Goal: Task Accomplishment & Management: Complete application form

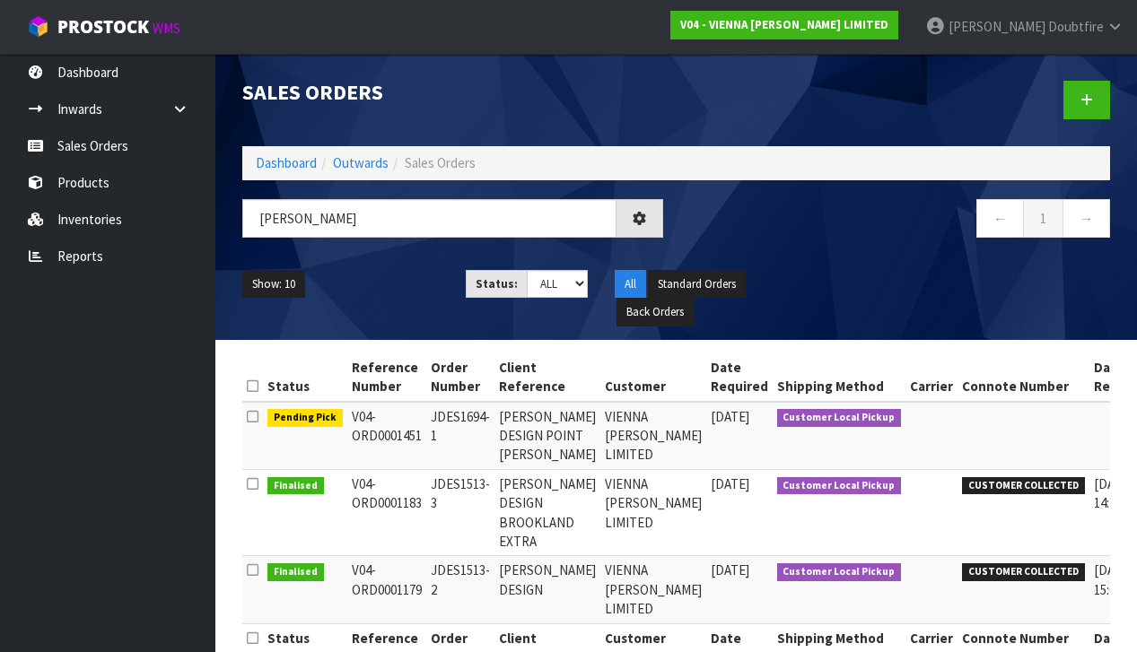
type input "J"
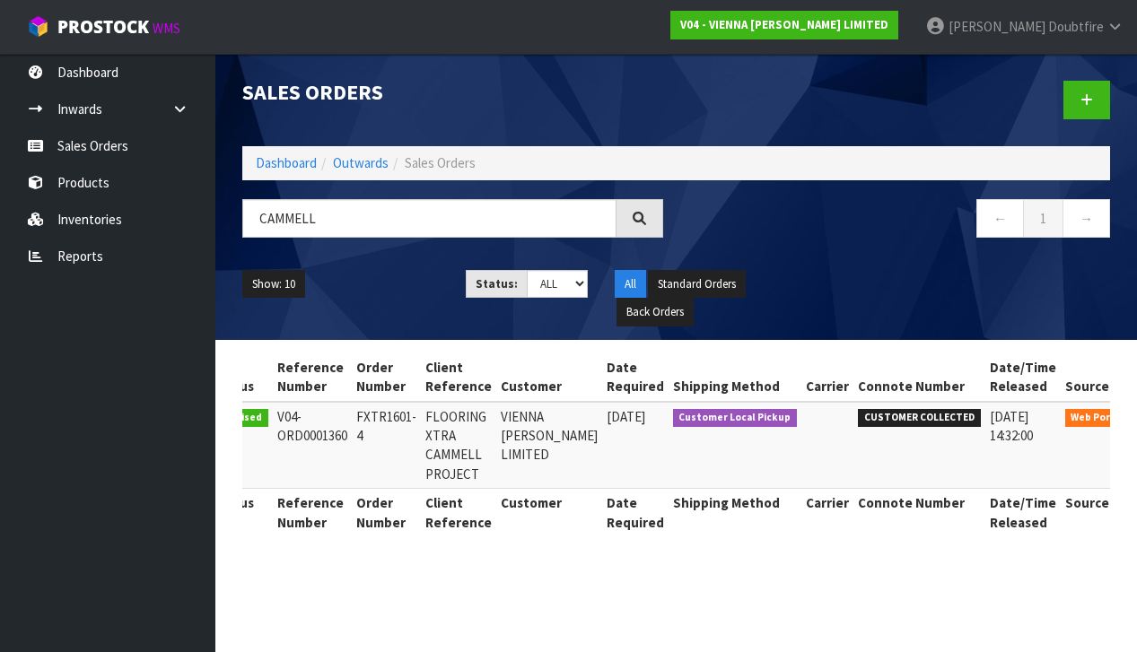
scroll to position [0, 55]
type input "C"
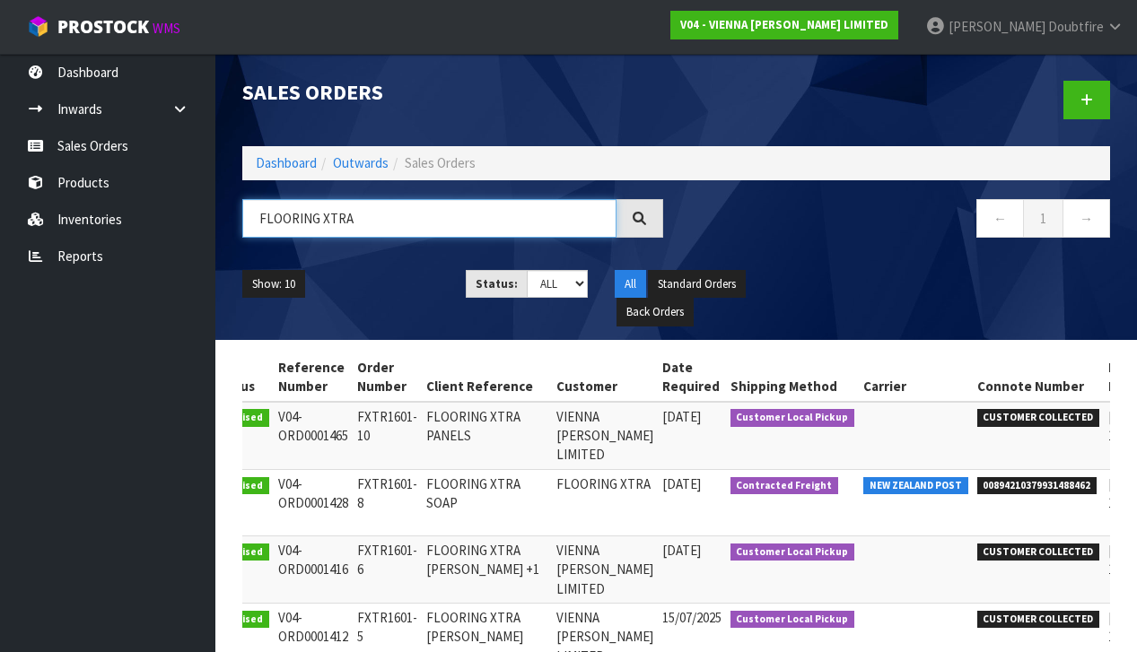
scroll to position [0, 0]
type input "F"
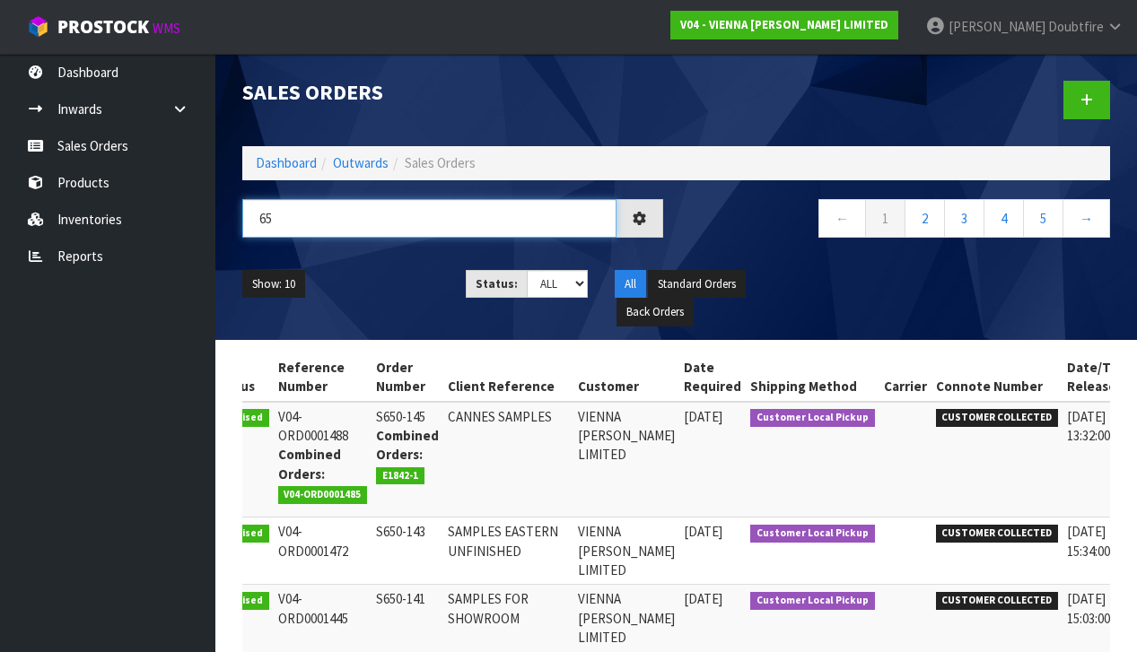
type input "6"
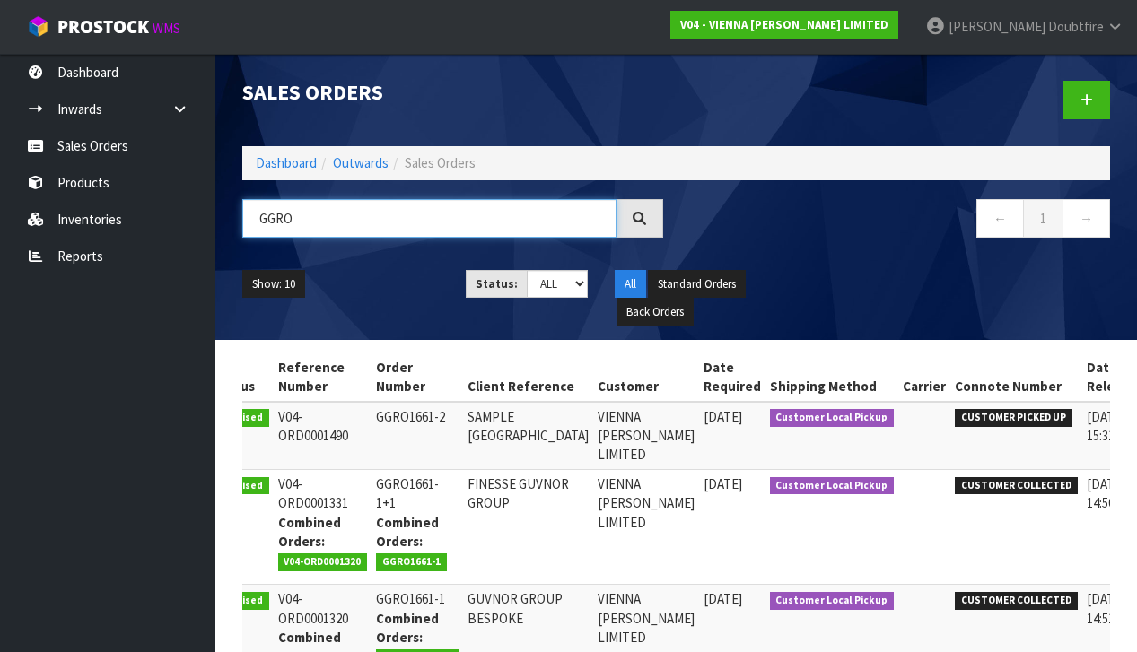
scroll to position [3, 0]
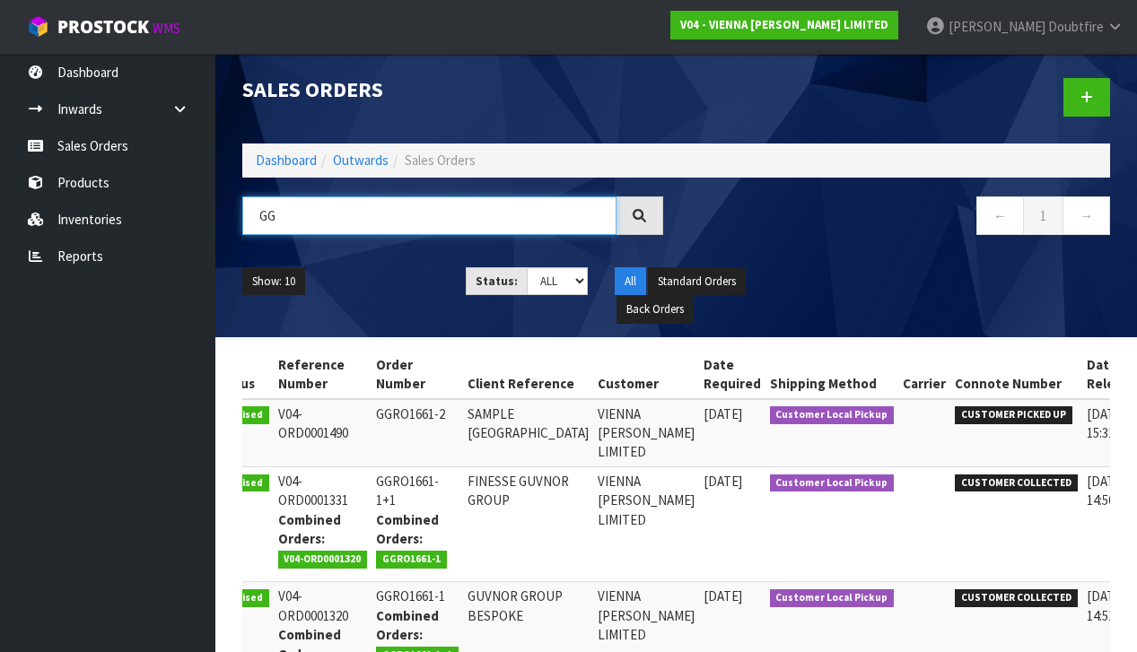
type input "G"
paste input "S650-144"
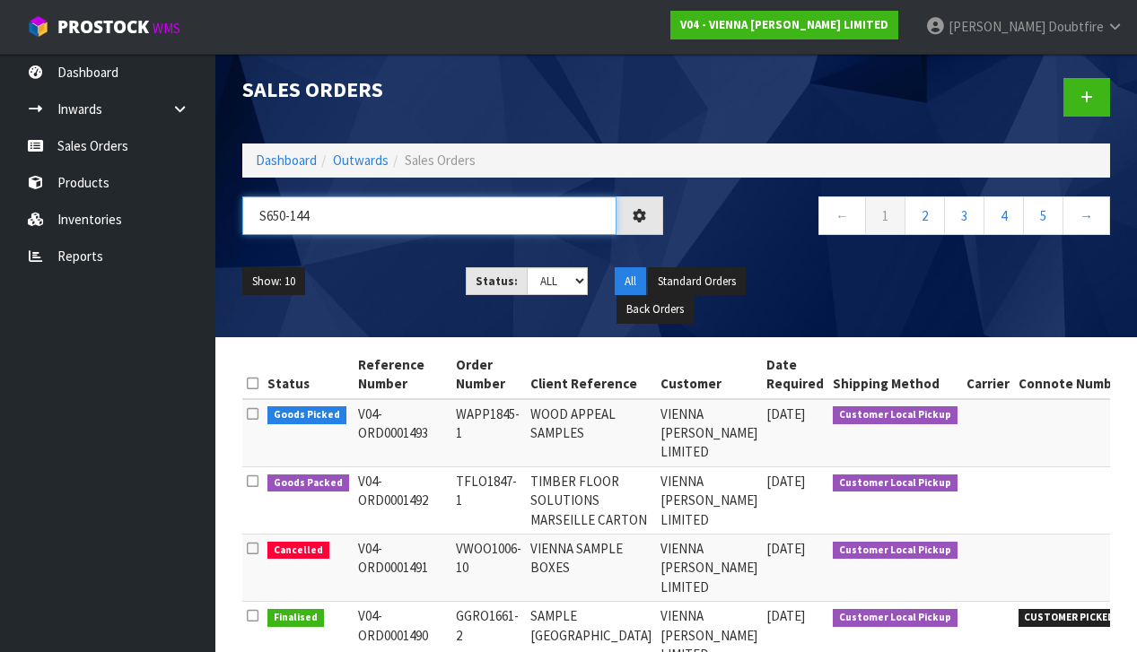
scroll to position [0, 0]
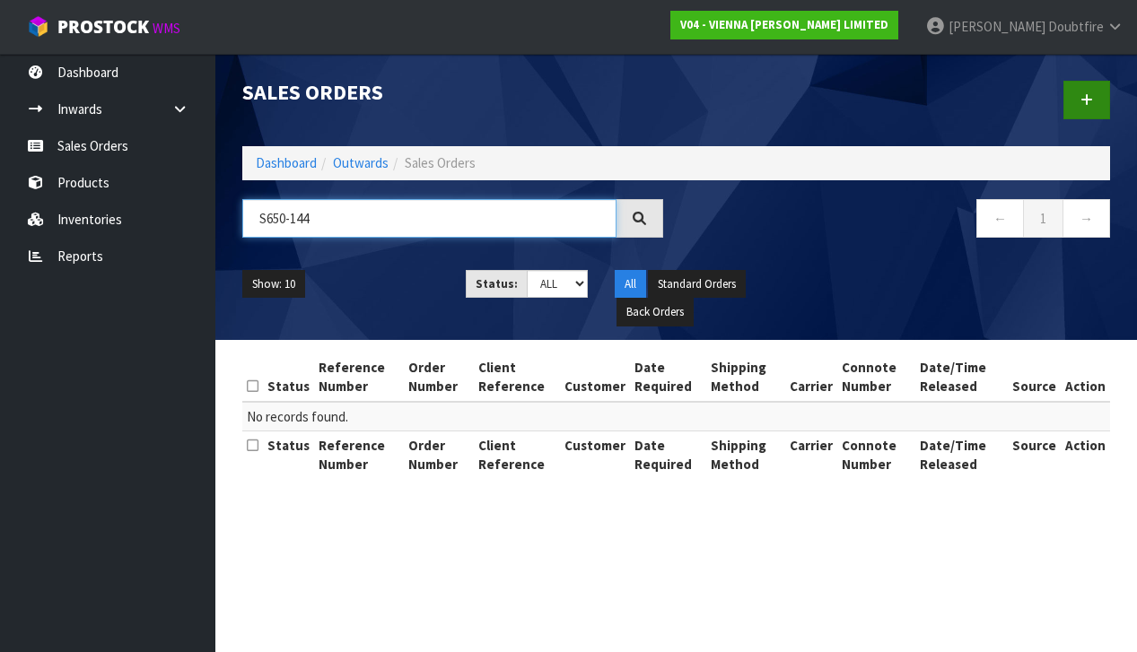
type input "S650-144"
click at [1071, 106] on link at bounding box center [1086, 100] width 47 height 39
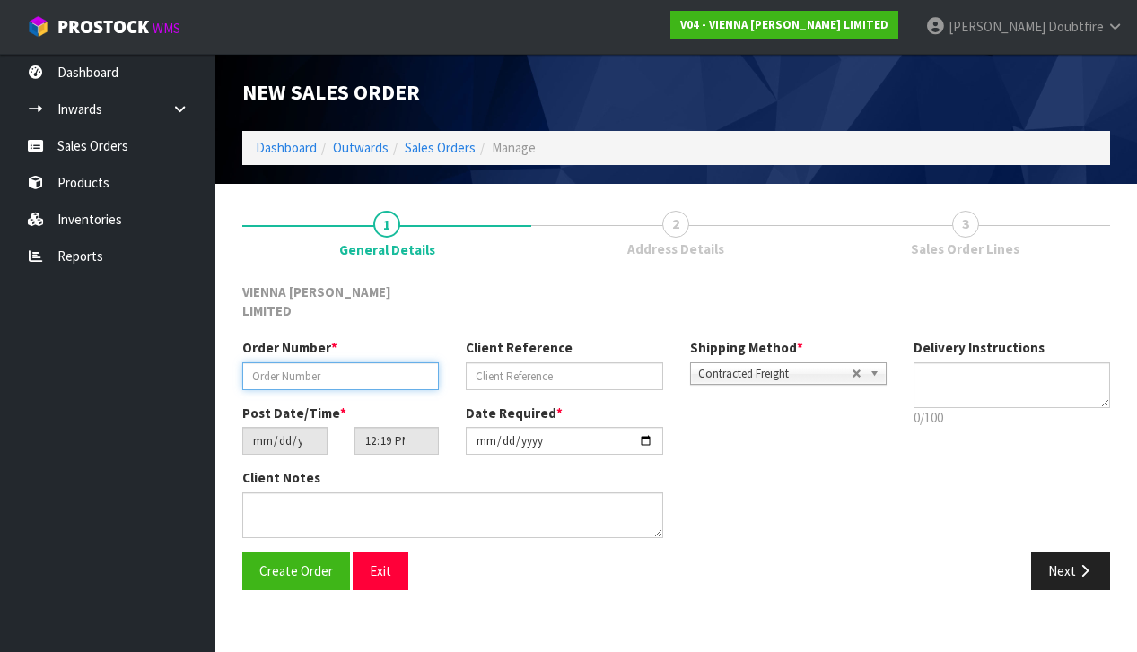
click at [252, 362] on input "text" at bounding box center [340, 376] width 196 height 28
paste input "S650-144"
type input "S650-144"
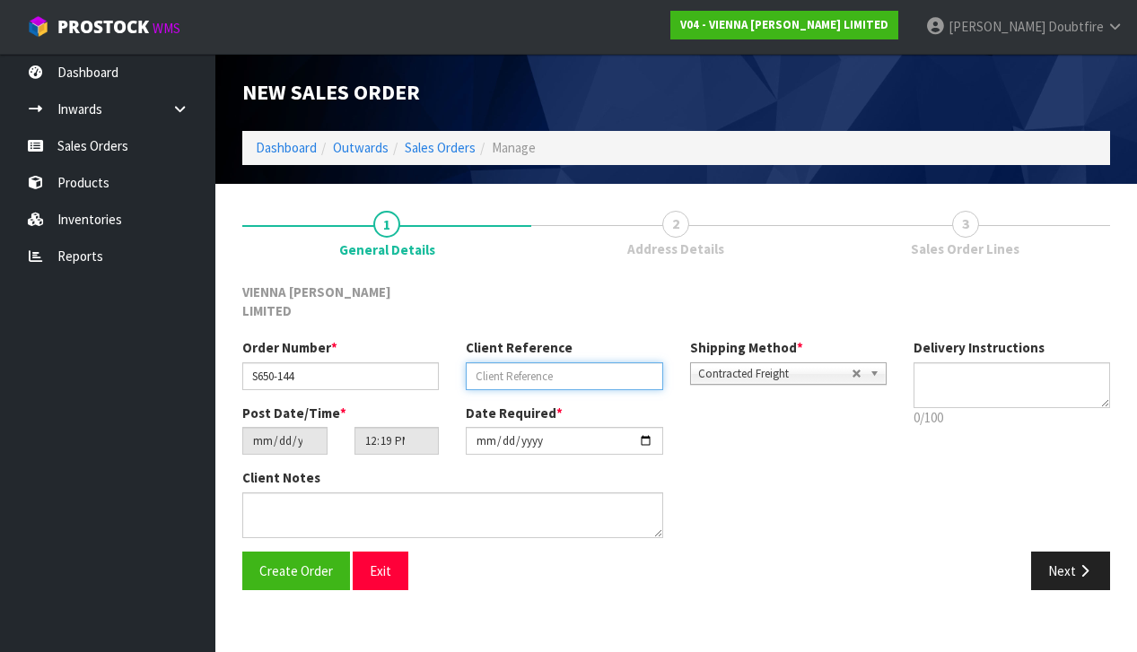
click at [507, 362] on input "text" at bounding box center [564, 376] width 196 height 28
type input "VIENNA DRAWERS PETIT"
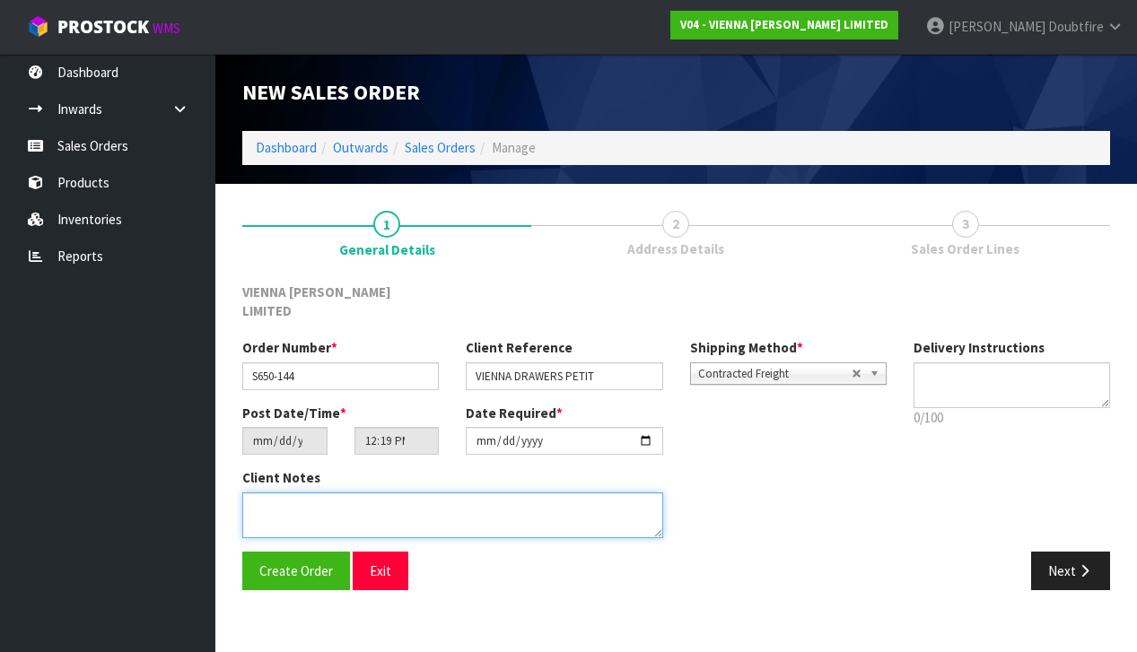
click at [322, 494] on textarea at bounding box center [452, 516] width 421 height 46
click at [255, 493] on textarea at bounding box center [452, 516] width 421 height 46
click at [361, 493] on textarea at bounding box center [452, 516] width 421 height 46
click at [467, 493] on textarea at bounding box center [452, 516] width 421 height 46
type textarea "PETIT DRAWERS SHOWROOM"
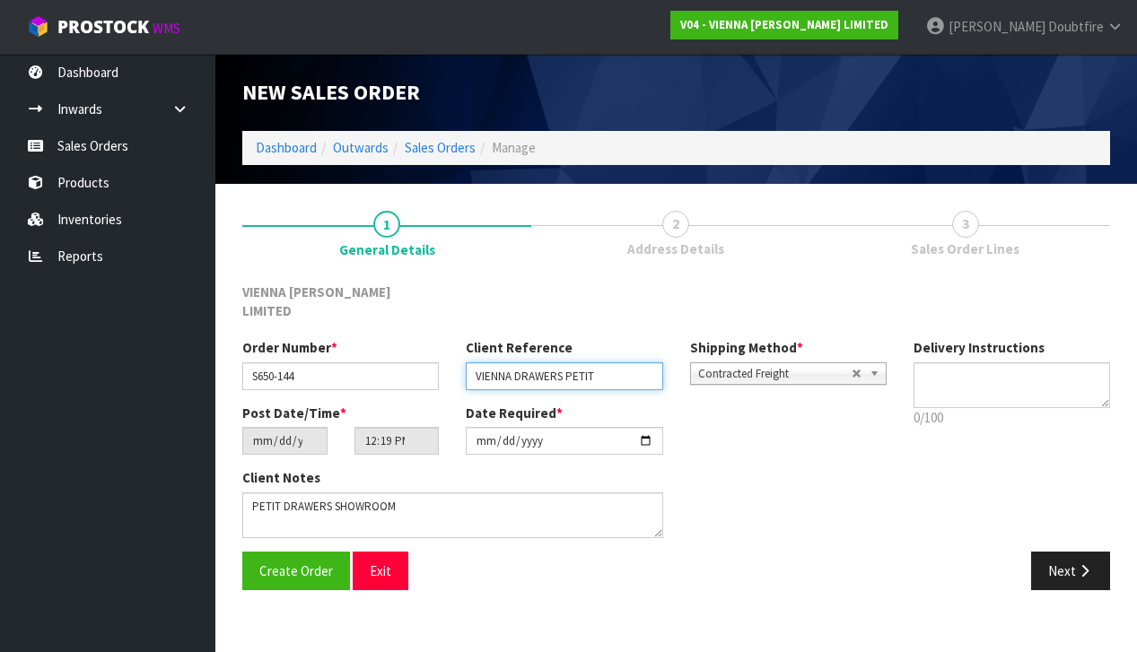
click at [563, 362] on input "VIENNA DRAWERS PETIT" at bounding box center [564, 376] width 196 height 28
click at [593, 362] on input "VIENNA PETIT" at bounding box center [564, 376] width 196 height 28
click at [513, 362] on input "VIENNA PETIT" at bounding box center [564, 376] width 196 height 28
click at [592, 362] on input "VIENN PETIT" at bounding box center [564, 376] width 196 height 28
click at [505, 362] on input "VIENN PETIT" at bounding box center [564, 376] width 196 height 28
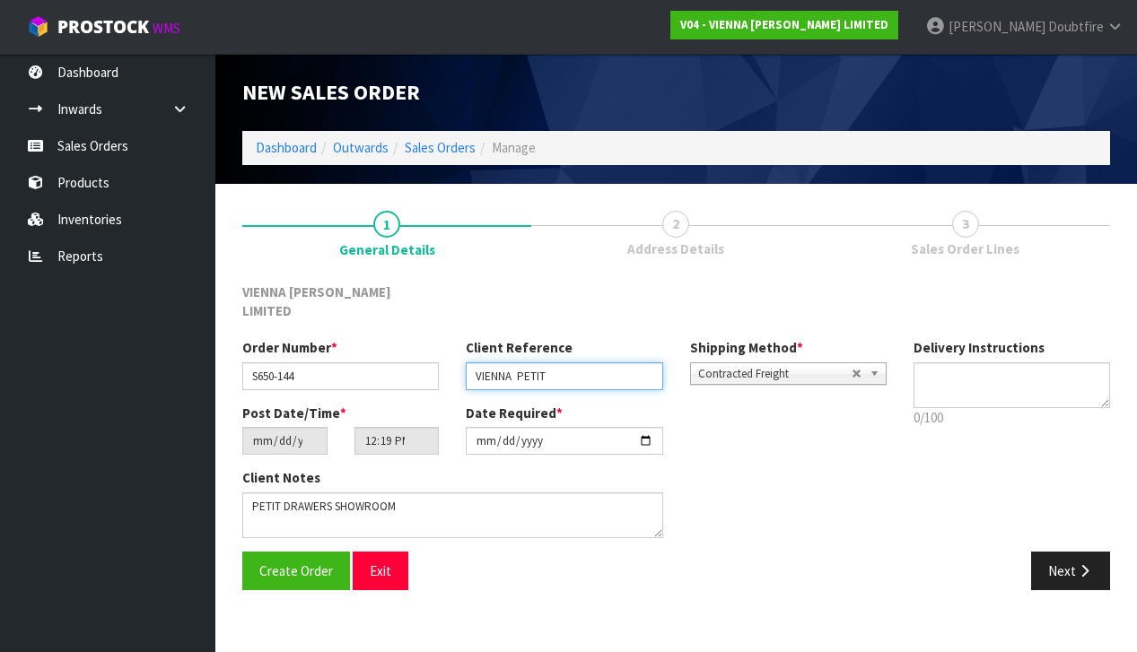
click at [593, 362] on input "VIENNA PETIT" at bounding box center [564, 376] width 196 height 28
click at [516, 362] on input "VIENNA PETIT DRAWERS" at bounding box center [564, 376] width 196 height 28
click at [648, 362] on input "VIENNA PETIT DRAWERS" at bounding box center [564, 376] width 196 height 28
type input "VIENNA PETIT DRAWERS"
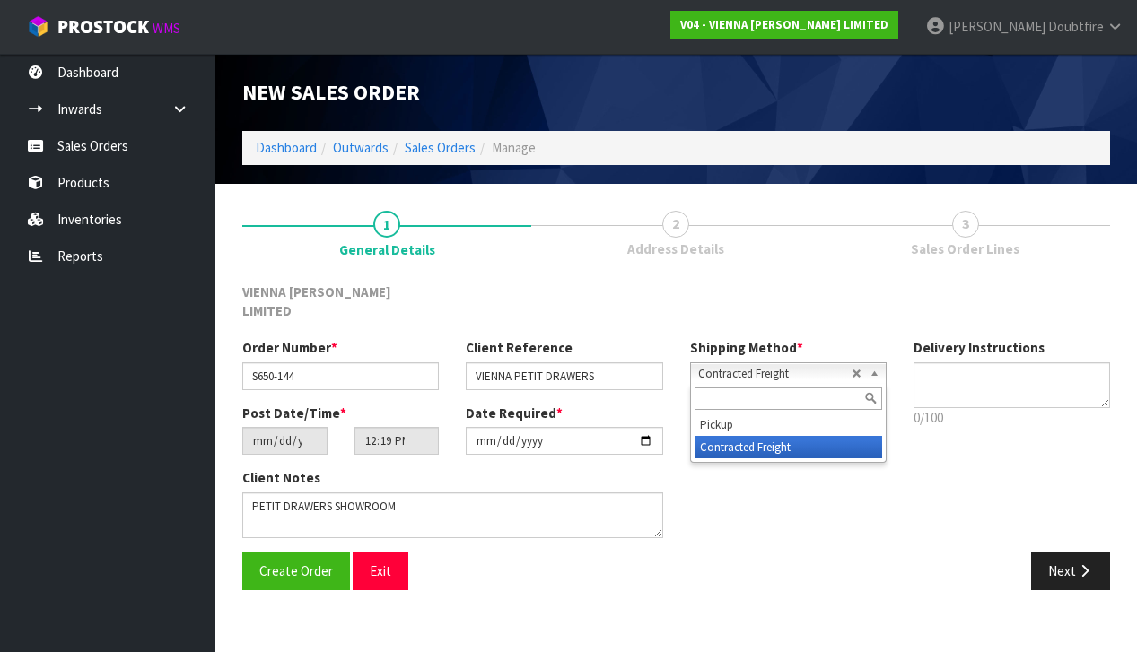
click at [730, 363] on span "Contracted Freight" at bounding box center [774, 374] width 153 height 22
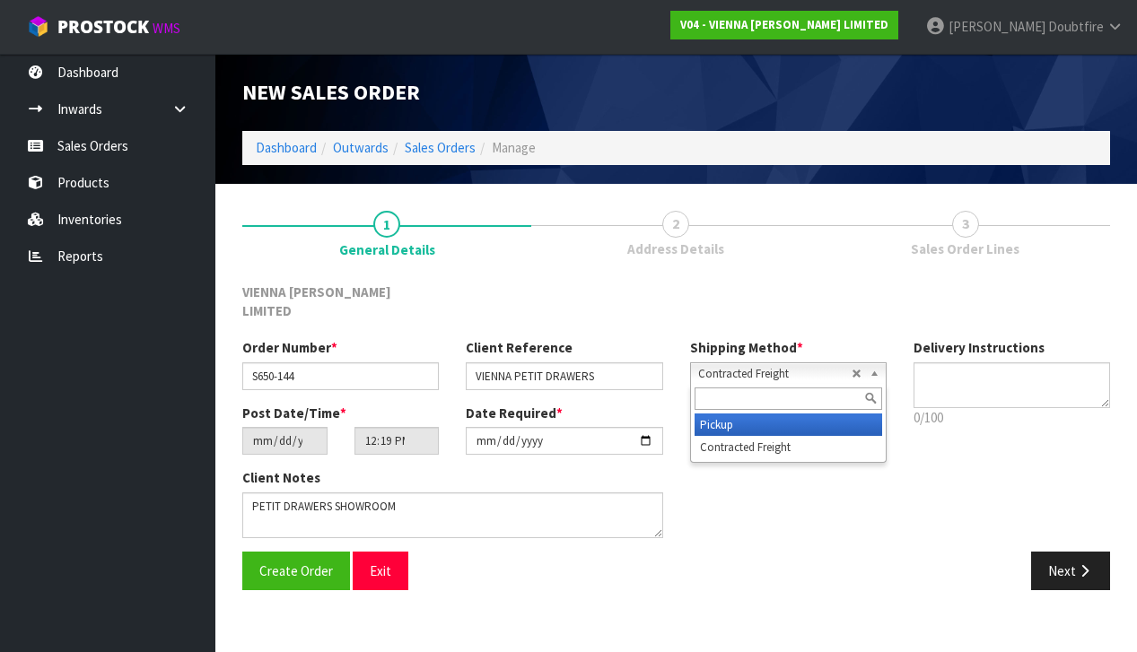
click at [721, 414] on li "Pickup" at bounding box center [788, 425] width 188 height 22
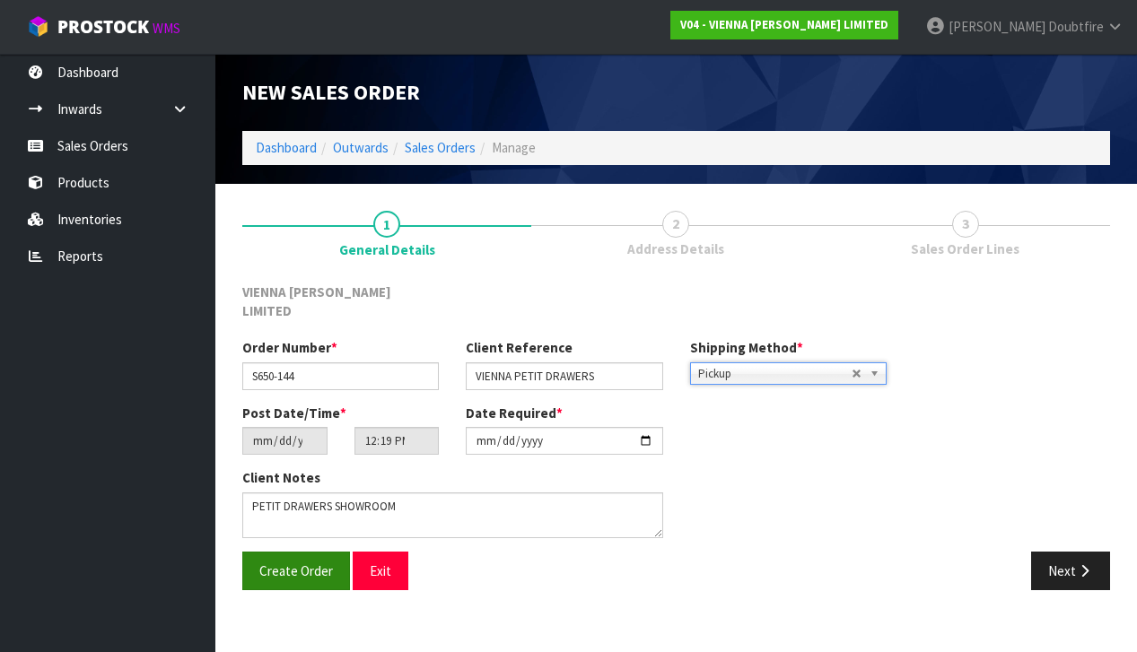
click at [291, 563] on span "Create Order" at bounding box center [296, 571] width 74 height 17
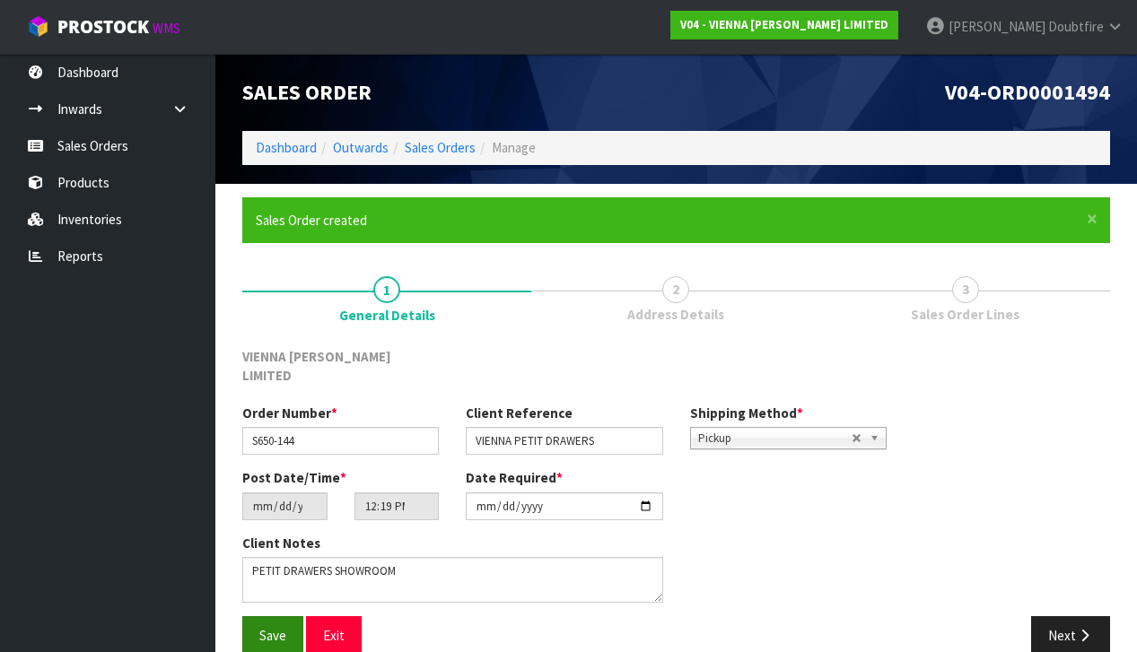
click at [279, 616] on button "Save" at bounding box center [272, 635] width 61 height 39
click at [1085, 629] on icon "button" at bounding box center [1084, 635] width 17 height 13
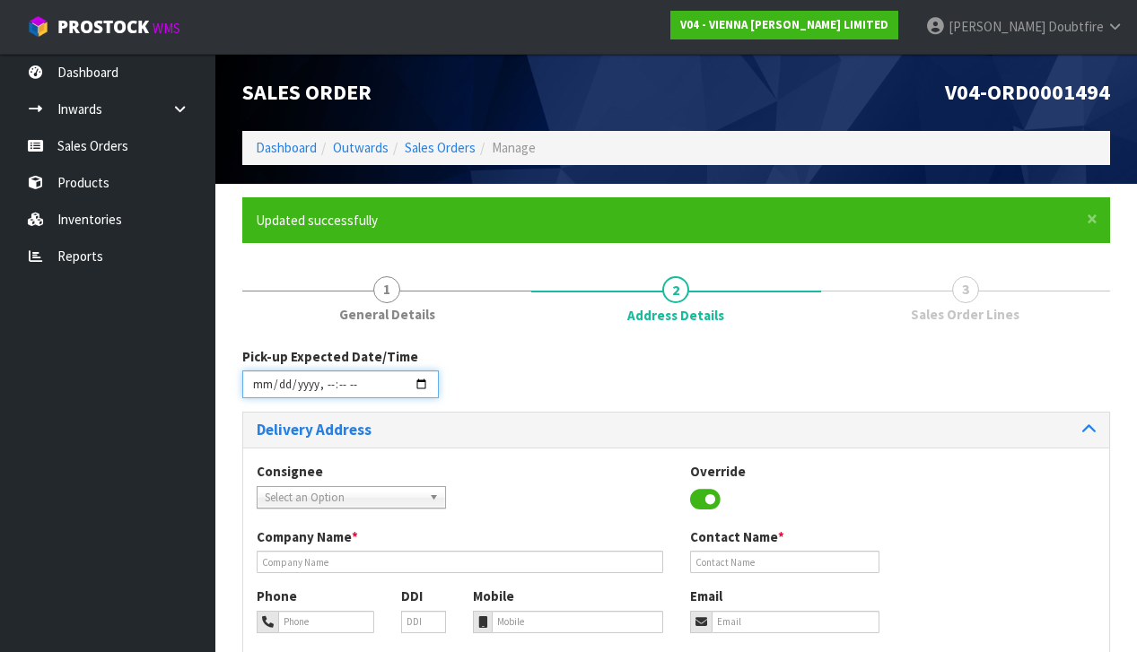
click at [260, 397] on input "datetime-local" at bounding box center [340, 385] width 196 height 28
click at [537, 457] on div "Consignee 000001.BAY MECHANICS - BAY MECHANICS 000001A - BRAKE & TRANSMISSION N…" at bounding box center [676, 627] width 866 height 359
click at [327, 397] on input "datetime-local" at bounding box center [340, 385] width 196 height 28
click at [504, 450] on div "Consignee 000001.BAY MECHANICS - BAY MECHANICS 000001A - BRAKE & TRANSMISSION N…" at bounding box center [676, 627] width 866 height 359
click at [324, 395] on input "datetime-local" at bounding box center [340, 385] width 196 height 28
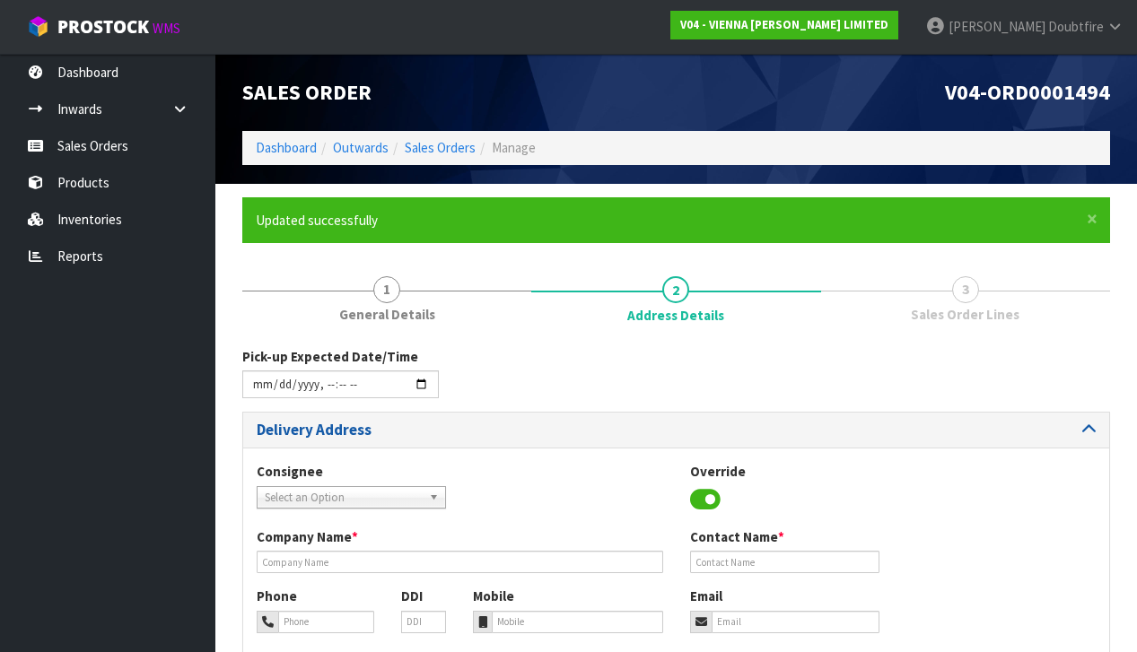
click at [491, 428] on h3 "Delivery Address" at bounding box center [460, 430] width 406 height 17
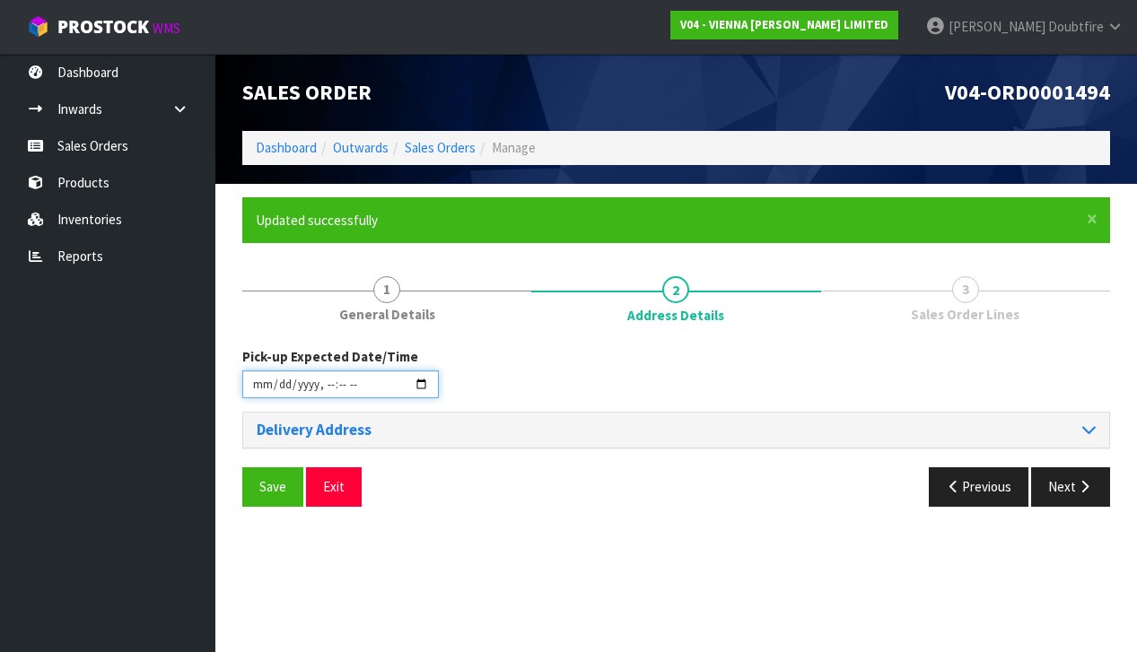
click at [338, 397] on input "datetime-local" at bounding box center [340, 385] width 196 height 28
click at [546, 395] on div "Pick-up Expected Date/Time" at bounding box center [676, 379] width 895 height 65
click at [352, 397] on input "datetime-local" at bounding box center [340, 385] width 196 height 28
click at [537, 381] on div "Pick-up Expected Date/Time" at bounding box center [676, 379] width 895 height 65
click at [268, 493] on button "Save" at bounding box center [272, 486] width 61 height 39
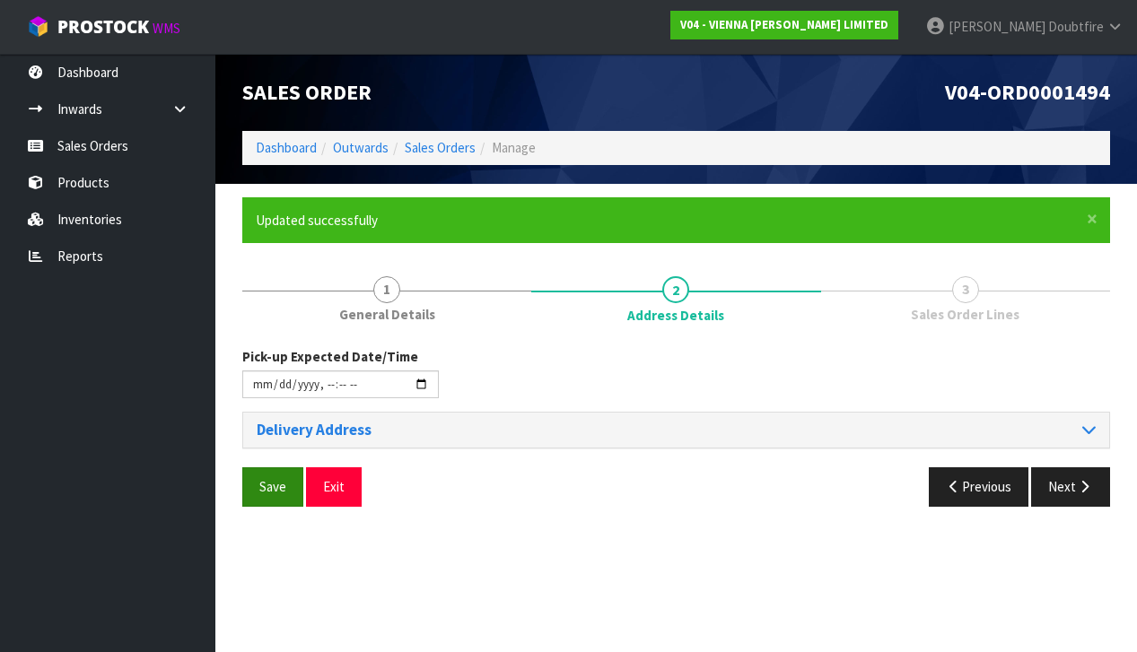
type input "[DATE]T10:00"
click at [270, 488] on span "Save" at bounding box center [272, 486] width 27 height 17
click at [569, 432] on h3 "Delivery Address" at bounding box center [460, 430] width 406 height 17
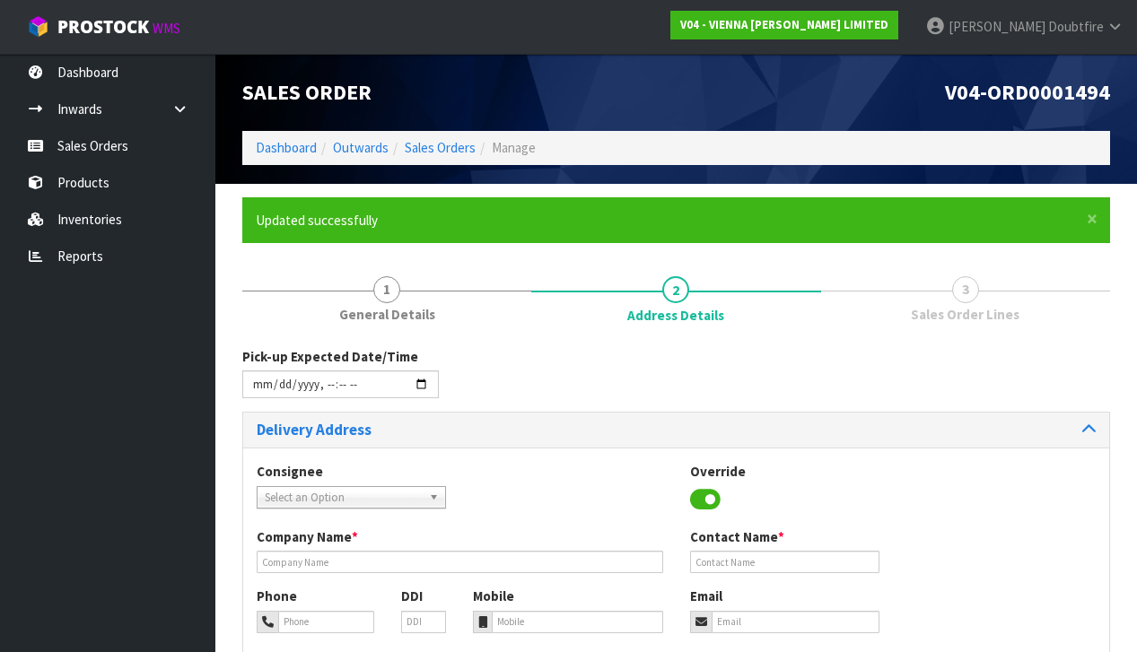
click at [289, 493] on span "Select an Option" at bounding box center [343, 498] width 157 height 22
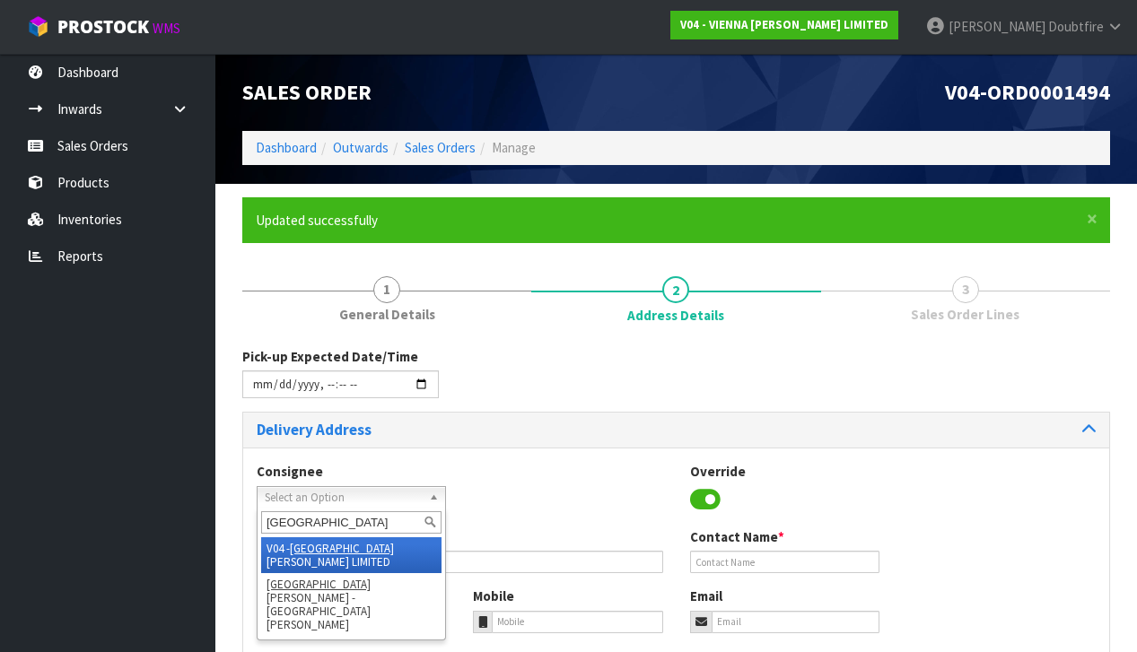
type input "[GEOGRAPHIC_DATA]"
click at [327, 547] on em "[GEOGRAPHIC_DATA]" at bounding box center [342, 548] width 104 height 15
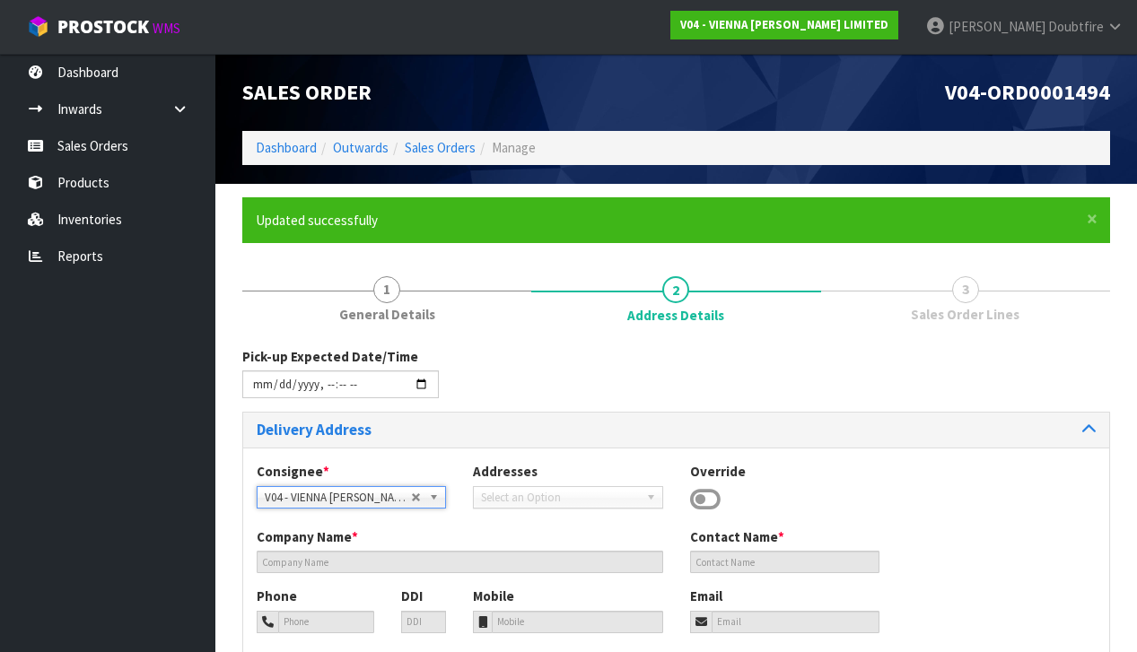
type input "VIENNA [PERSON_NAME] LIMITED"
type input "[PERSON_NAME]"
type input "[PHONE_NUMBER]"
type input "[PERSON_NAME][EMAIL_ADDRESS][DOMAIN_NAME]"
type input "2 ROXBURGH ST"
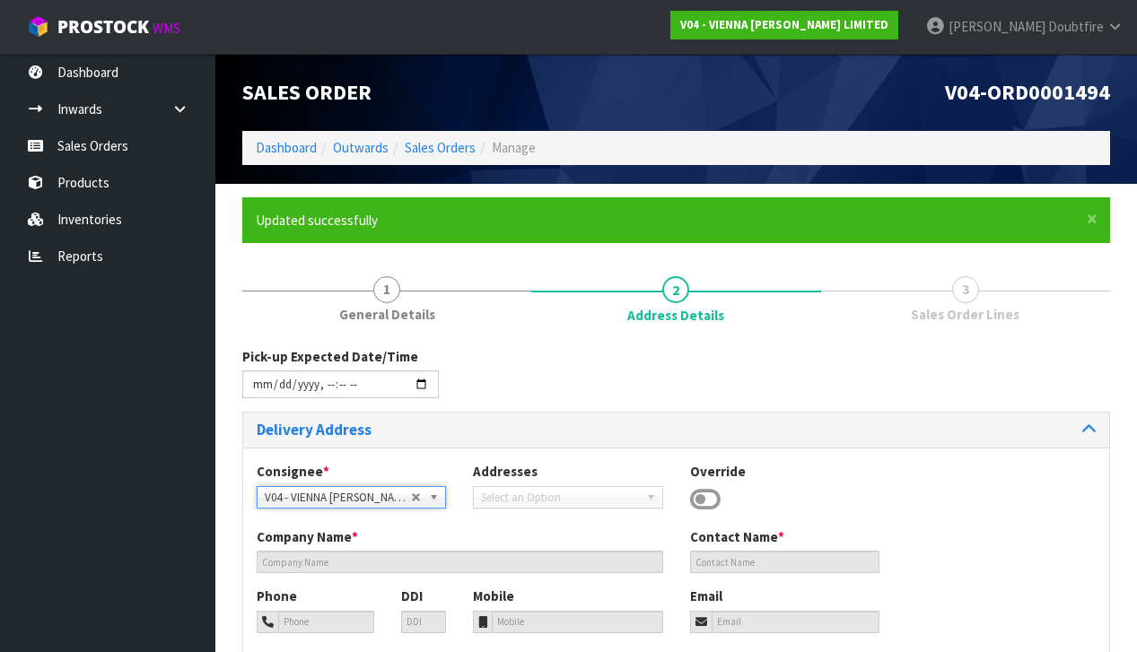
type input "1023"
type input "[GEOGRAPHIC_DATA]"
type input "NEWMARKET"
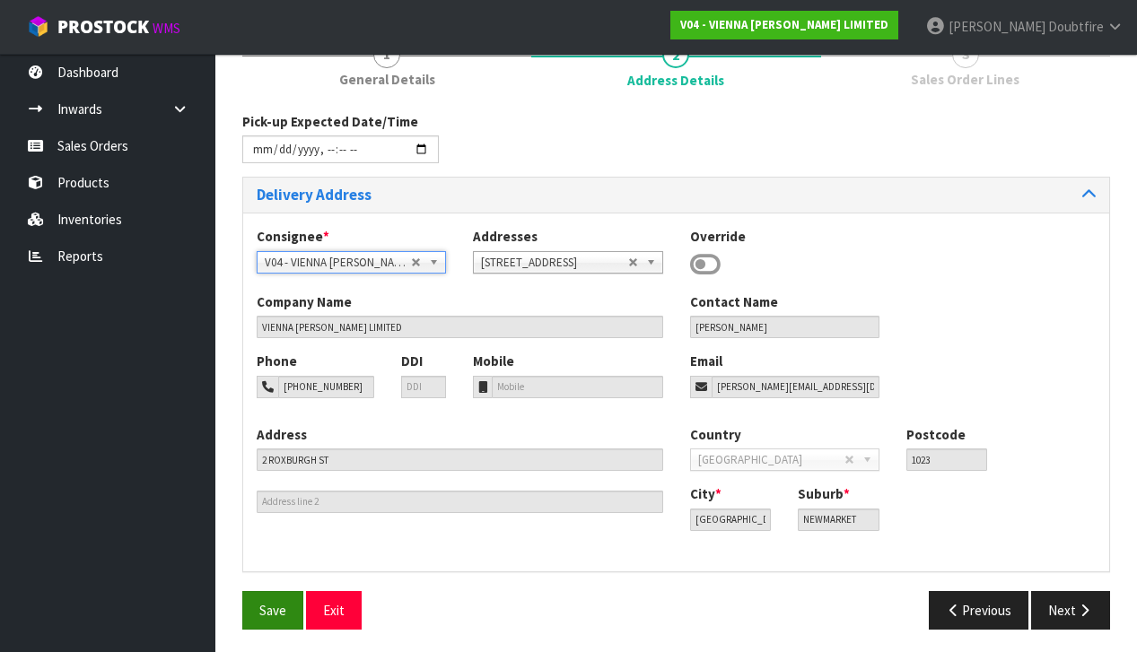
scroll to position [234, 0]
click at [280, 607] on span "Save" at bounding box center [272, 611] width 27 height 17
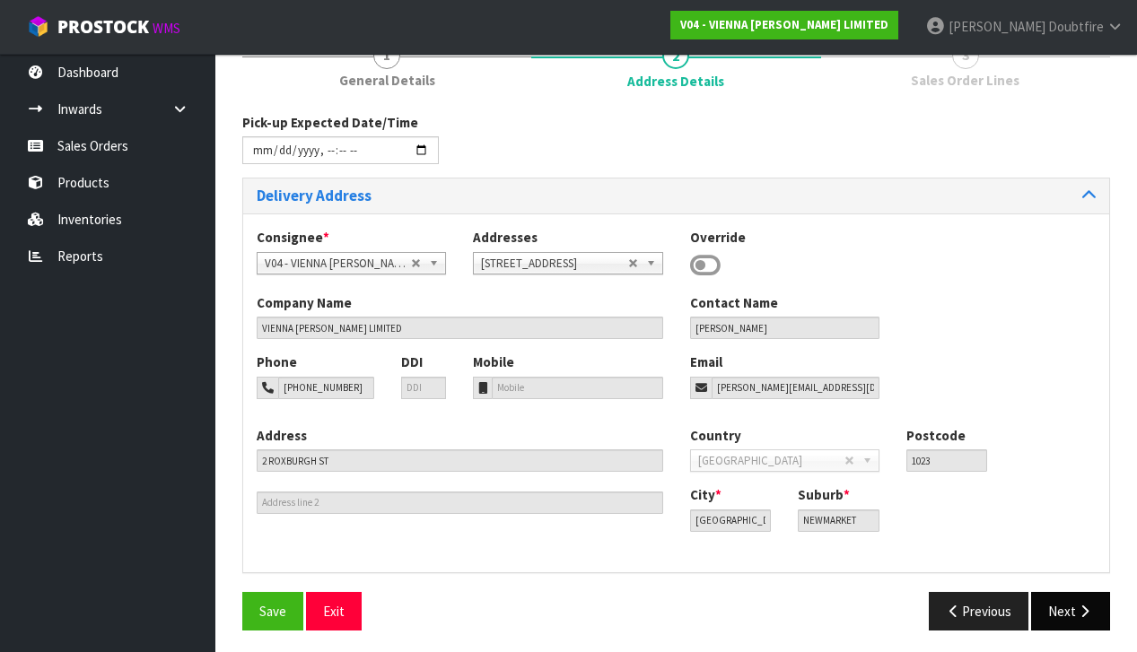
click at [1063, 614] on button "Next" at bounding box center [1070, 611] width 79 height 39
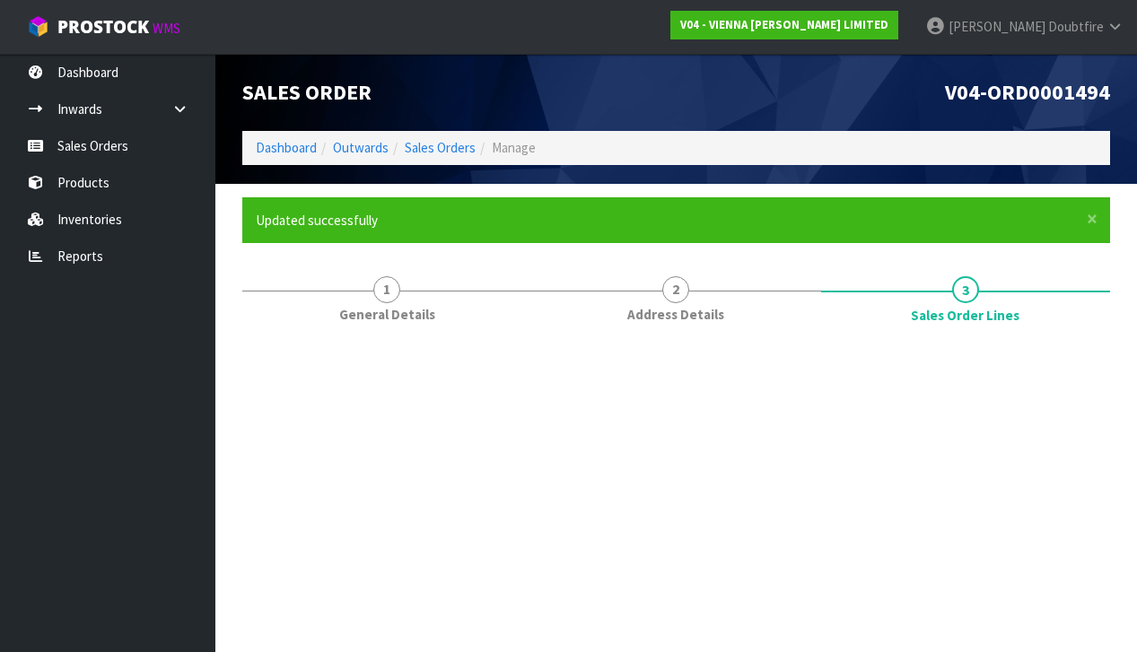
scroll to position [0, 0]
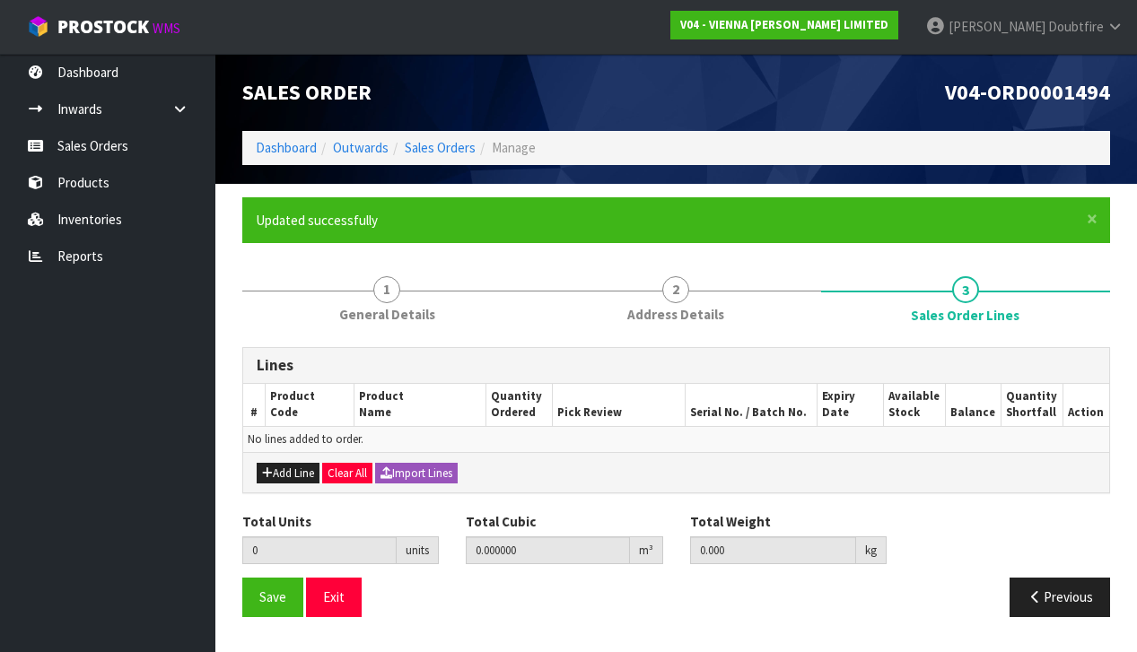
click at [275, 470] on button "Add Line" at bounding box center [288, 474] width 63 height 22
type input "0"
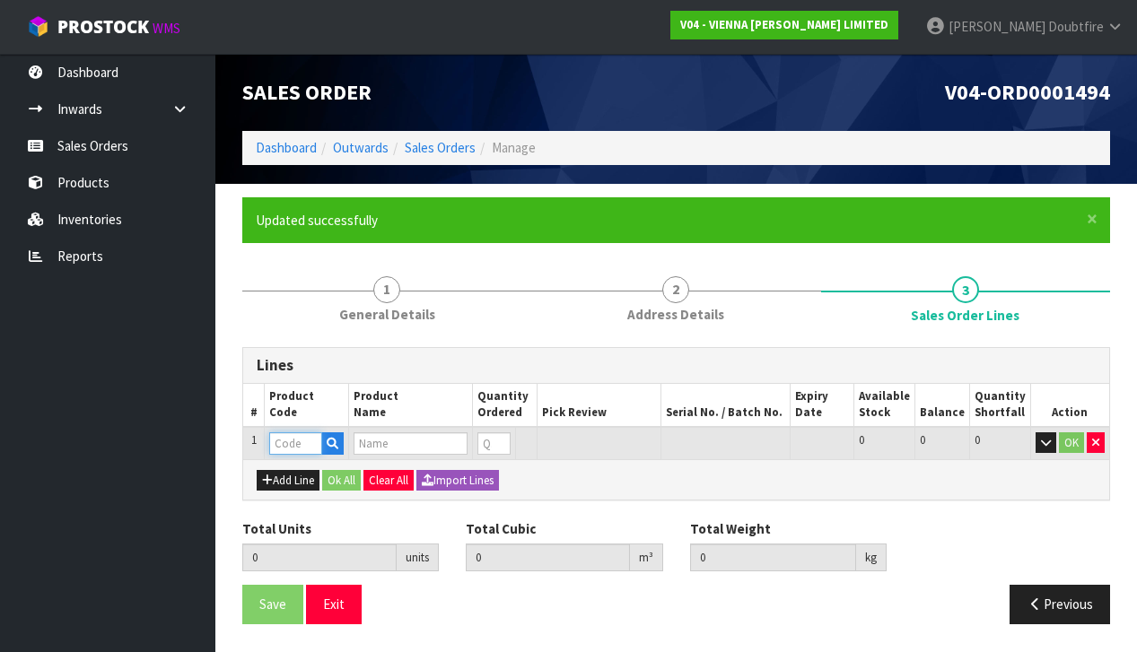
click at [289, 444] on input "text" at bounding box center [295, 443] width 53 height 22
type input "C"
click at [414, 441] on input "text" at bounding box center [411, 443] width 114 height 22
type input "CANNES"
type input "1"
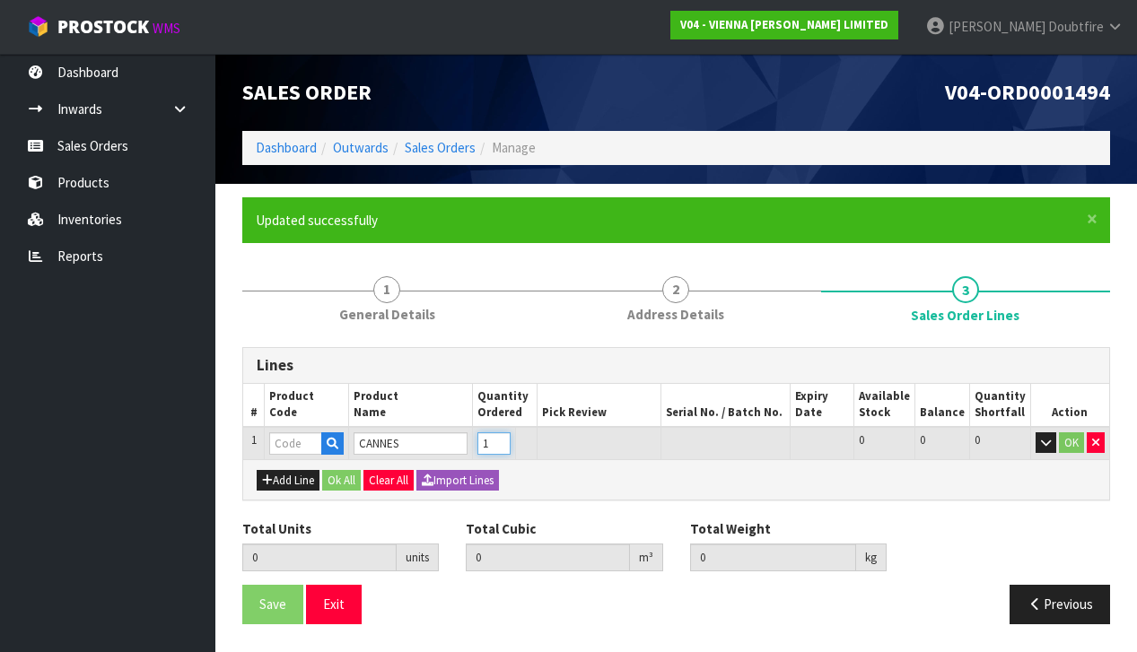
type input "1"
click at [507, 436] on input "1" at bounding box center [493, 443] width 33 height 22
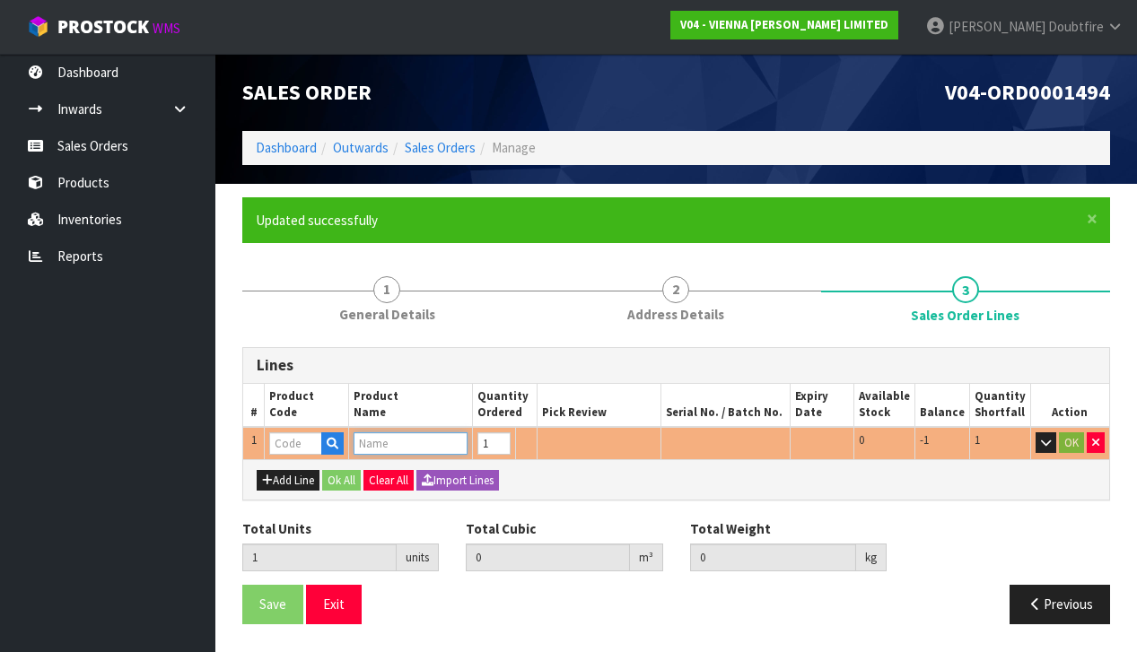
click at [398, 436] on input "text" at bounding box center [411, 443] width 114 height 22
type input "0"
click at [281, 441] on input "text" at bounding box center [295, 443] width 53 height 22
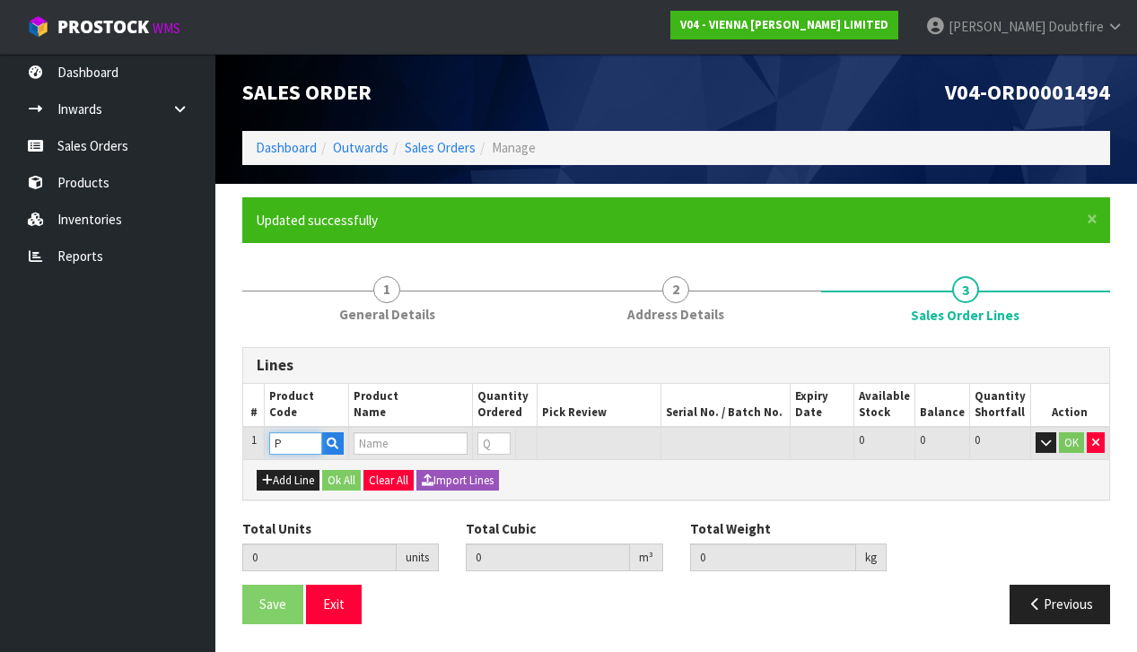
type input "PC"
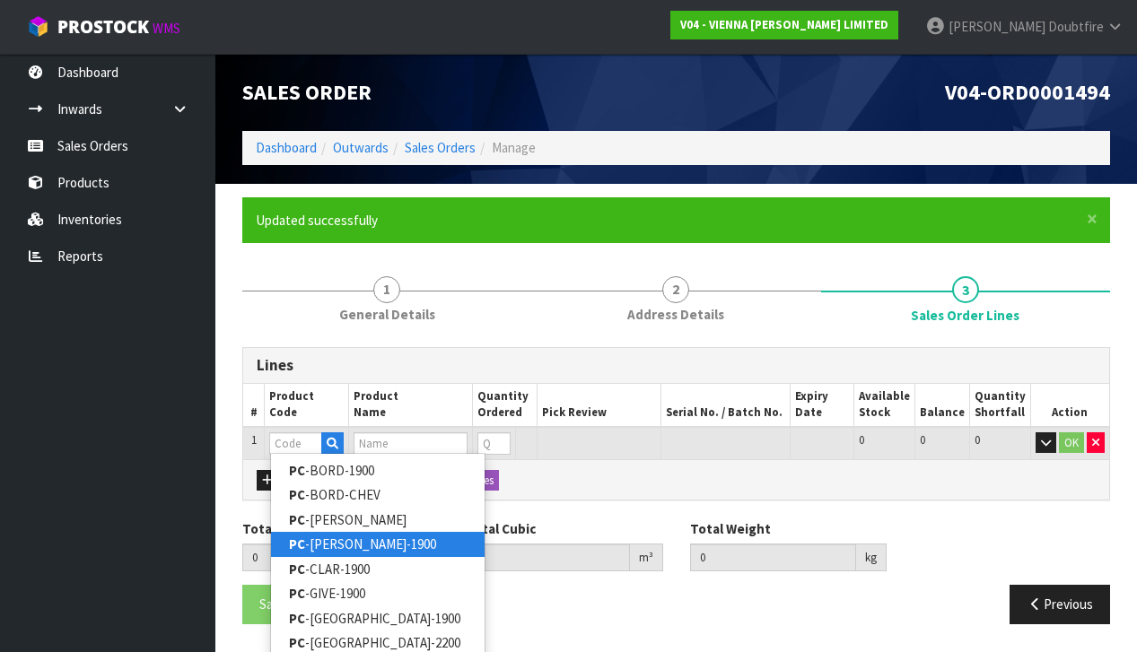
click at [329, 546] on link "PC -[PERSON_NAME]-1900" at bounding box center [378, 544] width 214 height 24
type input "PC-[PERSON_NAME]-1900"
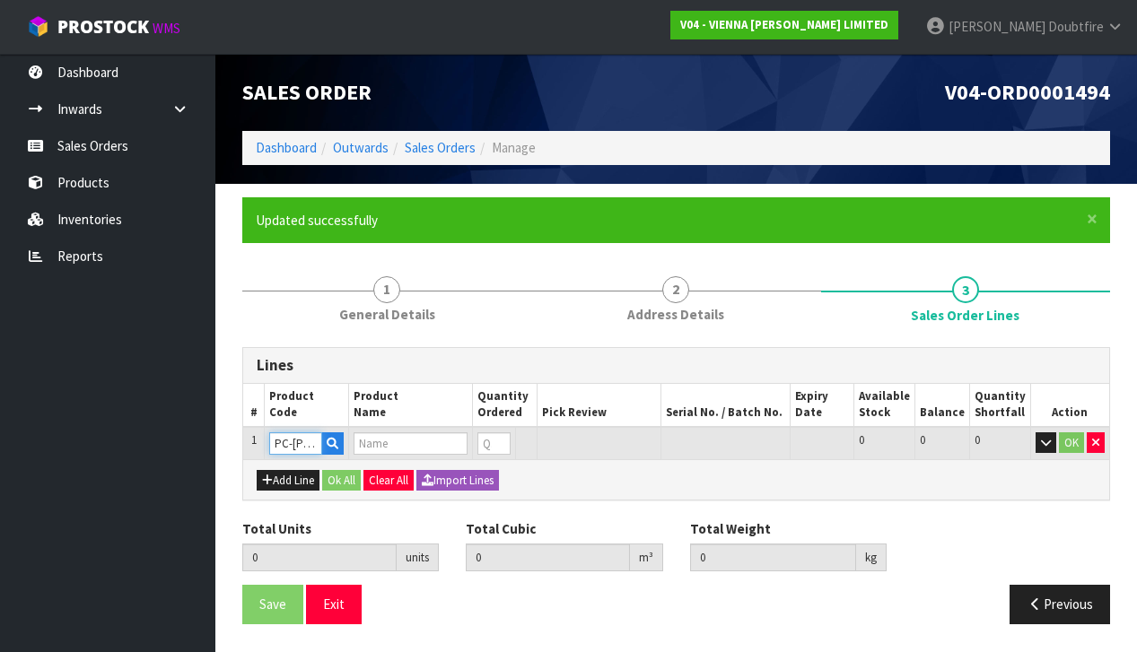
type input "0.000000"
type input "0.000"
type input "PETIT CHATEAU CANNES 1900X190X15/4 (2.166M2)"
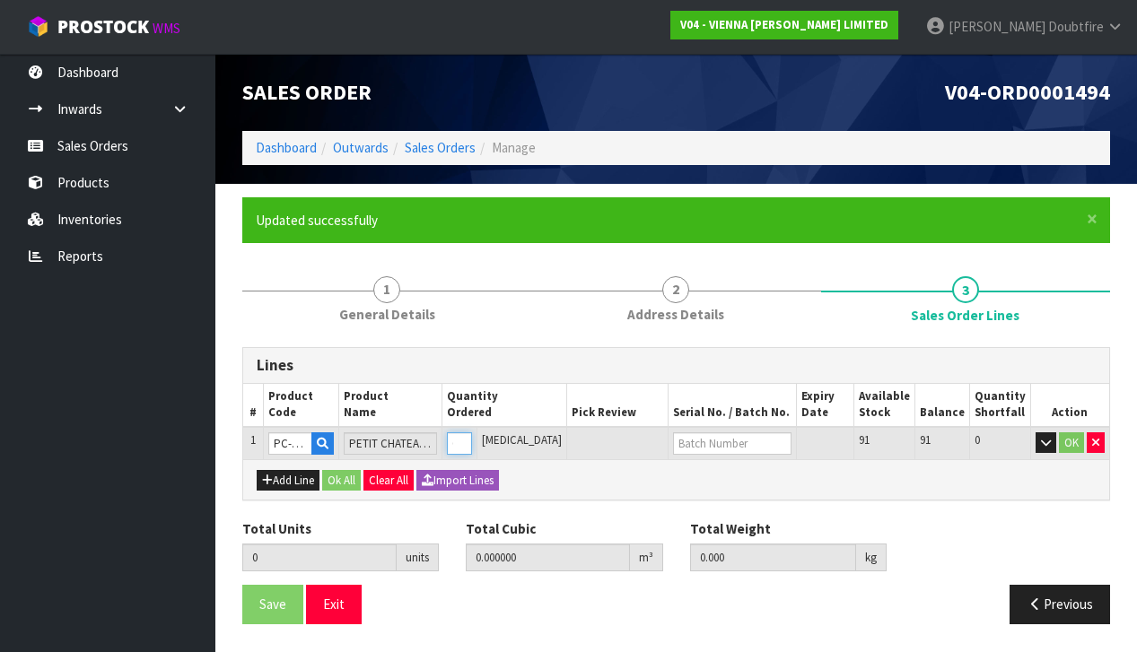
type input "1"
type input "0.0382"
type input "22"
click at [462, 435] on input "1" at bounding box center [450, 443] width 23 height 22
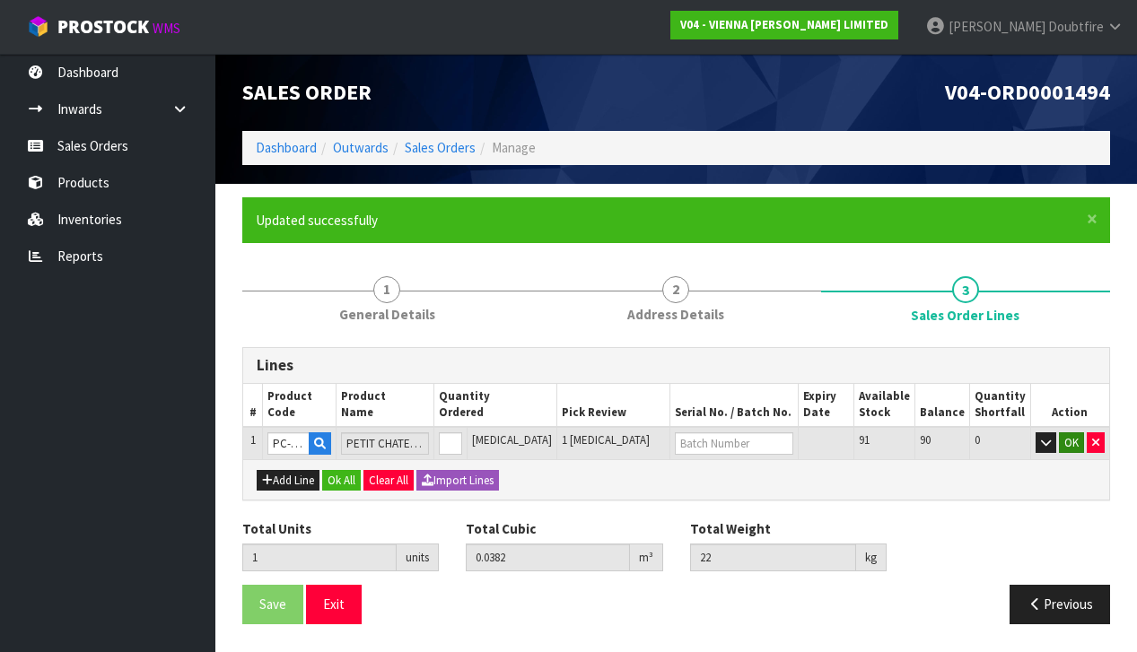
click at [1070, 435] on button "OK" at bounding box center [1071, 443] width 25 height 22
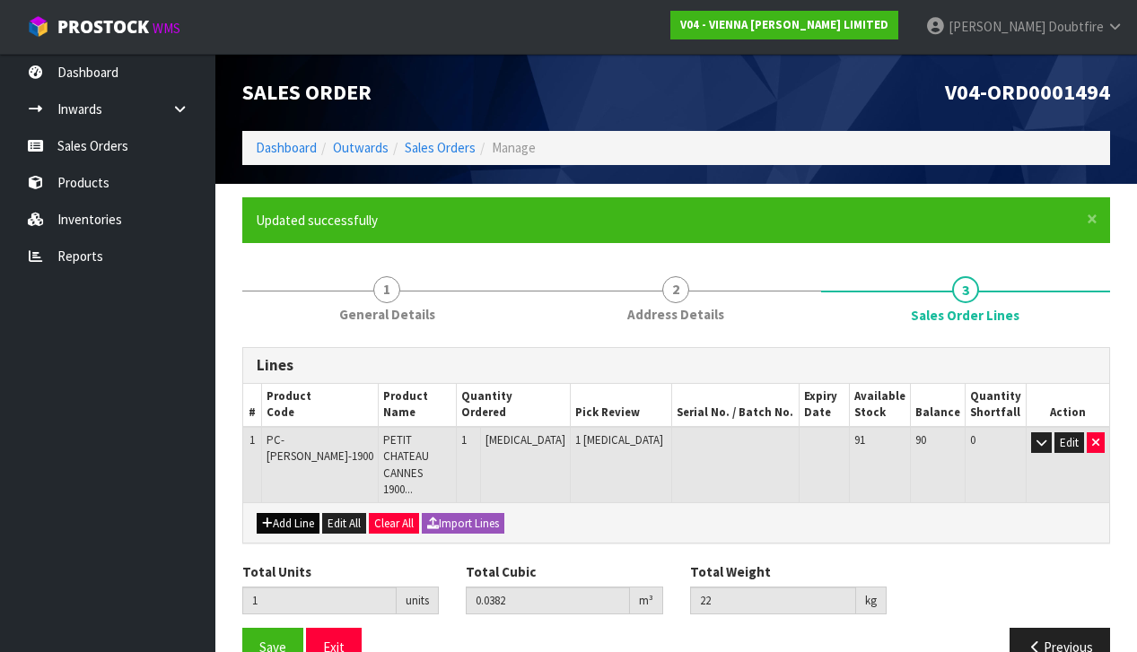
click at [281, 513] on button "Add Line" at bounding box center [288, 524] width 63 height 22
type input "0"
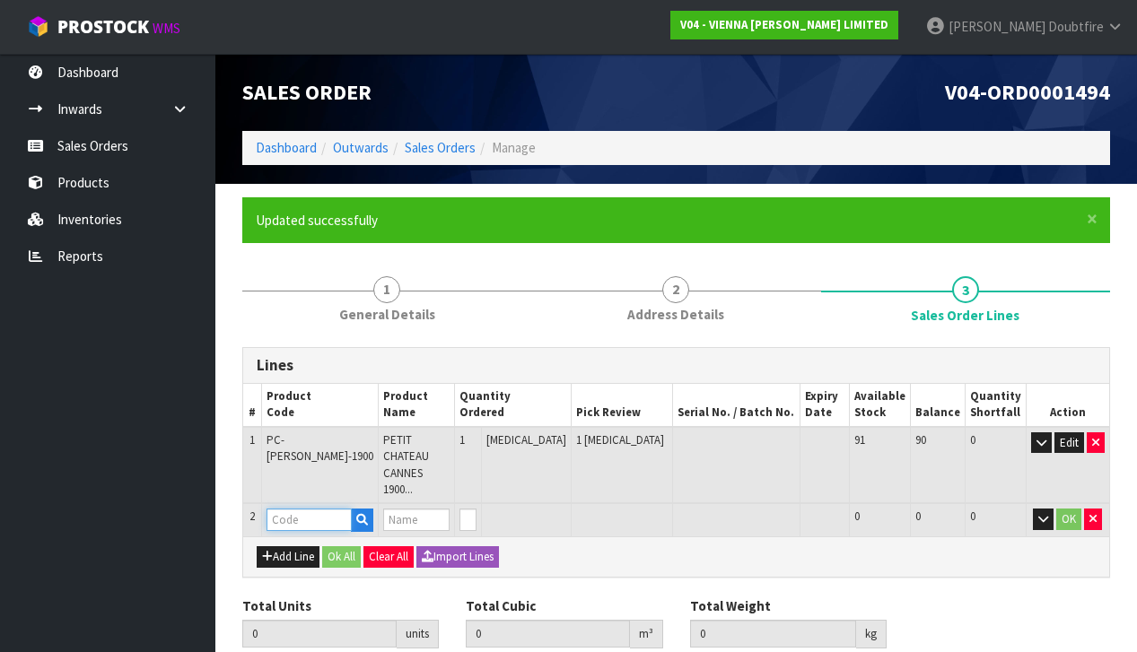
click at [285, 509] on input "text" at bounding box center [308, 520] width 85 height 22
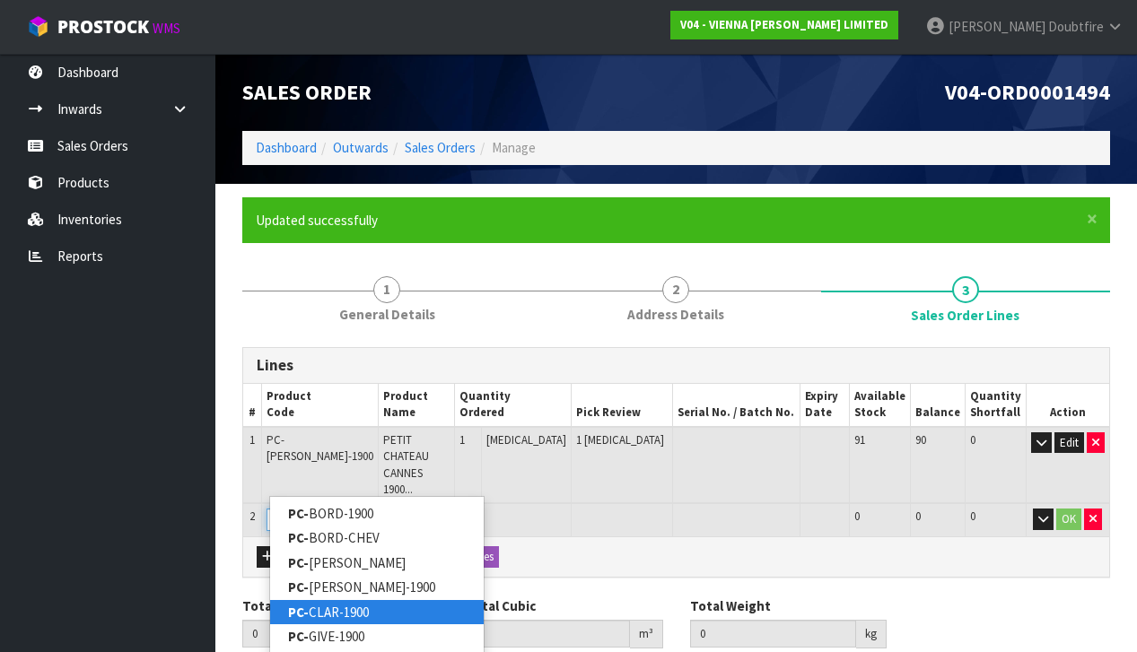
type input "PC-"
click at [337, 612] on link "PC- CLAR-1900" at bounding box center [377, 612] width 214 height 24
type input "PC-CLAR-1900"
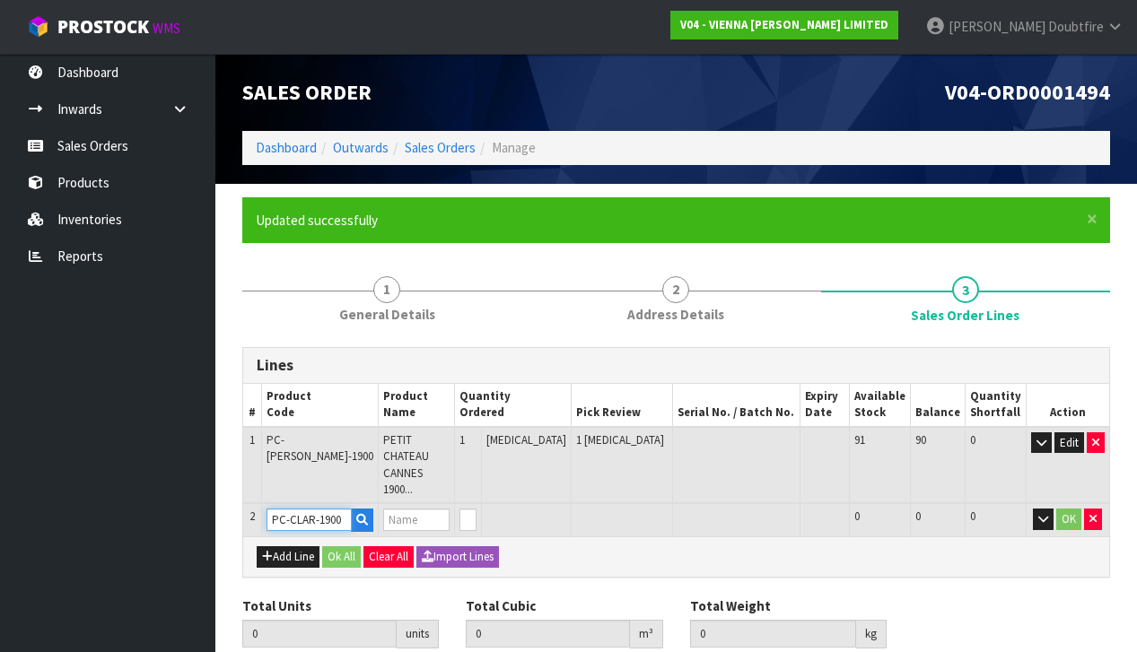
type input "1"
type input "0.0382"
type input "22"
type input "PETIT CHATEAU CLARET 190X1900X15/4 UV LAC"
type input "1"
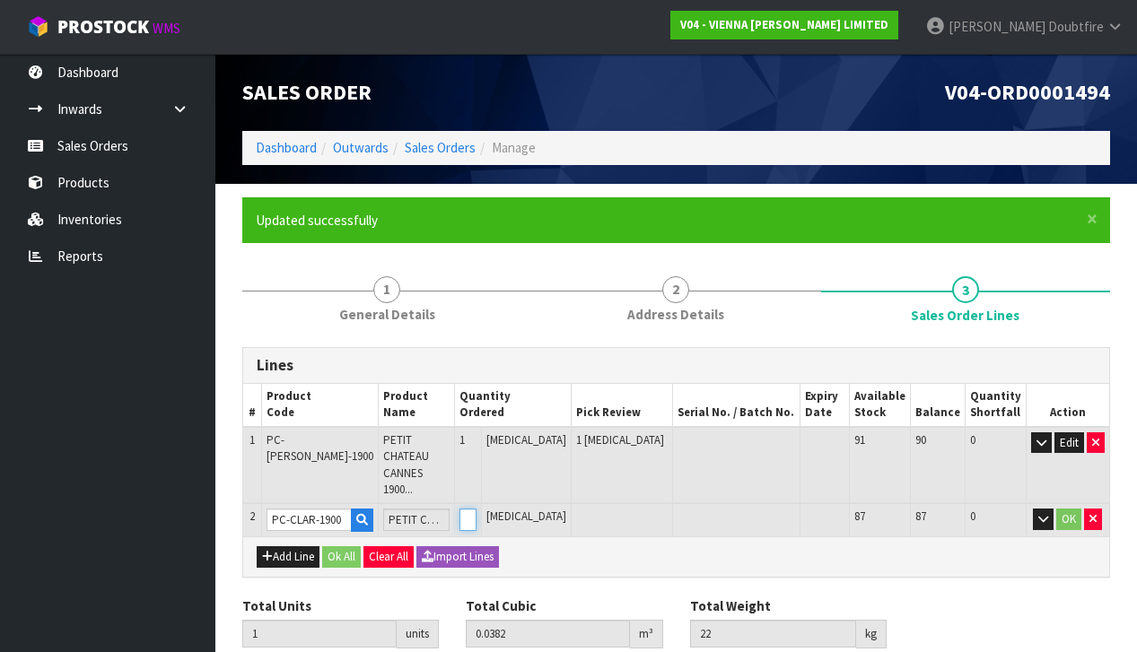
type input "2"
type input "0.0764"
type input "44"
click at [476, 509] on input "1" at bounding box center [467, 520] width 17 height 22
click at [1070, 509] on button "OK" at bounding box center [1068, 520] width 25 height 22
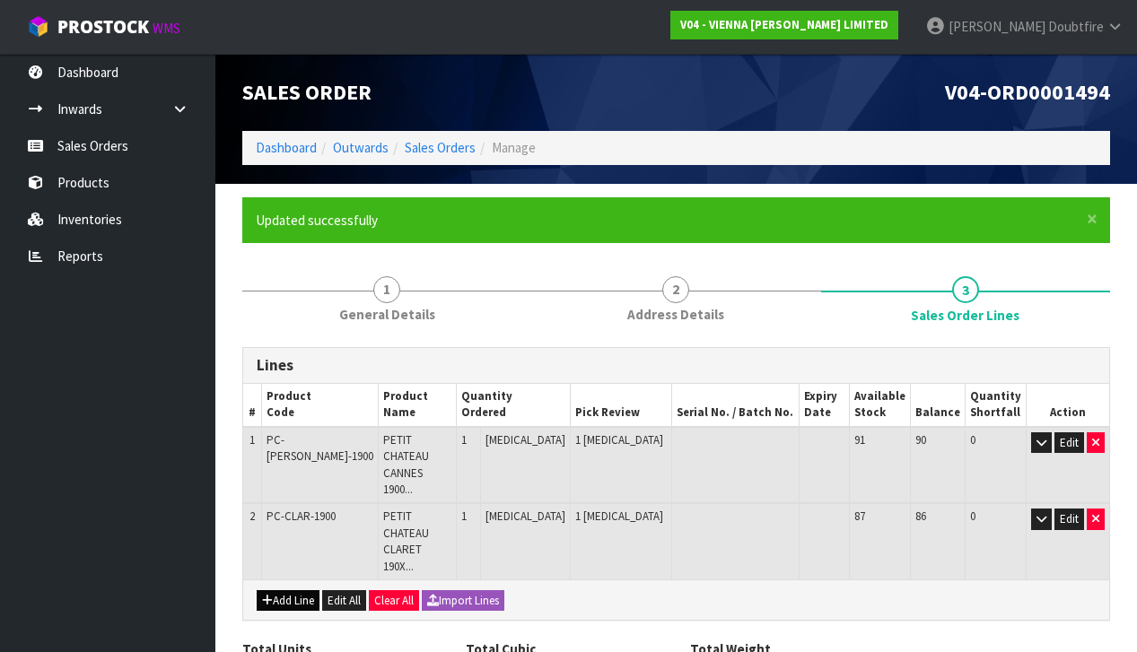
click at [280, 590] on button "Add Line" at bounding box center [288, 601] width 63 height 22
type input "0"
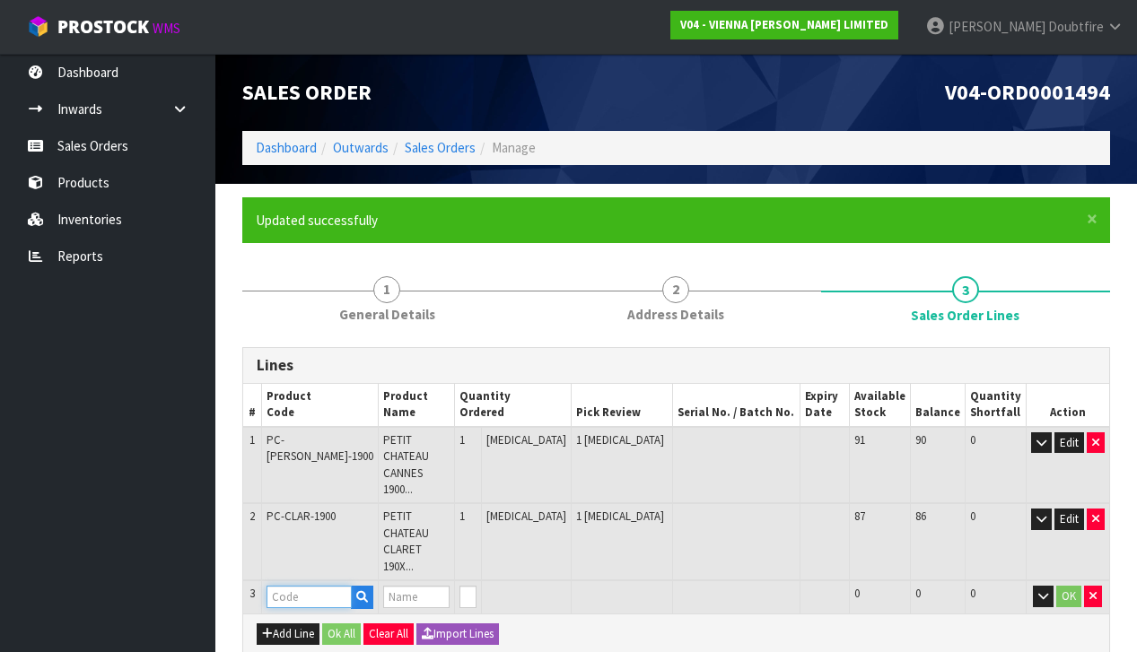
click at [289, 586] on input "text" at bounding box center [308, 597] width 85 height 22
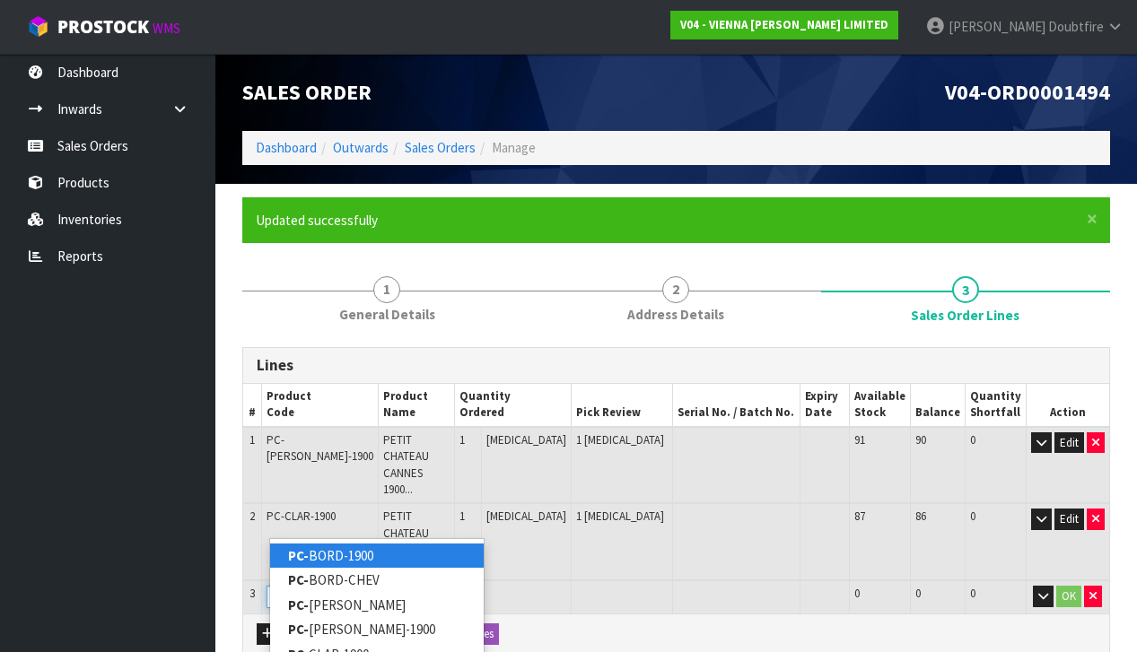
type input "PC-GI"
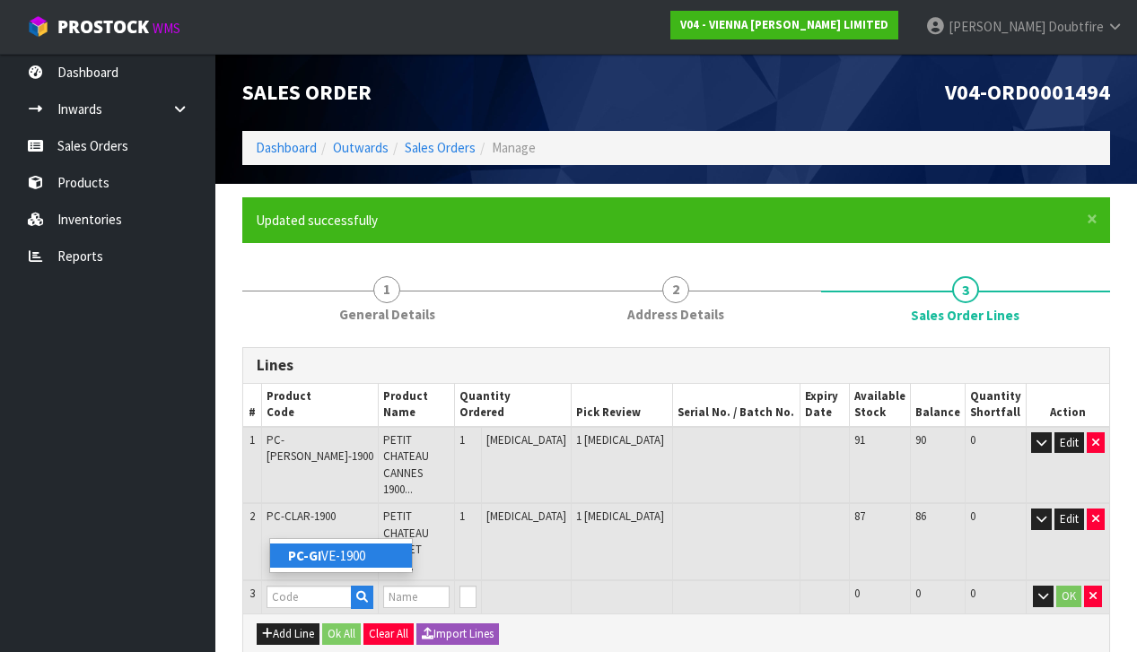
click at [308, 558] on strong "PC-GI" at bounding box center [304, 555] width 33 height 17
type input "PC-GIVE-1900"
type input "2"
type input "0.0764"
type input "44"
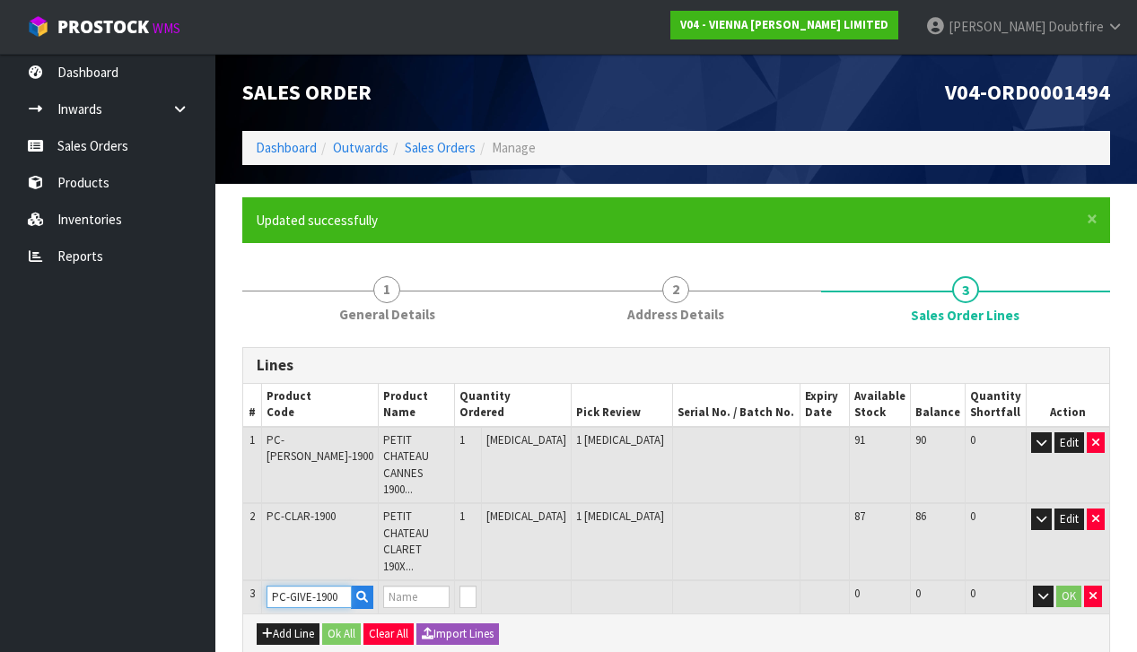
type input "PETIT CHATEAU GIVERNY UV LAC 1900X190X15/4 2.166M2"
type input "1"
type input "3"
type input "0.11693"
type input "66"
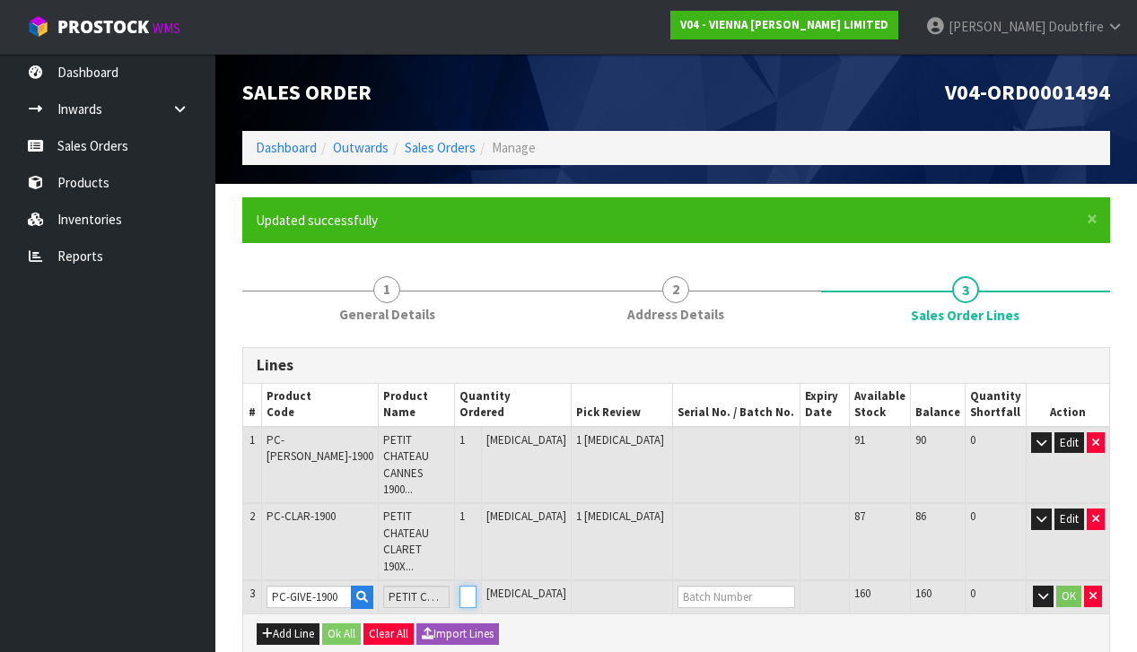
click at [476, 586] on input "1" at bounding box center [467, 597] width 17 height 22
click at [1072, 586] on button "OK" at bounding box center [1068, 597] width 25 height 22
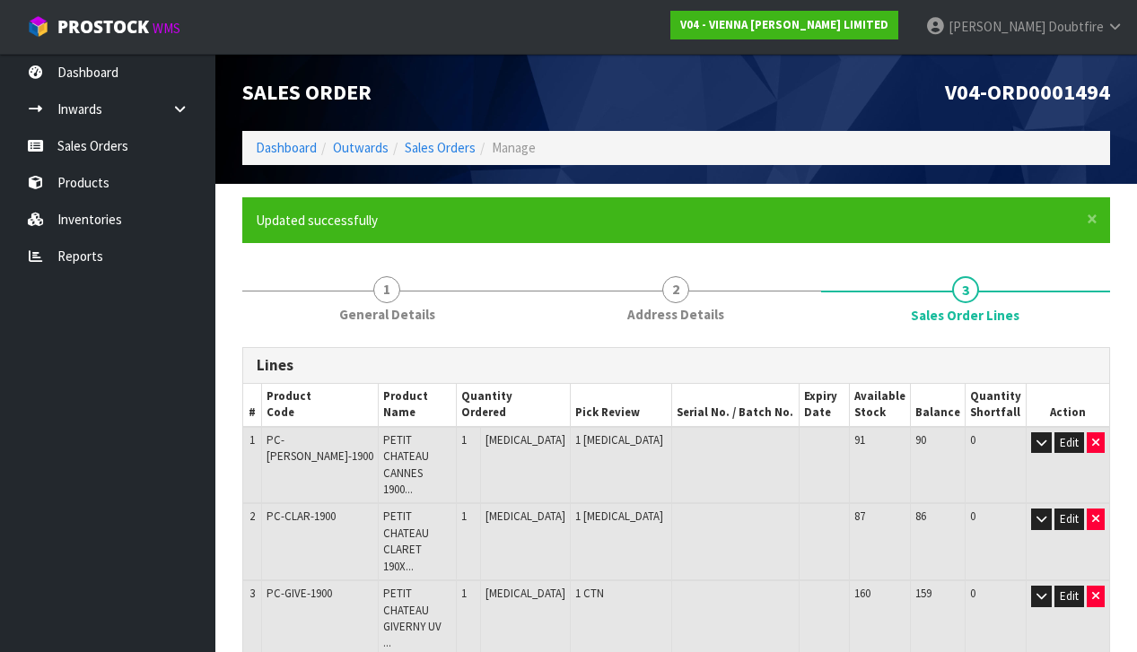
drag, startPoint x: 280, startPoint y: 569, endPoint x: 215, endPoint y: 582, distance: 66.0
type input "0"
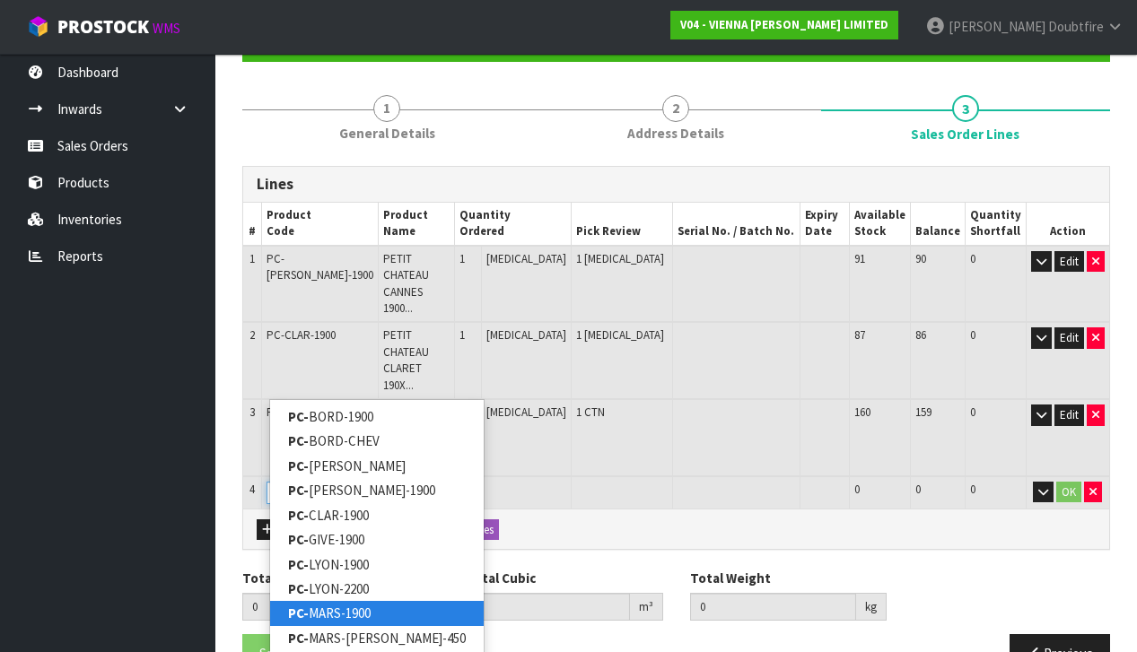
type input "PC-"
click at [308, 607] on link "PC- MARS-1900" at bounding box center [377, 613] width 214 height 24
type input "PC-MARS-1900"
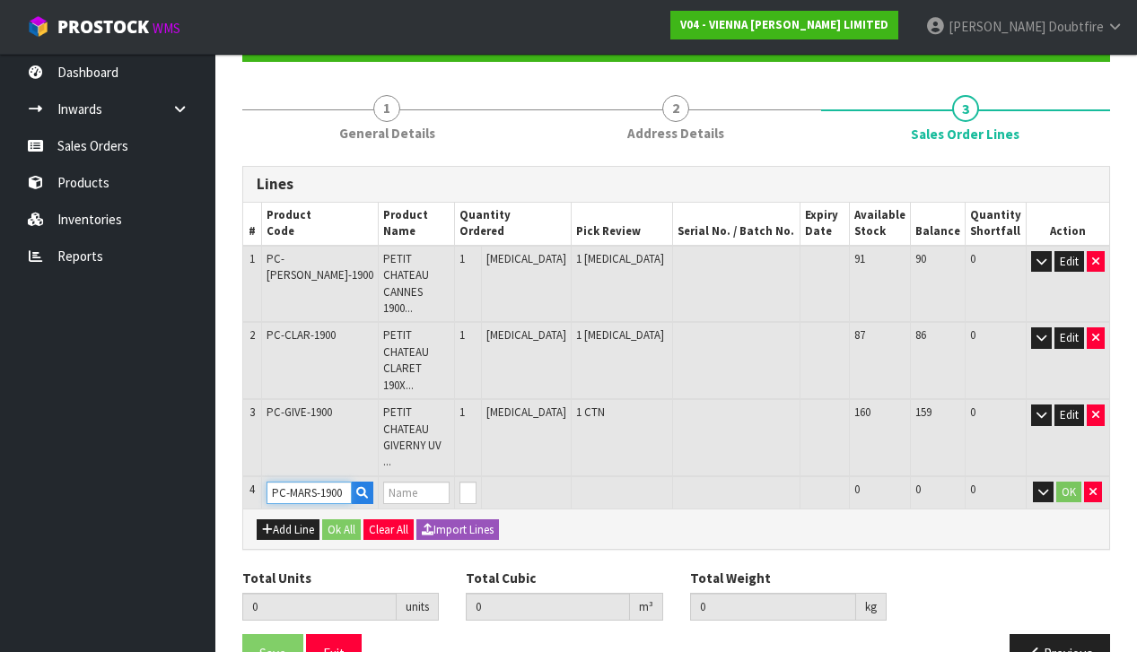
scroll to position [121, 0]
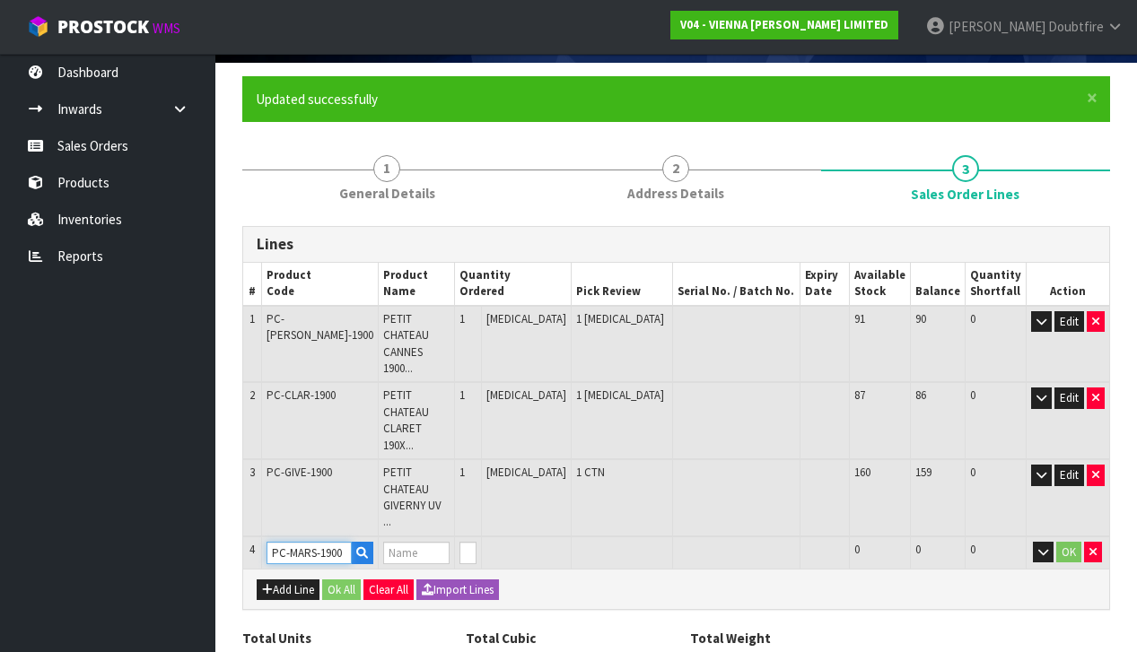
type input "3"
type input "0.11693"
type input "66"
type input "PETIT CHATEAU MARSEILLES 1900X190X15/4"
type input "1"
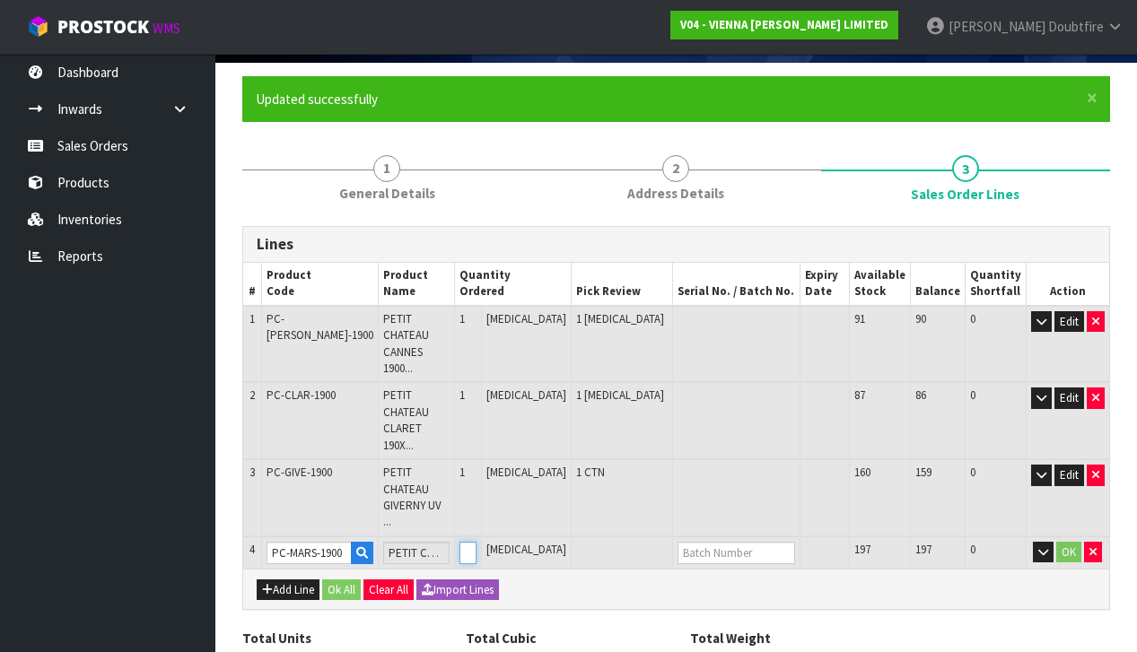
type input "4"
type input "0.15513"
type input "88"
drag, startPoint x: 501, startPoint y: 442, endPoint x: 490, endPoint y: 441, distance: 10.8
click at [476, 542] on input "1" at bounding box center [467, 553] width 17 height 22
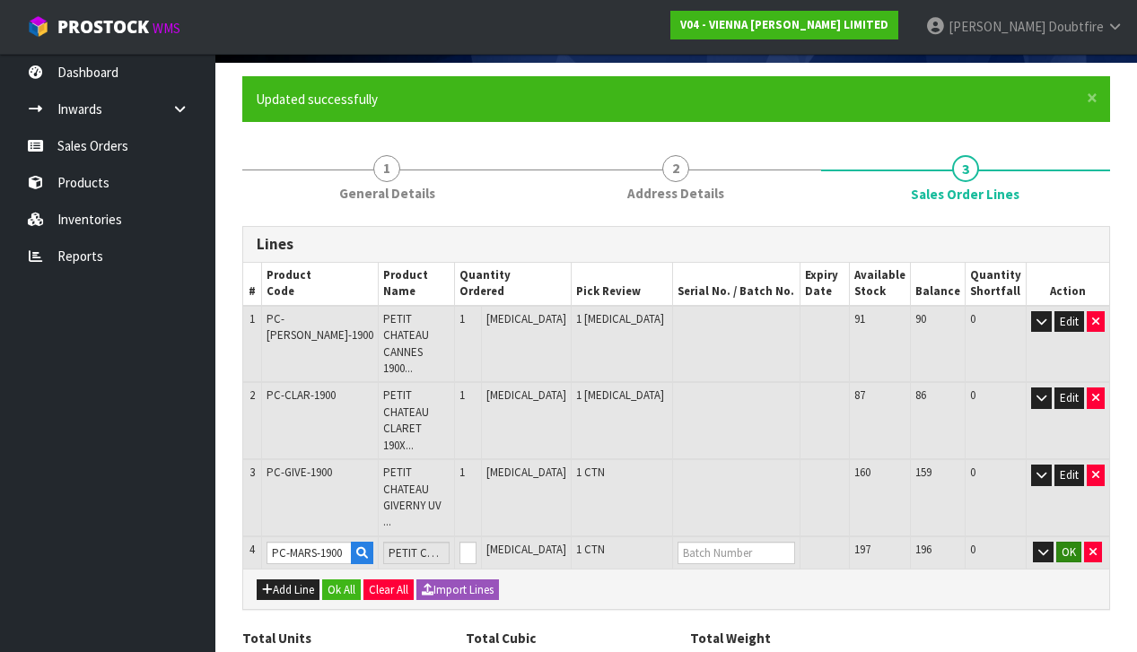
click at [1062, 542] on button "OK" at bounding box center [1068, 553] width 25 height 22
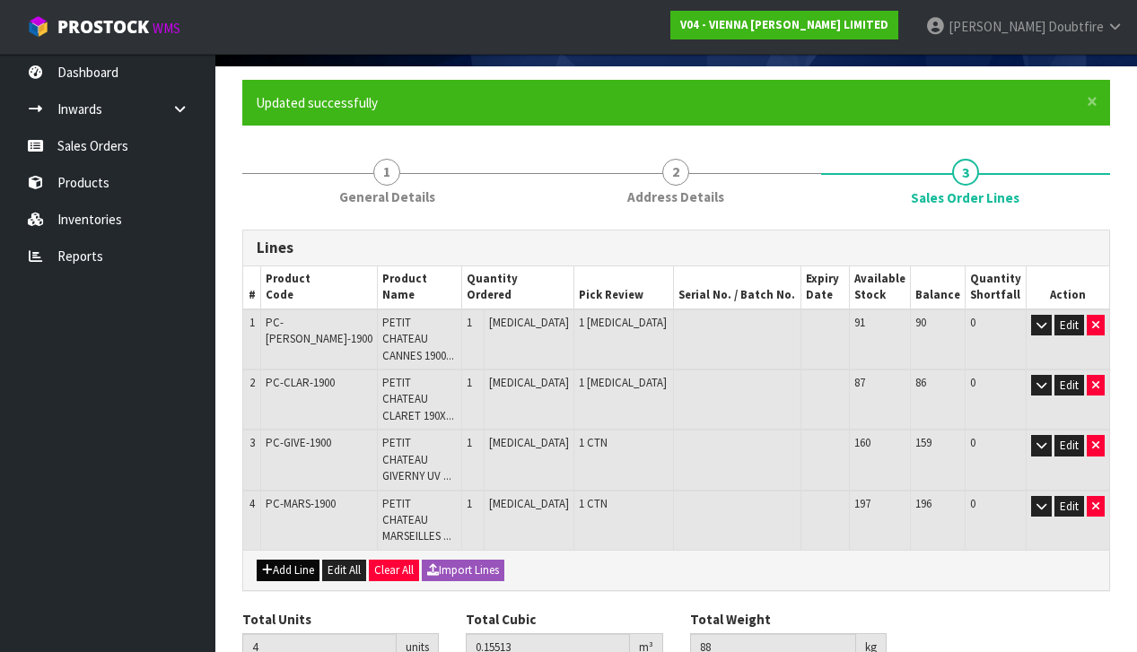
scroll to position [113, 1]
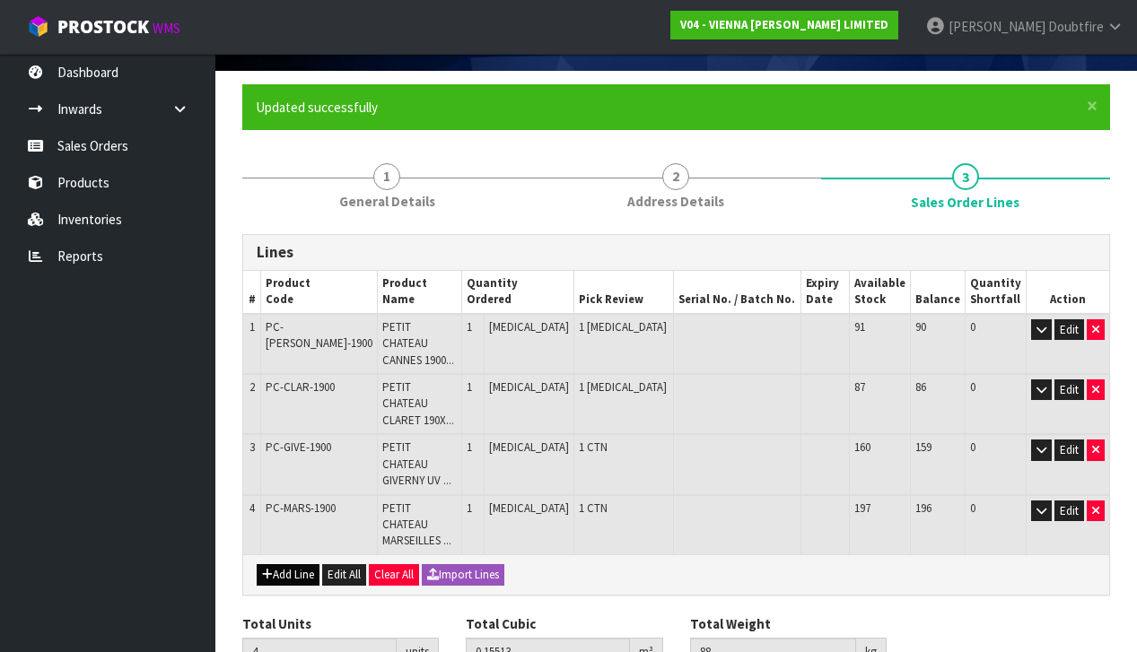
click at [277, 564] on button "Add Line" at bounding box center [288, 575] width 63 height 22
type input "0"
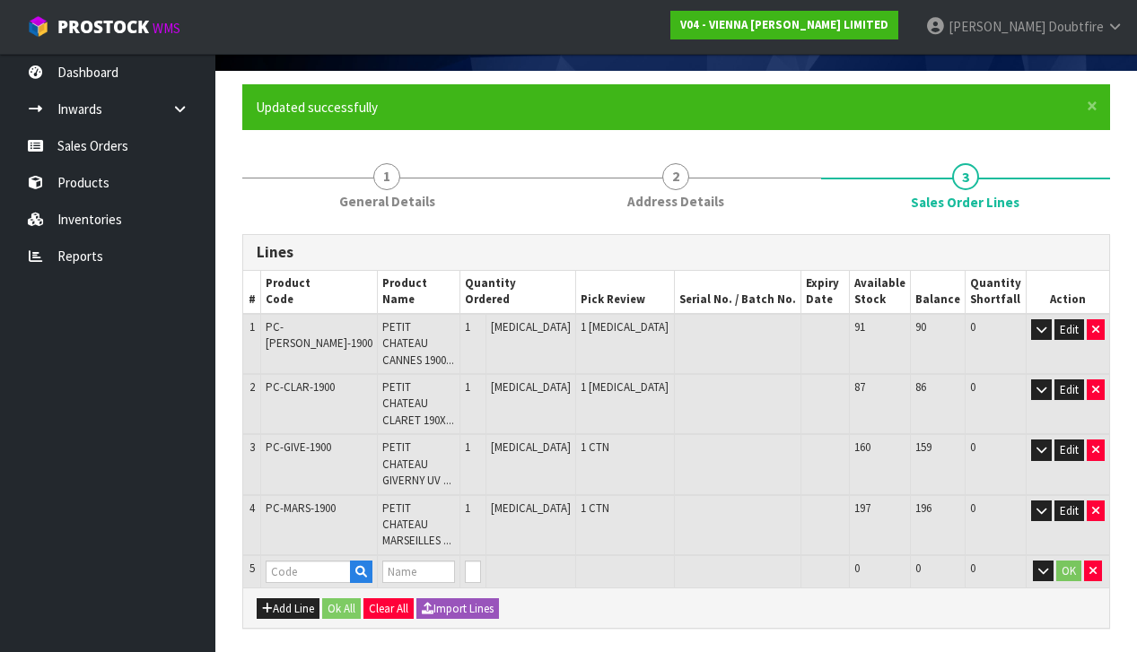
scroll to position [113, 0]
click at [293, 561] on input "text" at bounding box center [308, 572] width 85 height 22
type input "IC"
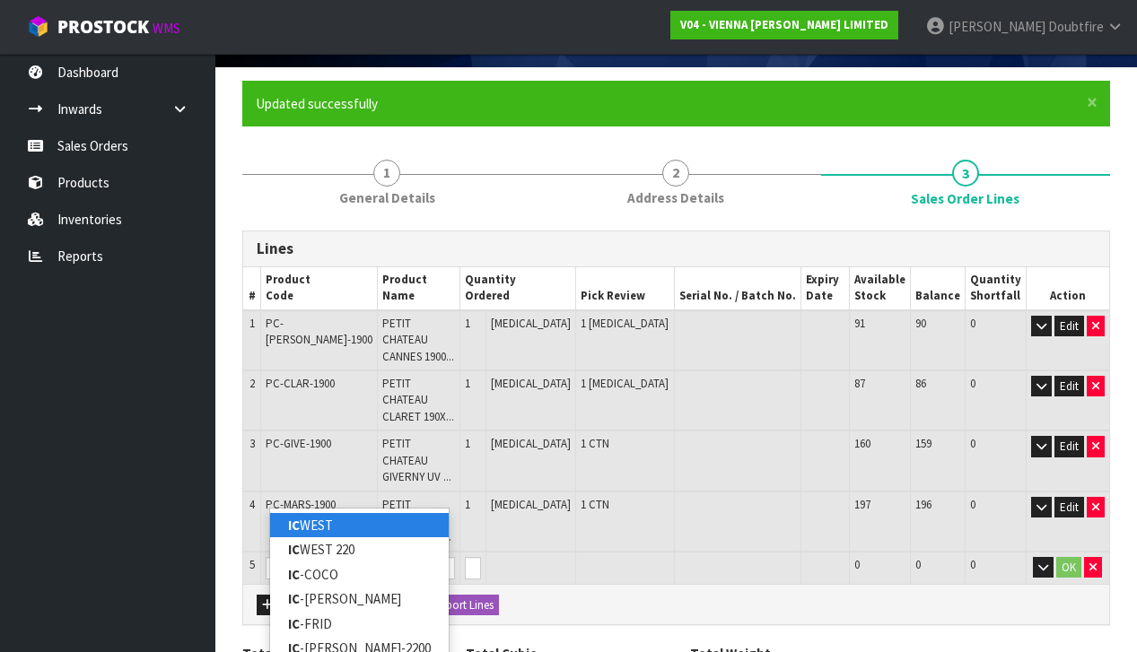
click at [310, 522] on link "IC WEST" at bounding box center [359, 525] width 179 height 24
type input "IC WEST"
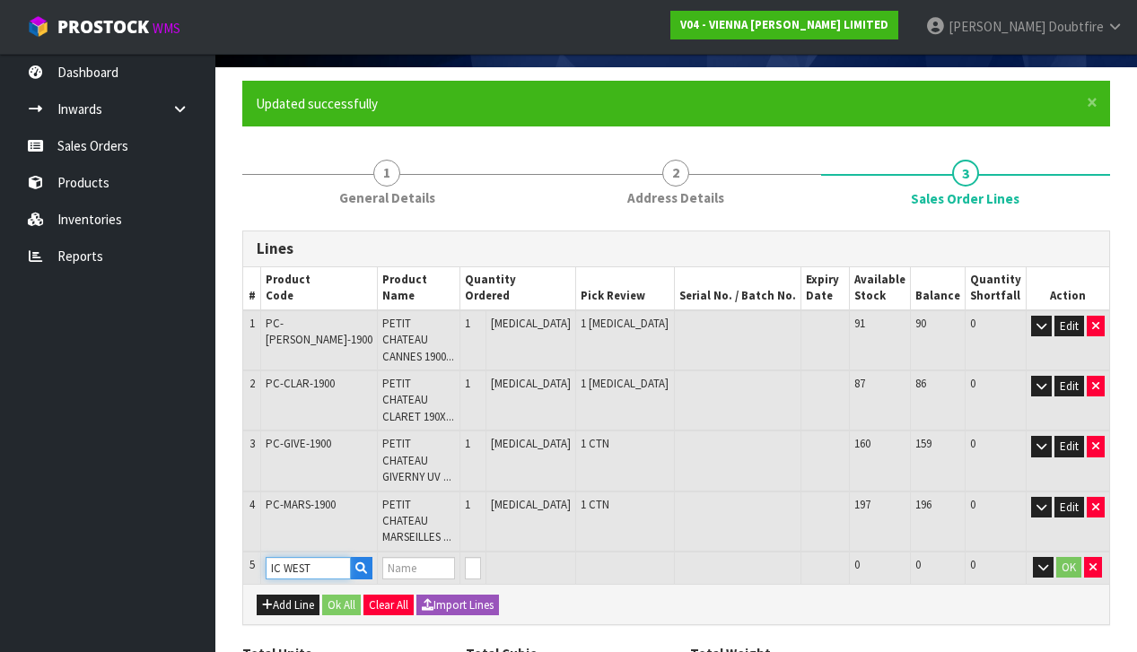
type input "4"
type input "0.15513"
type input "88"
type input "ICONS WESTWOOD 190X2200X15/4"
type input "1"
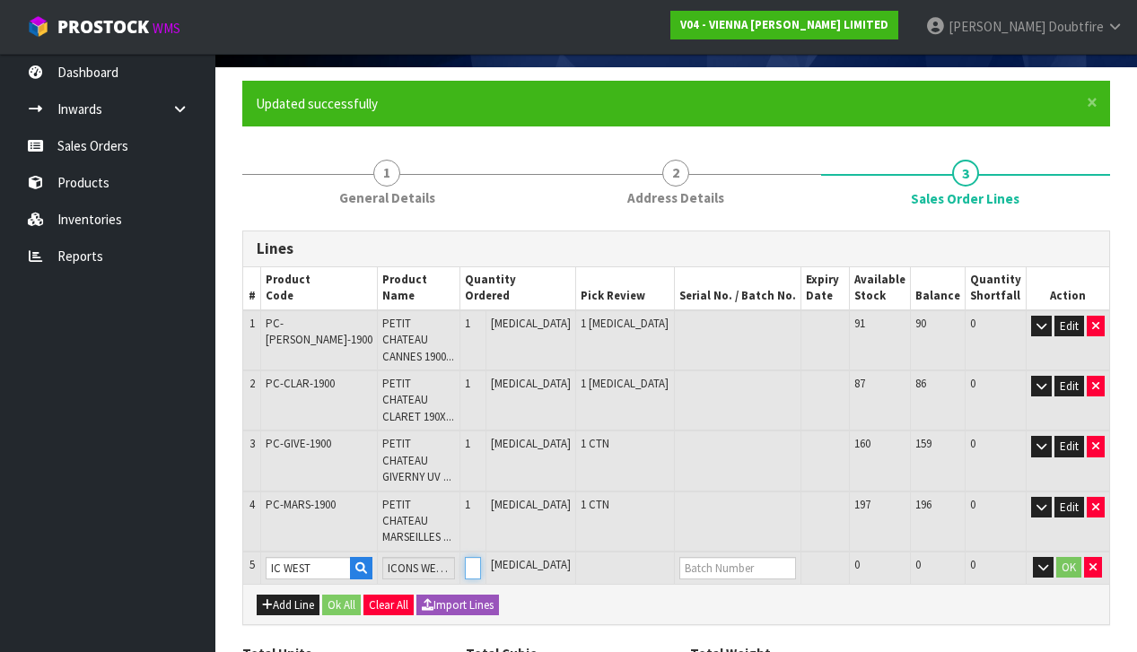
type input "5"
type input "0.20619"
type input "119"
click at [481, 557] on input "1" at bounding box center [473, 568] width 16 height 22
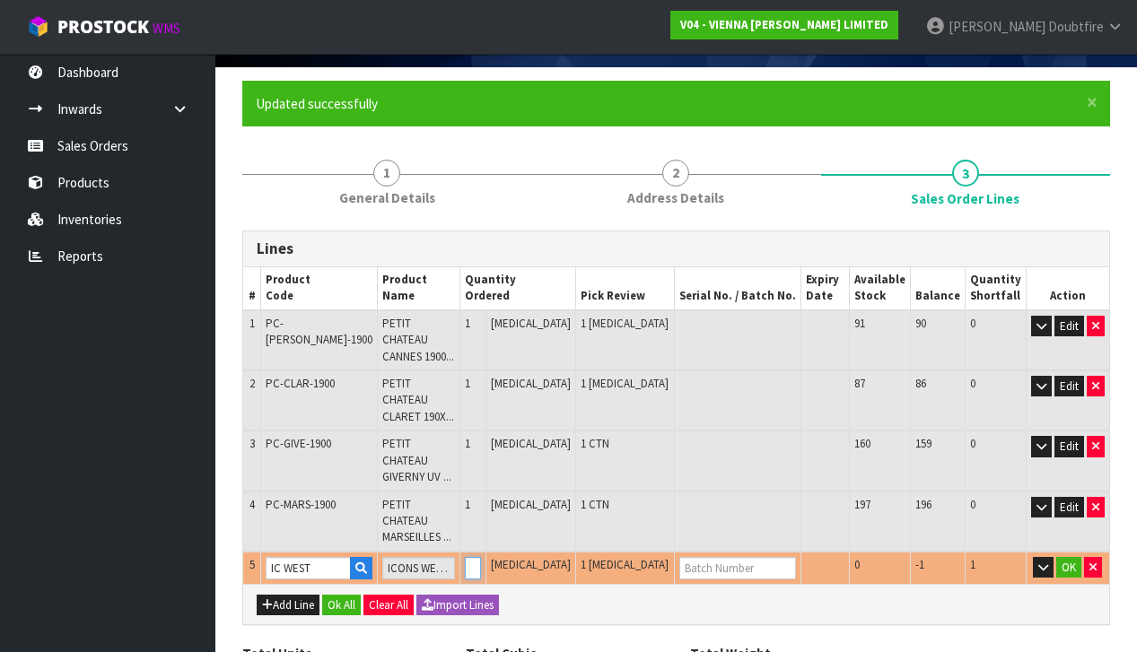
type input "2"
type input "6"
type input "0.25725"
type input "150"
click at [481, 557] on input "2" at bounding box center [473, 568] width 16 height 22
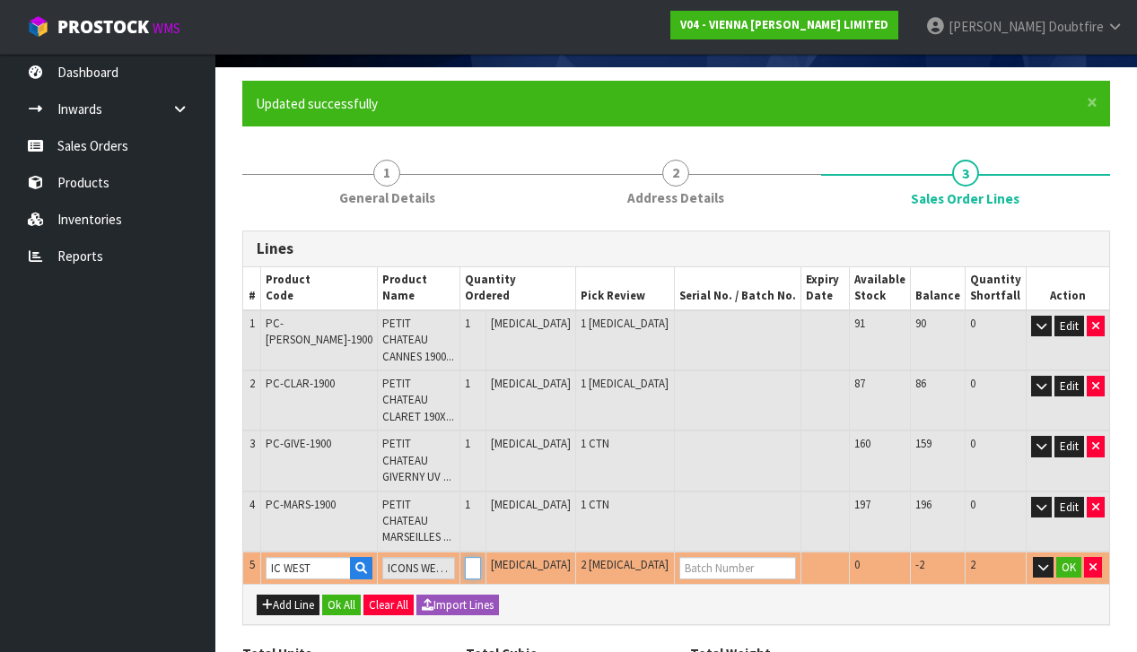
type input "1"
type input "5"
type input "0.20619"
type input "119"
click at [481, 557] on input "1" at bounding box center [473, 568] width 16 height 22
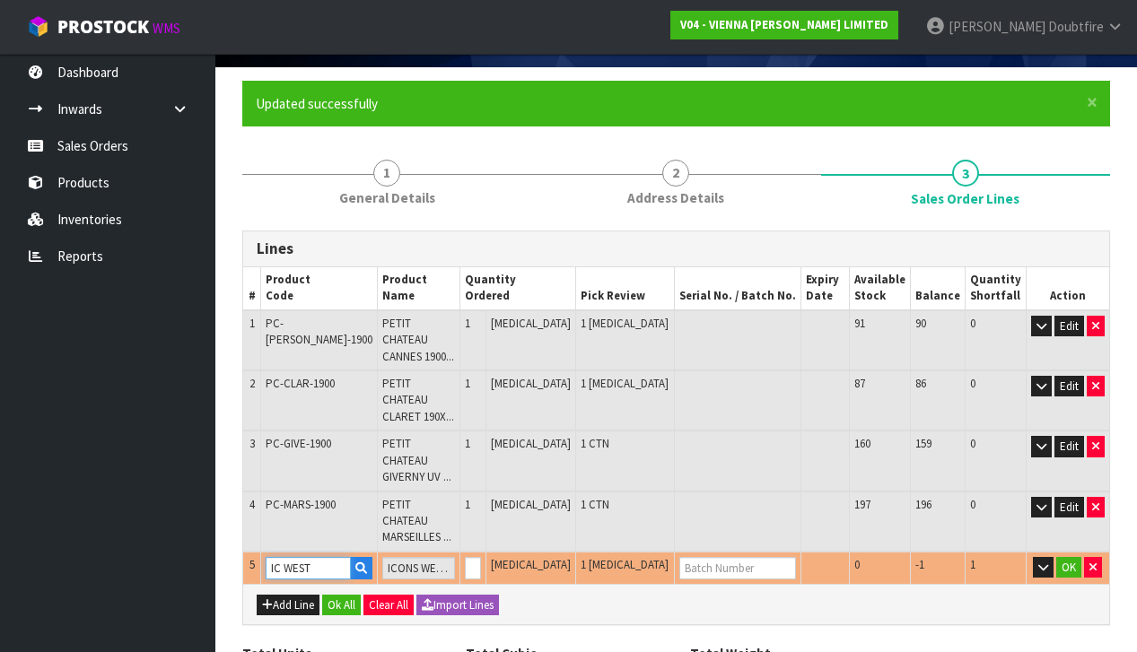
click at [318, 557] on input "IC WEST" at bounding box center [308, 568] width 85 height 22
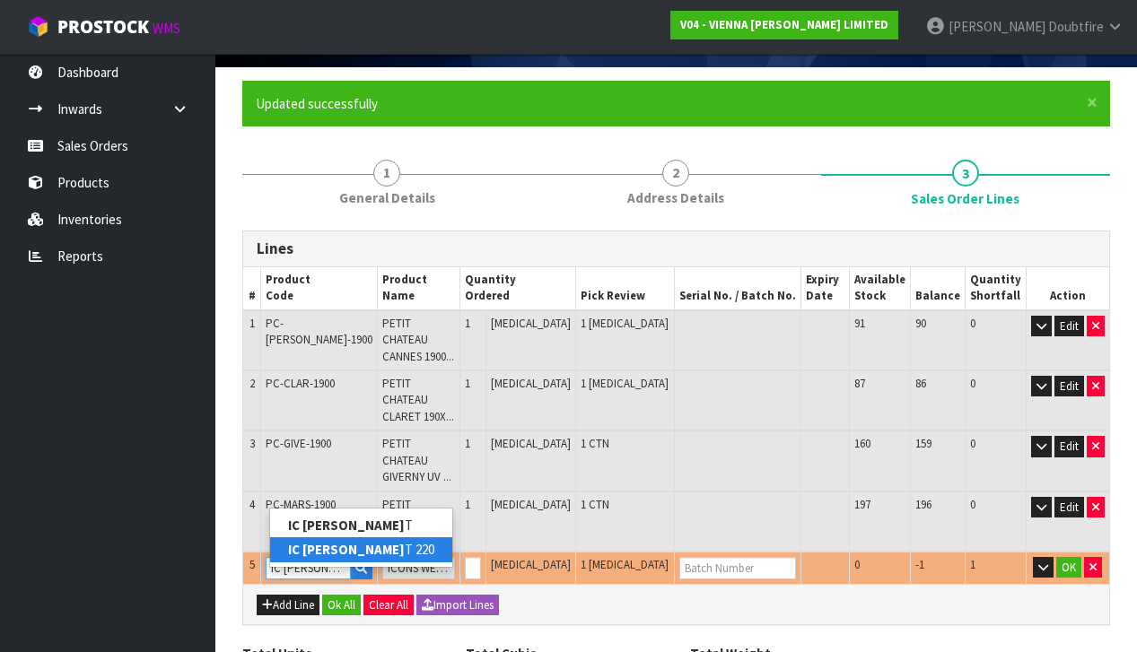
type input "IC [PERSON_NAME]"
type input "0"
click at [319, 553] on strong "IC [PERSON_NAME]" at bounding box center [346, 549] width 117 height 17
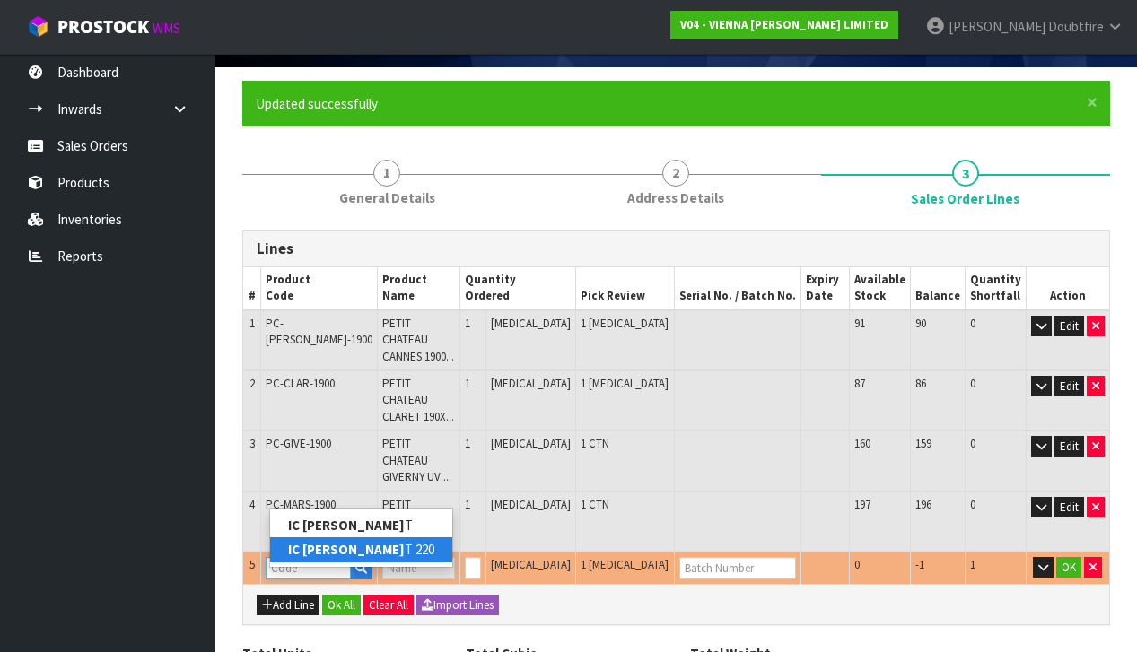
type input "IC WEST 220"
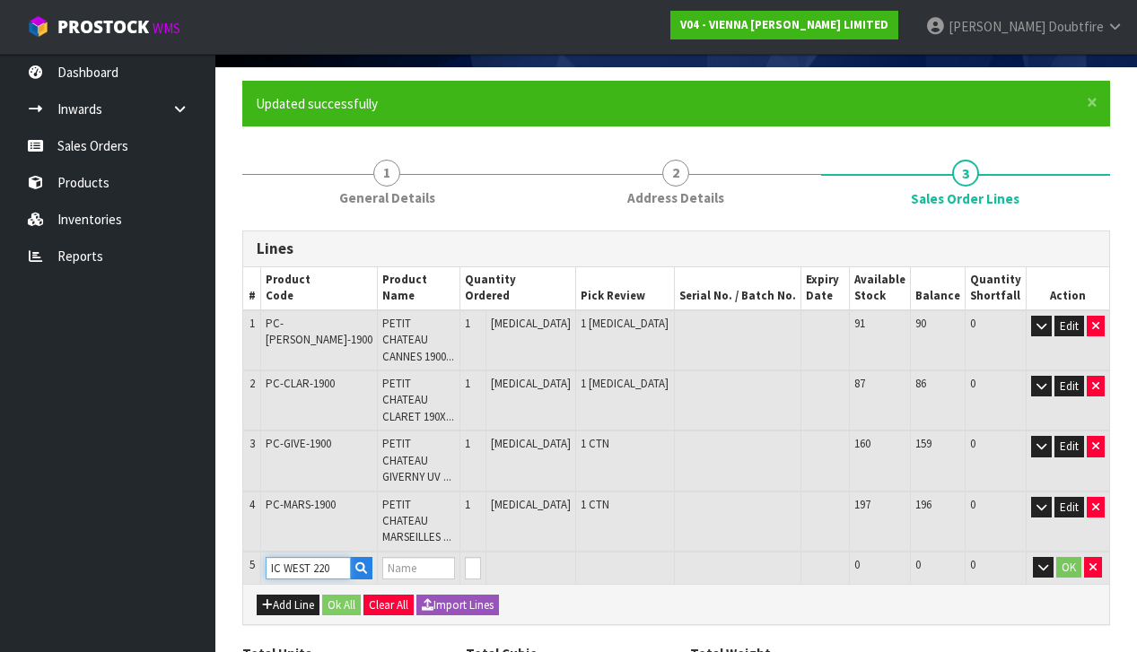
type input "4"
type input "0.15513"
type input "88"
type input "ICONS WESTWOOD 220X2200X15/4"
type input "1"
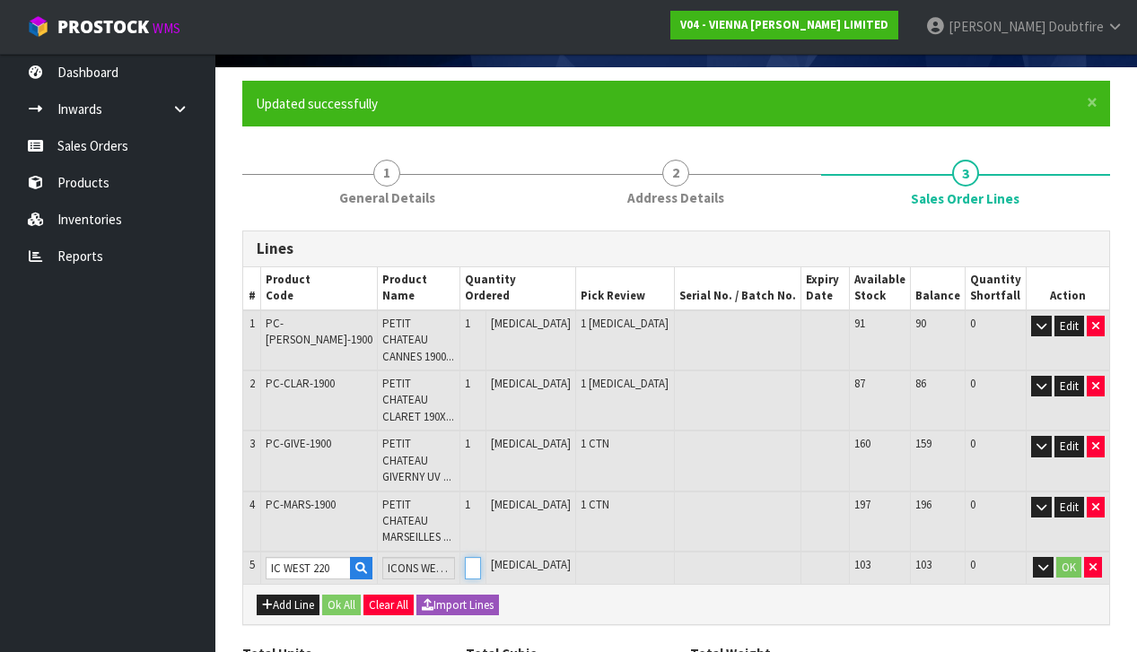
type input "5"
type input "0.20619"
type input "119"
click at [481, 557] on input "1" at bounding box center [473, 568] width 16 height 22
click at [1070, 557] on button "OK" at bounding box center [1068, 568] width 25 height 22
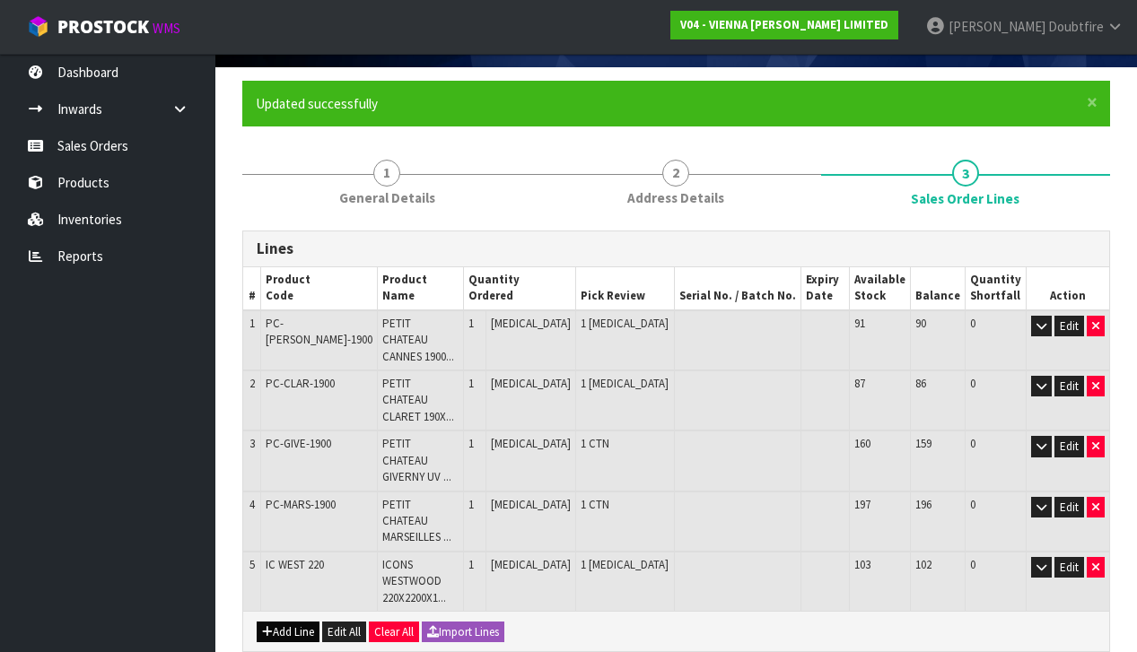
click at [282, 622] on button "Add Line" at bounding box center [288, 633] width 63 height 22
type input "0"
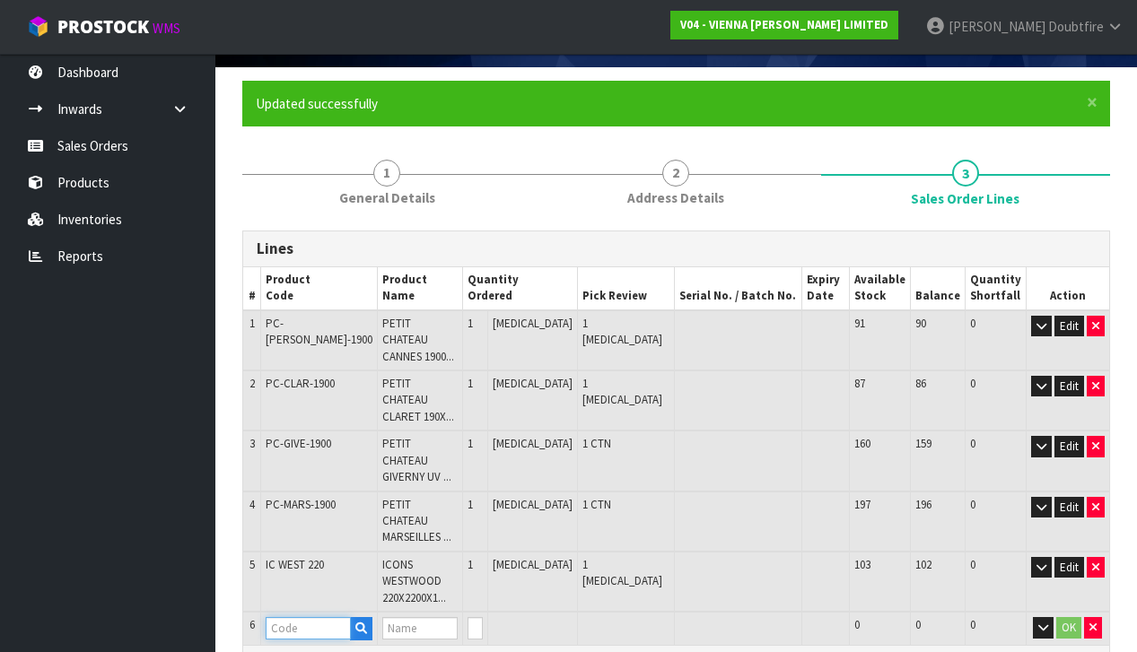
click at [291, 617] on input "text" at bounding box center [308, 628] width 85 height 22
type input "IC"
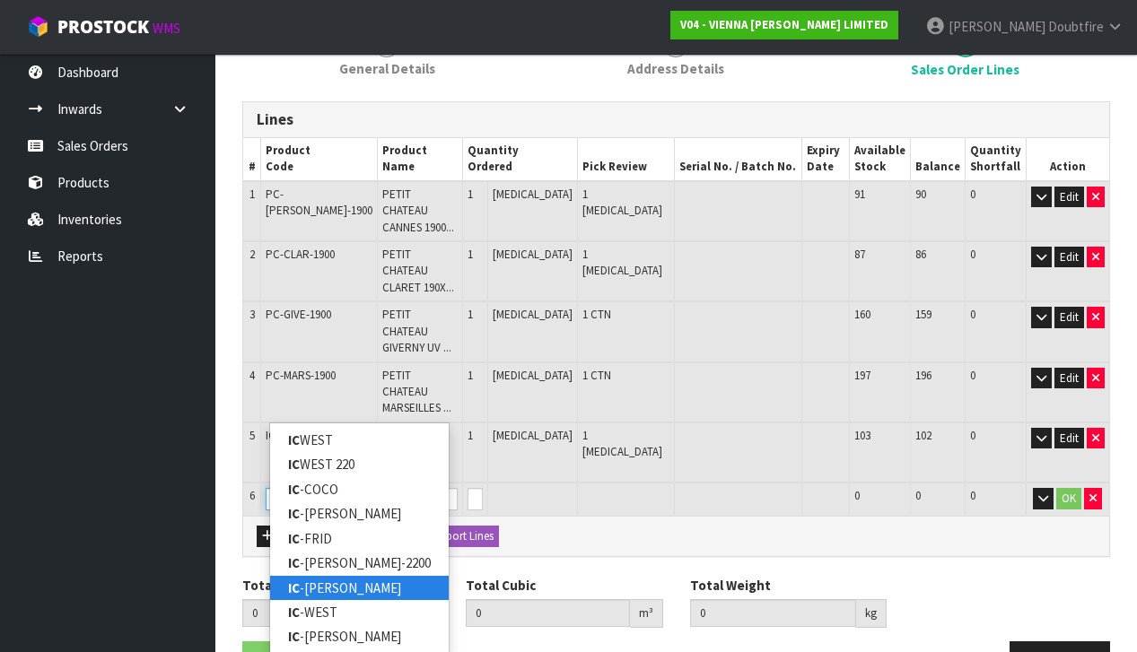
scroll to position [245, 0]
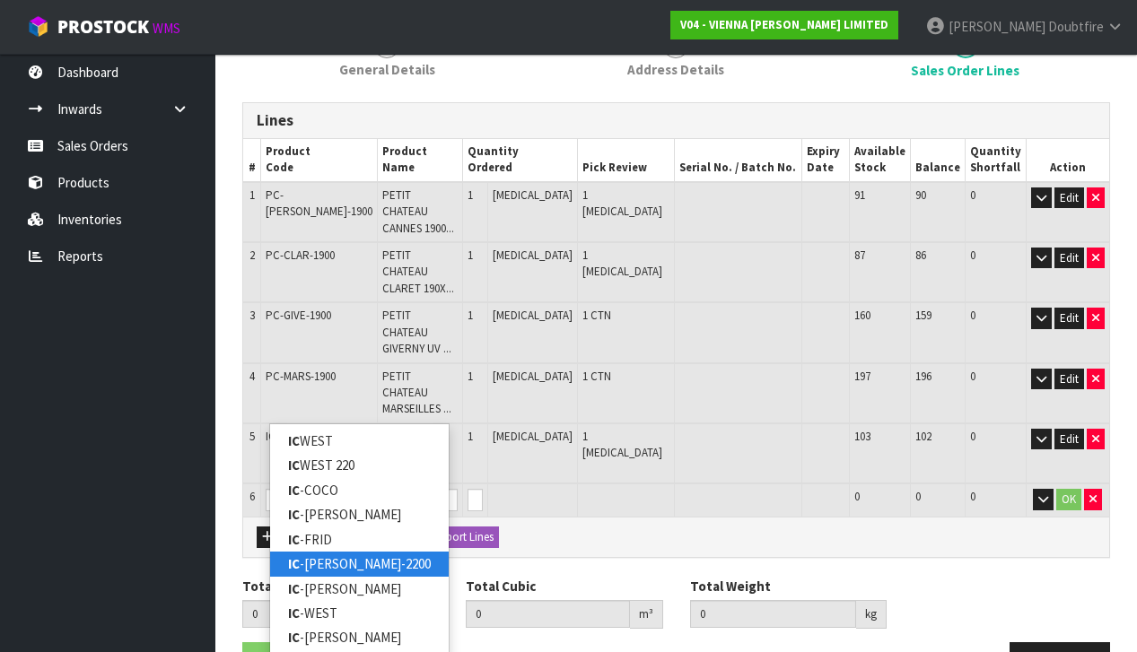
click at [323, 558] on link "IC -[PERSON_NAME]-2200" at bounding box center [359, 564] width 179 height 24
type input "IC-[PERSON_NAME]-2200"
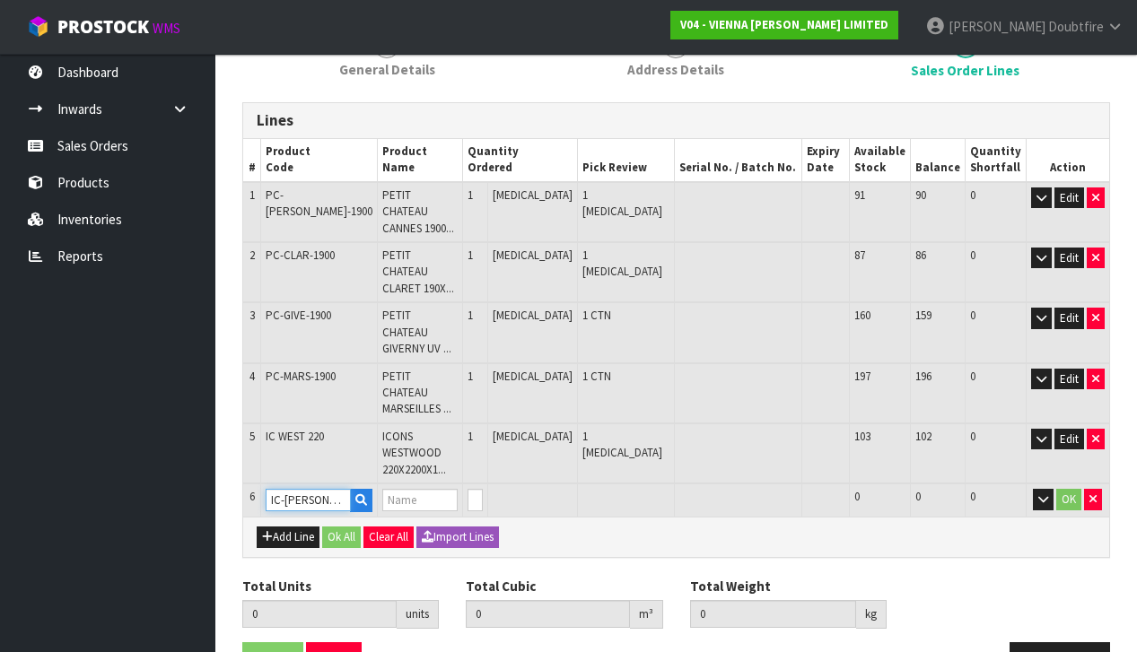
scroll to position [208, 0]
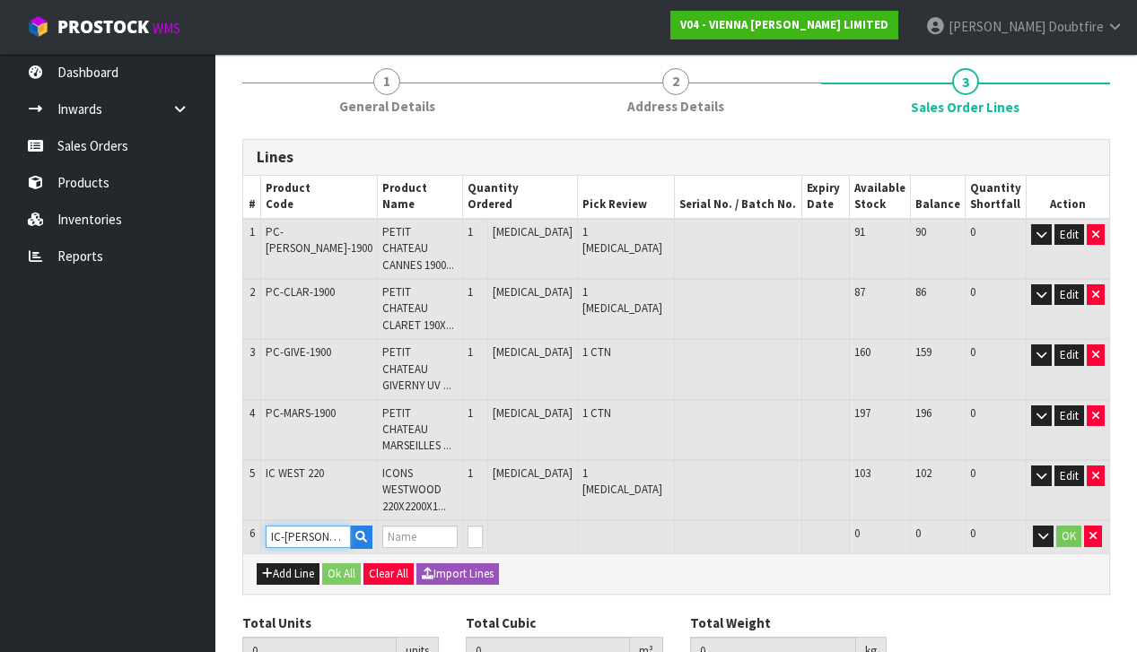
type input "5"
type input "0.20619"
type input "119"
type input "ICONS COLLECTION MONACO 220X2200 XML"
type input "1"
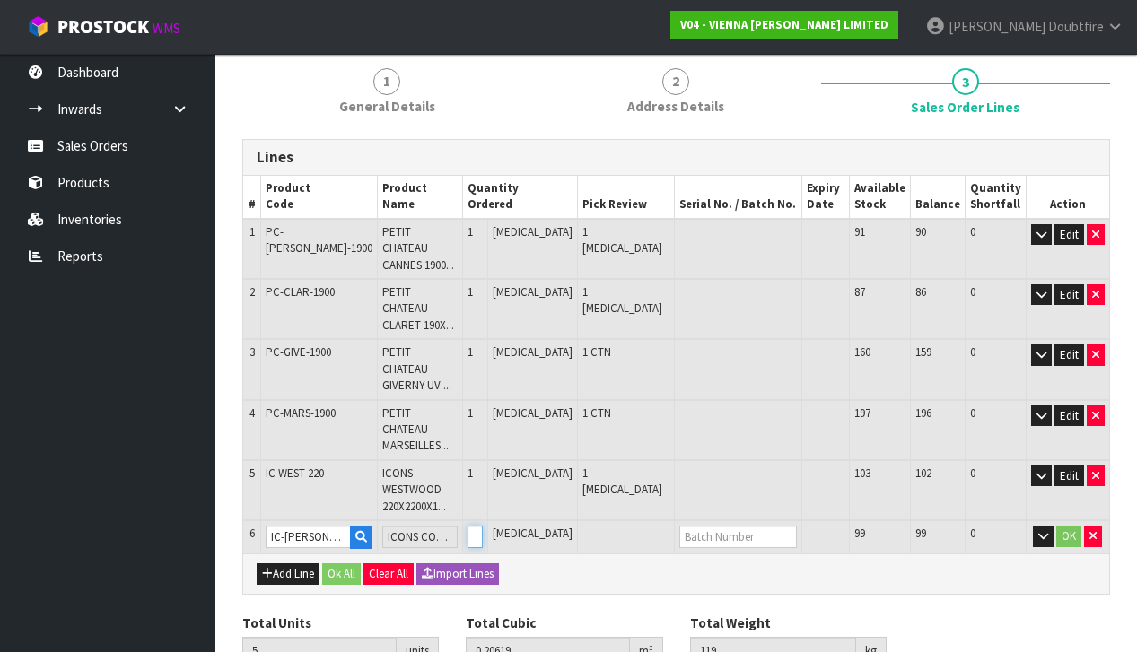
type input "6"
type input "0.25971"
type input "149"
click at [483, 526] on input "1" at bounding box center [474, 537] width 15 height 22
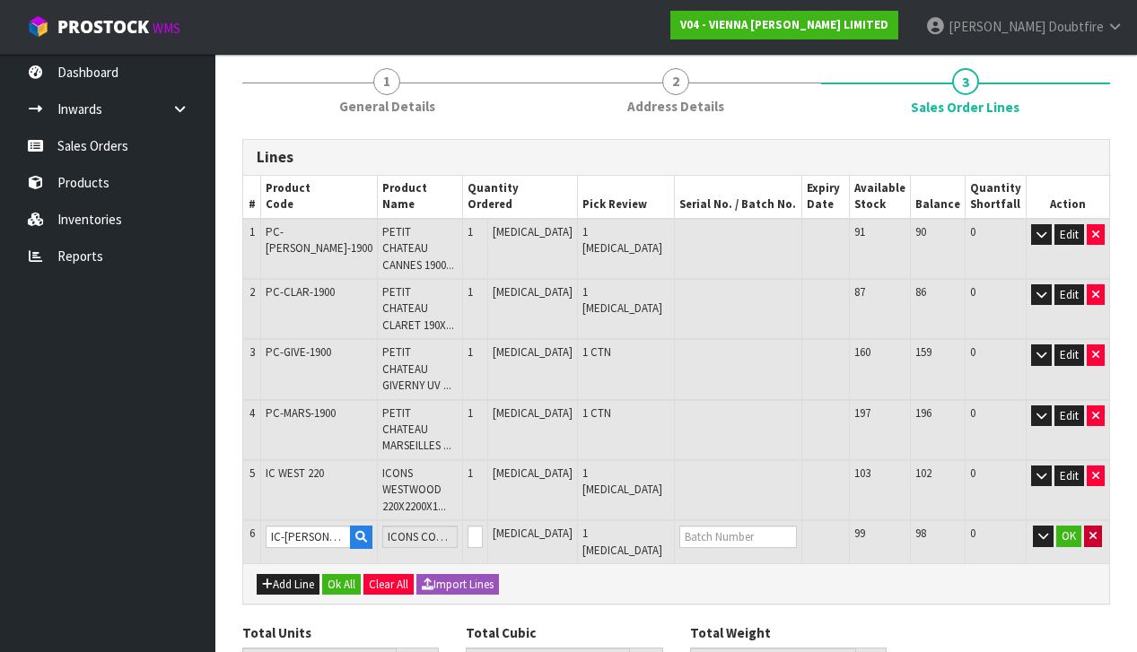
click at [1094, 530] on icon "button" at bounding box center [1092, 536] width 7 height 12
type input "5"
type input "0.20619"
type input "119"
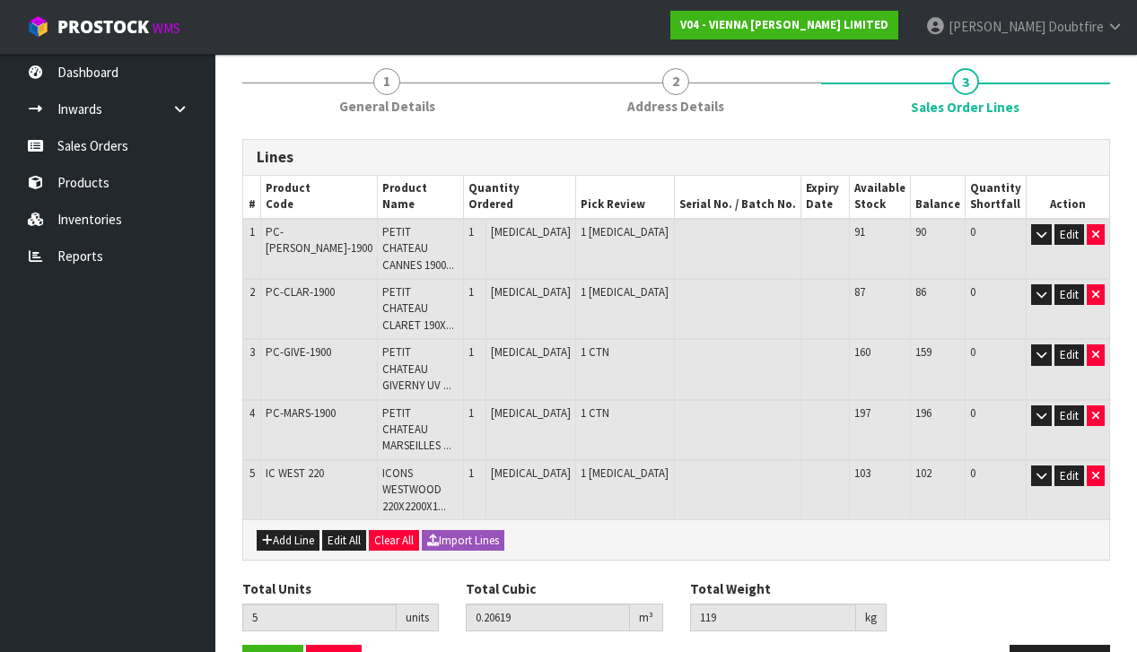
scroll to position [176, 0]
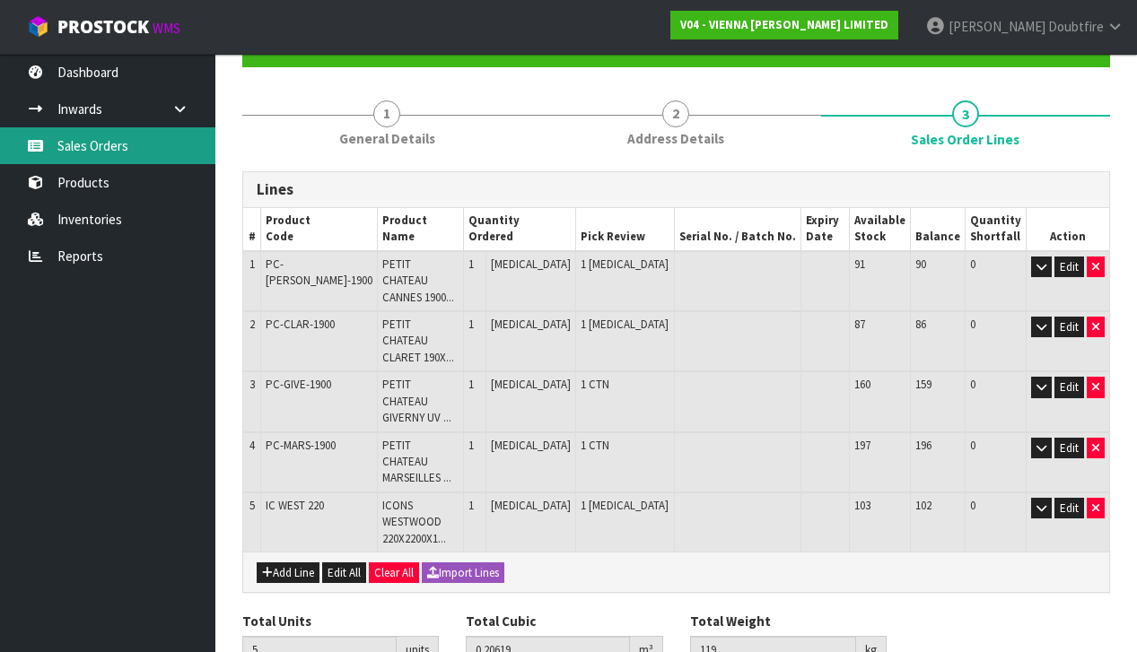
click at [90, 147] on link "Sales Orders" at bounding box center [107, 145] width 215 height 37
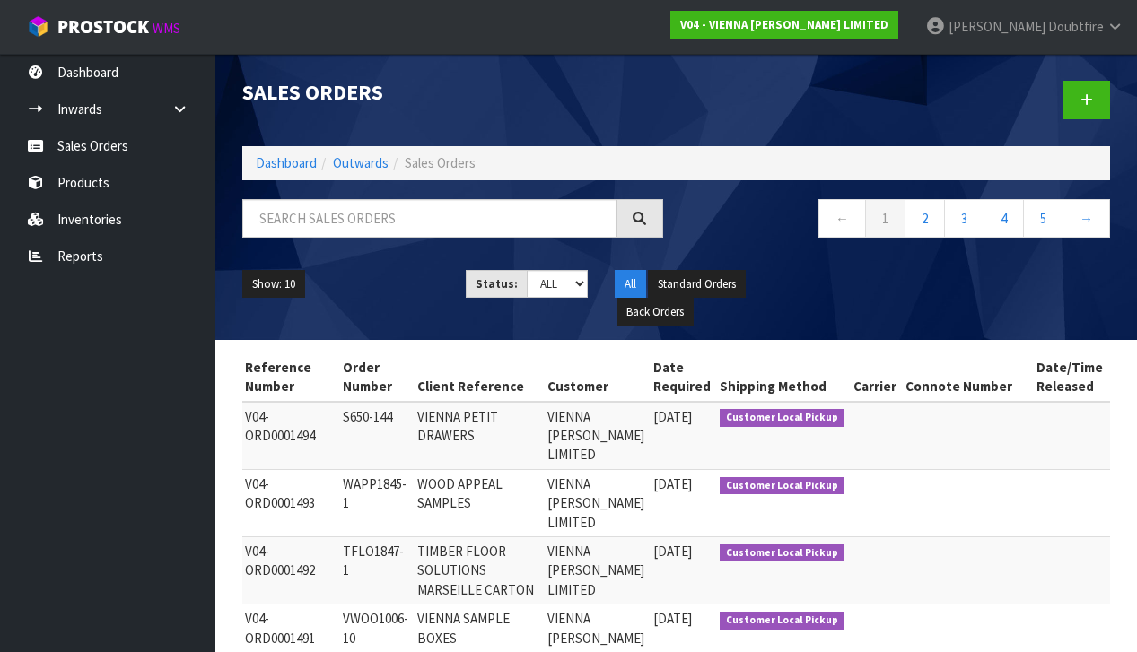
scroll to position [0, 112]
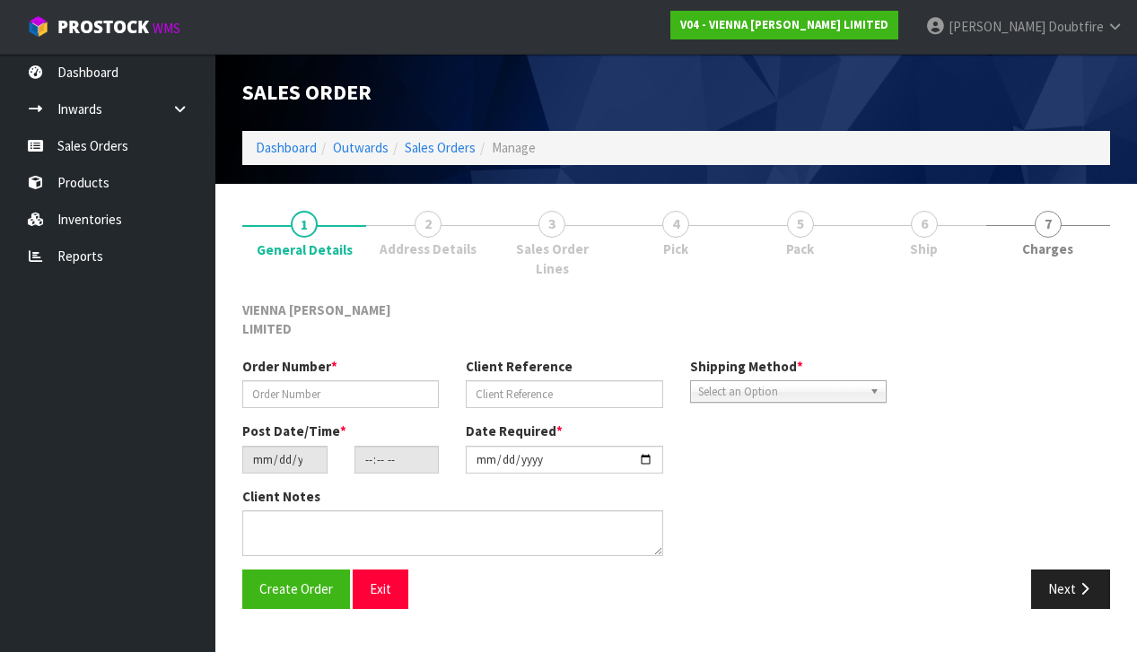
type input "S650-144"
type input "VIENNA PETIT DRAWERS"
type input "[DATE]"
type input "12:19:00.000"
type input "[DATE]"
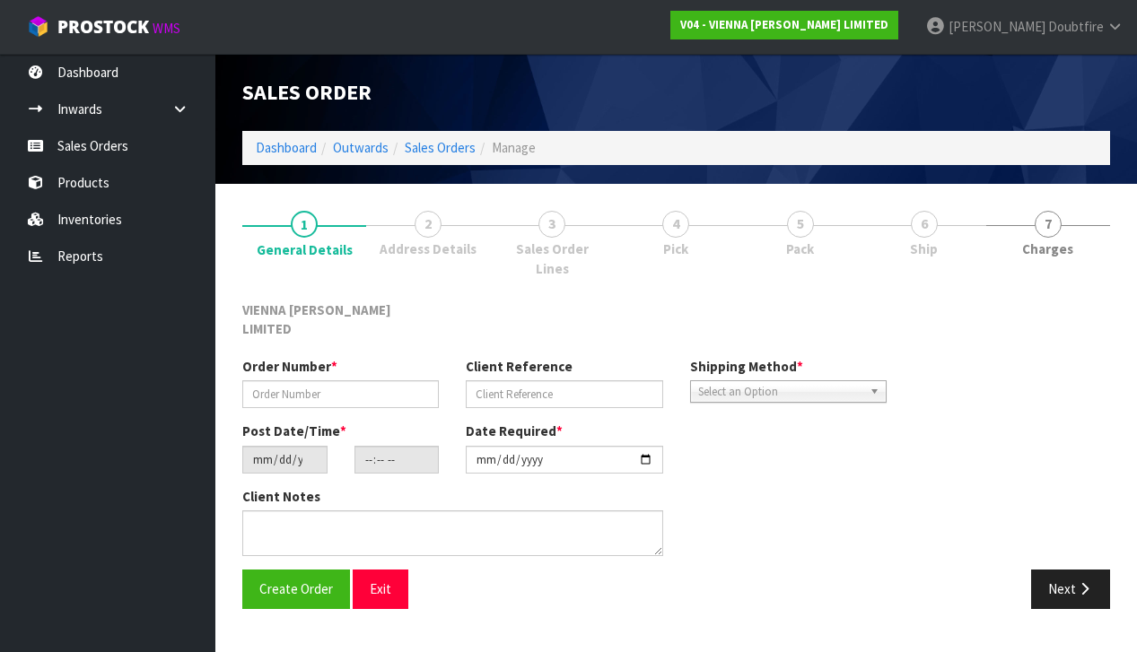
type textarea "PETIT DRAWERS SHOWROOM"
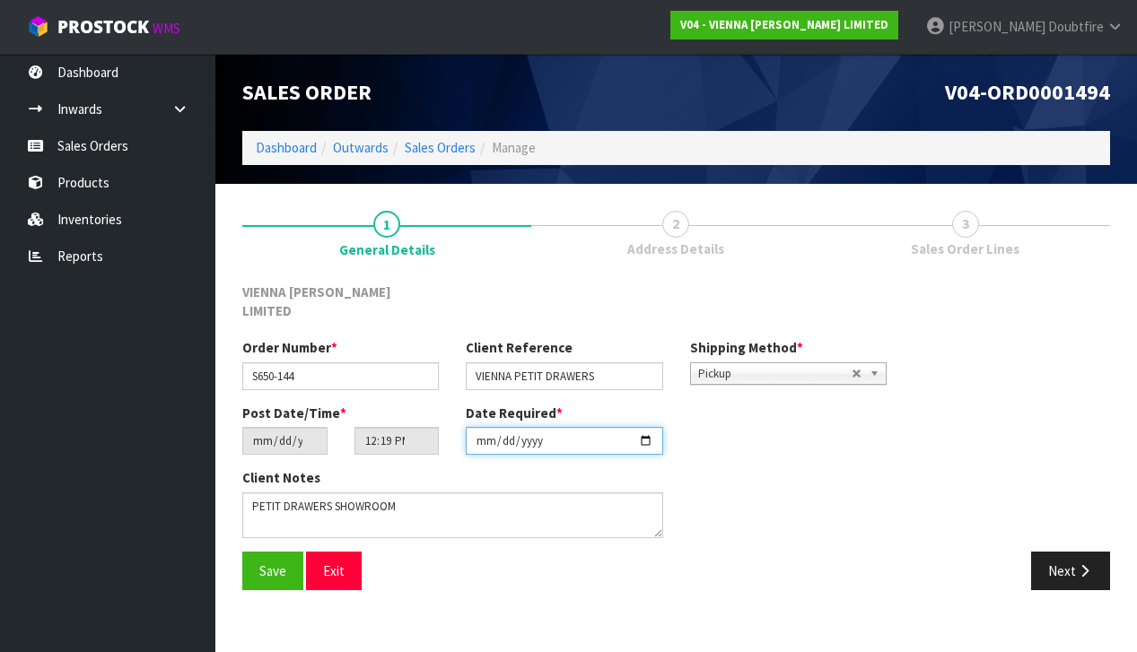
click at [483, 434] on input "[DATE]" at bounding box center [564, 441] width 196 height 28
type input "[DATE]"
click at [693, 482] on div "Client Notes" at bounding box center [564, 509] width 671 height 83
click at [263, 563] on span "Save" at bounding box center [272, 571] width 27 height 17
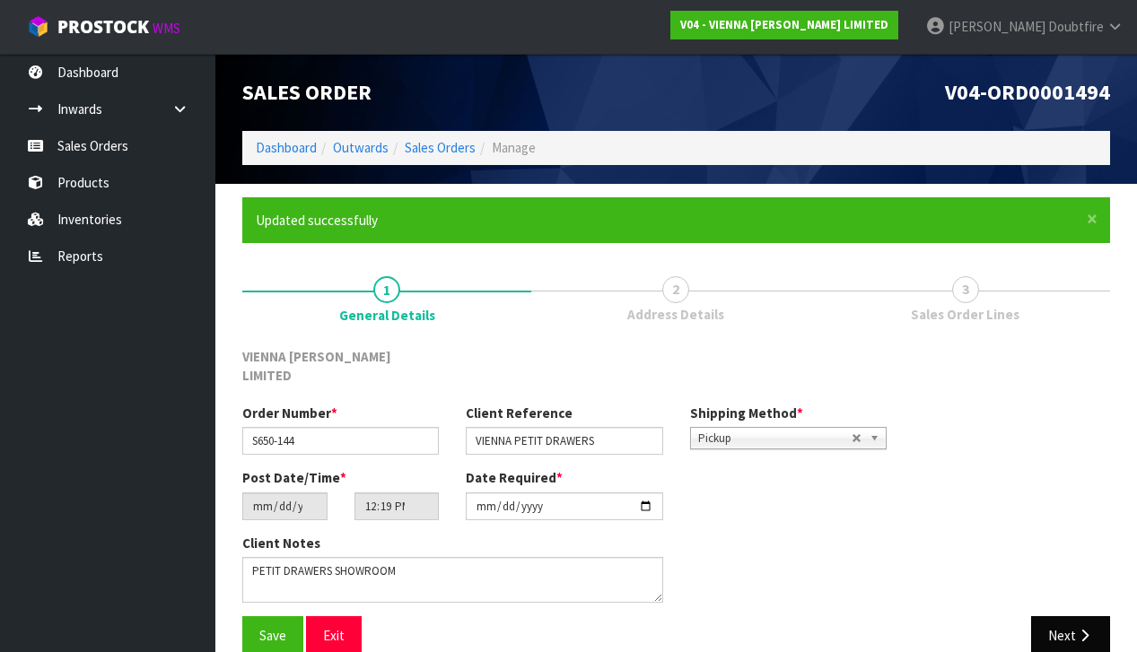
click at [1066, 616] on button "Next" at bounding box center [1070, 635] width 79 height 39
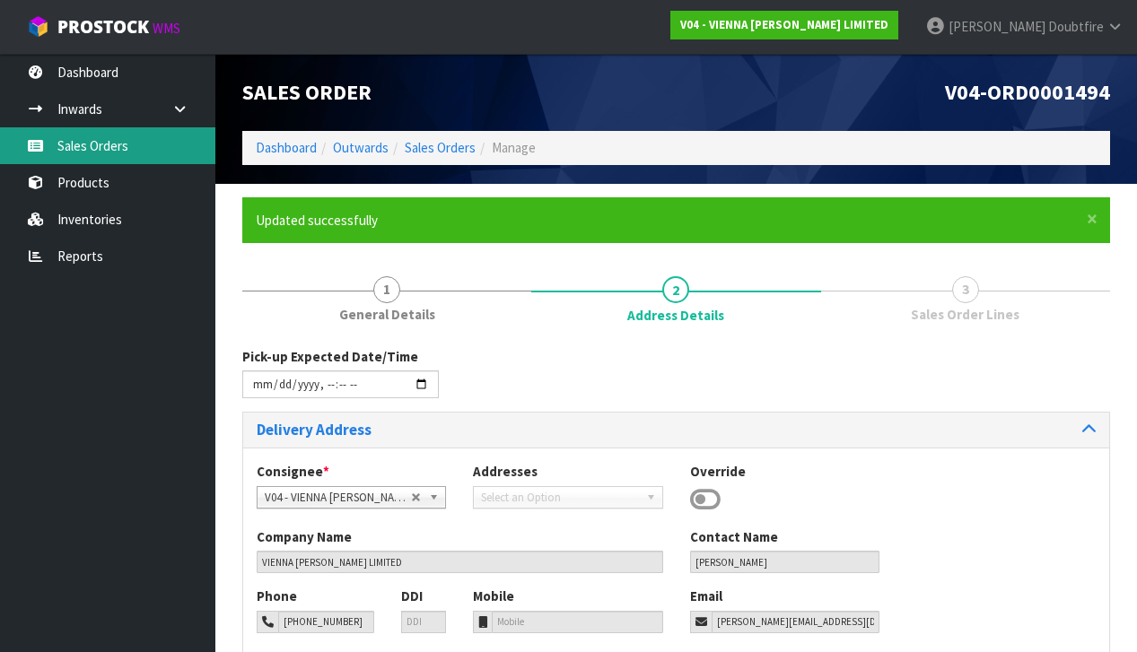
click at [98, 156] on link "Sales Orders" at bounding box center [107, 145] width 215 height 37
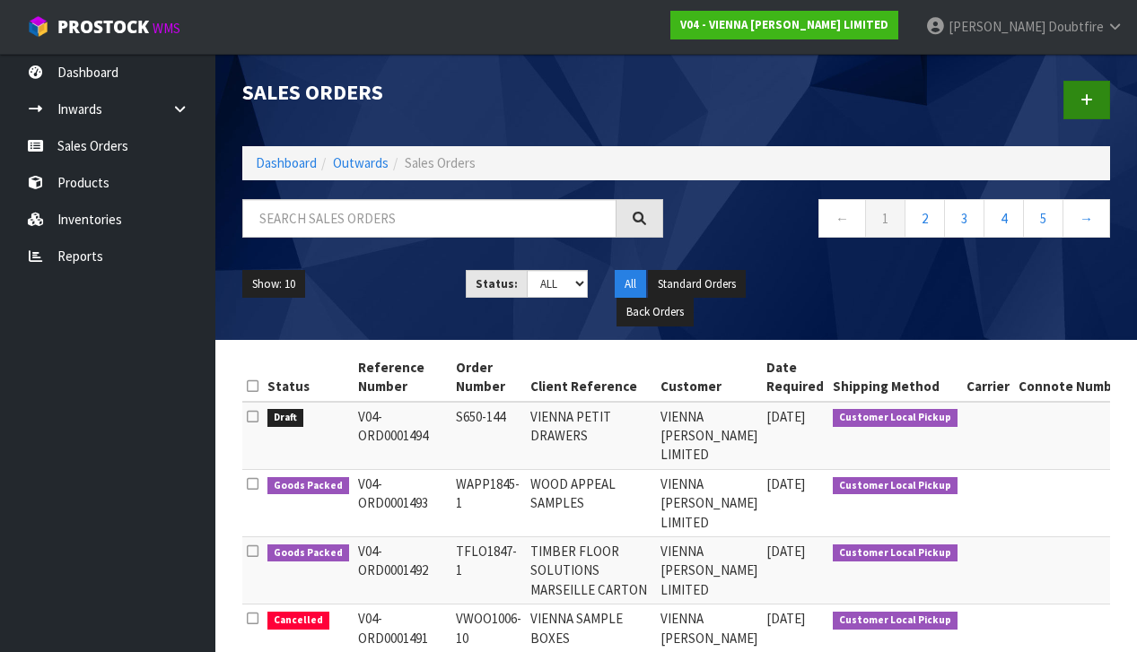
click at [1095, 98] on link at bounding box center [1086, 100] width 47 height 39
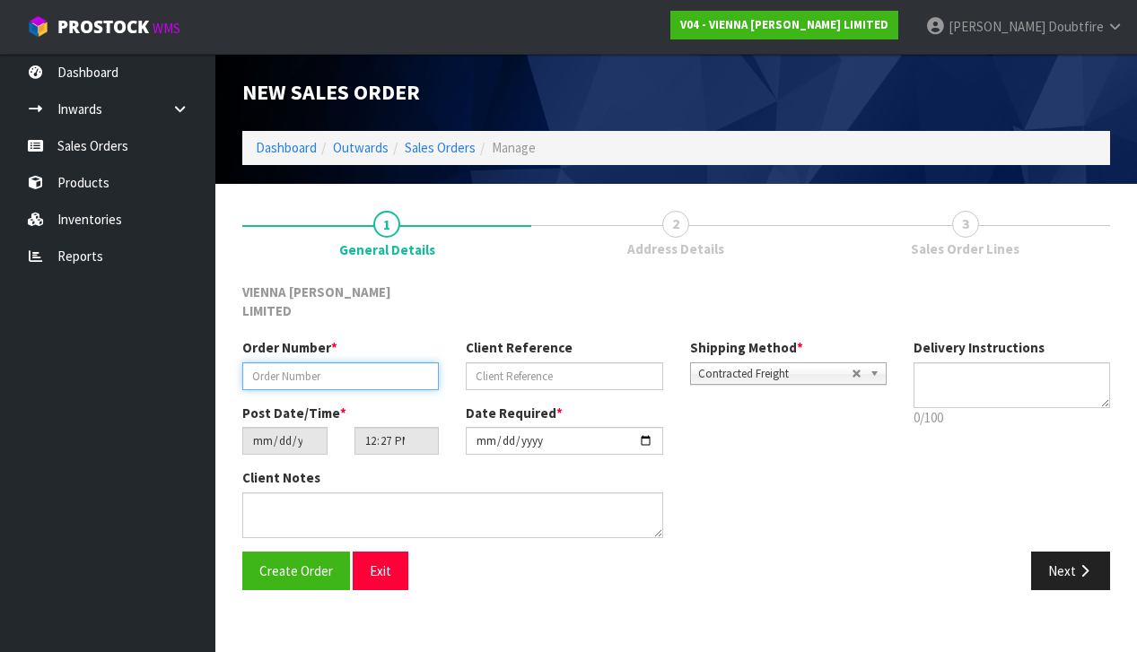
click at [249, 362] on input "text" at bounding box center [340, 376] width 196 height 28
paste input "S650-144"
type input "S650-144 +1"
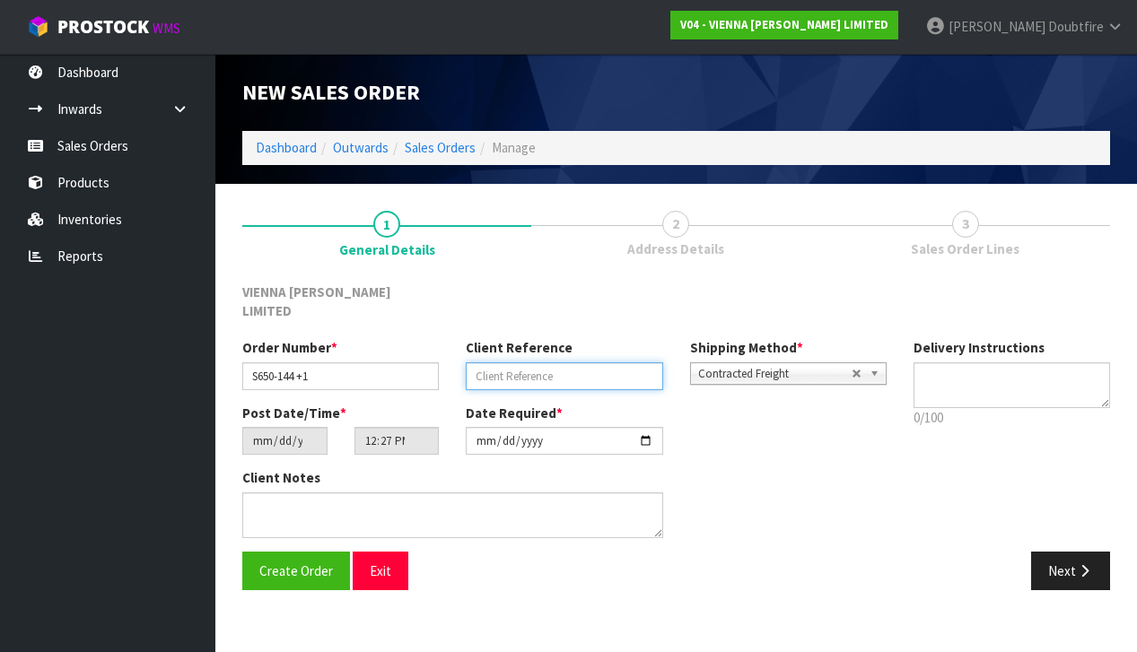
click at [533, 362] on input "text" at bounding box center [564, 376] width 196 height 28
type input "MONACO SAMPLE"
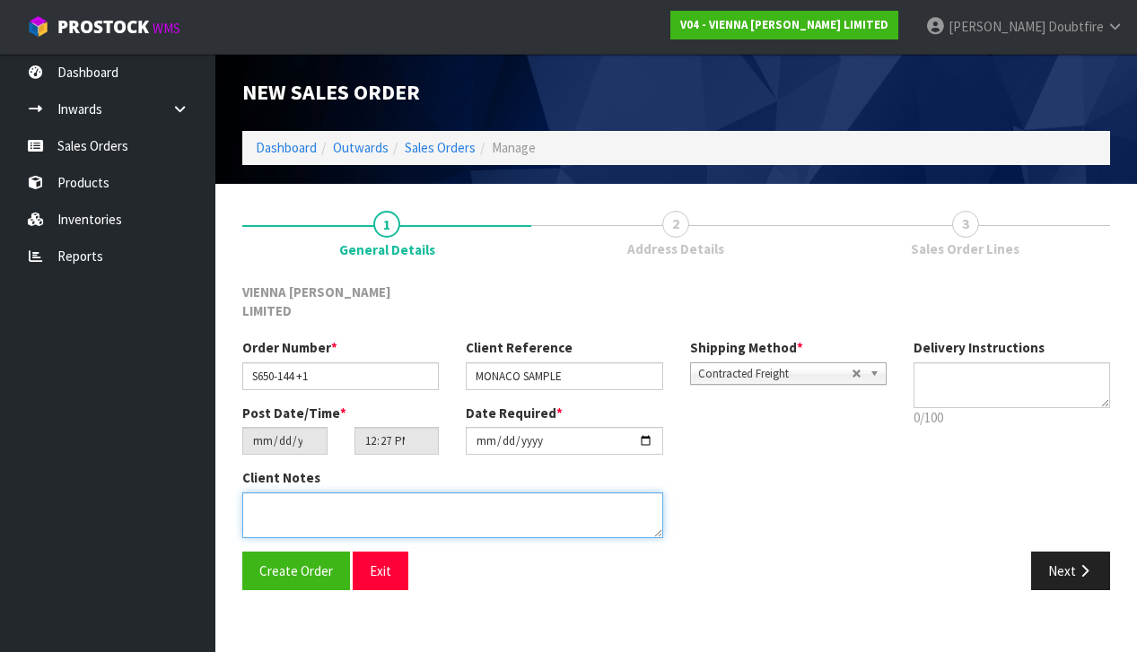
click at [285, 497] on textarea at bounding box center [452, 516] width 421 height 46
type textarea "MONACO SAMPLE"
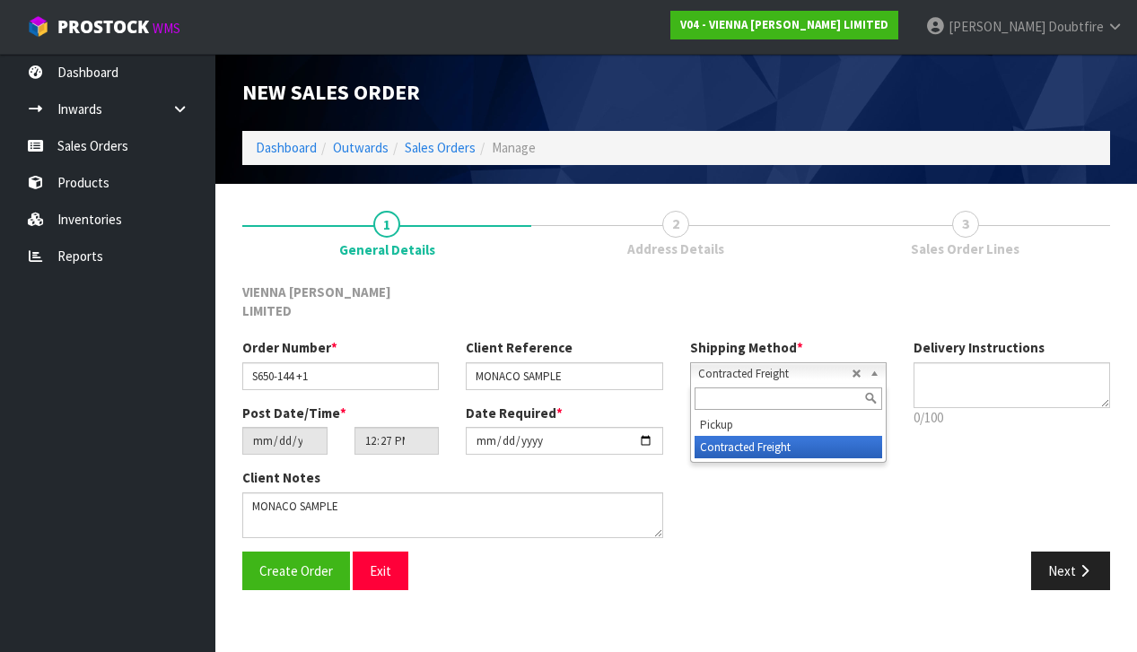
click at [785, 363] on span "Contracted Freight" at bounding box center [774, 374] width 153 height 22
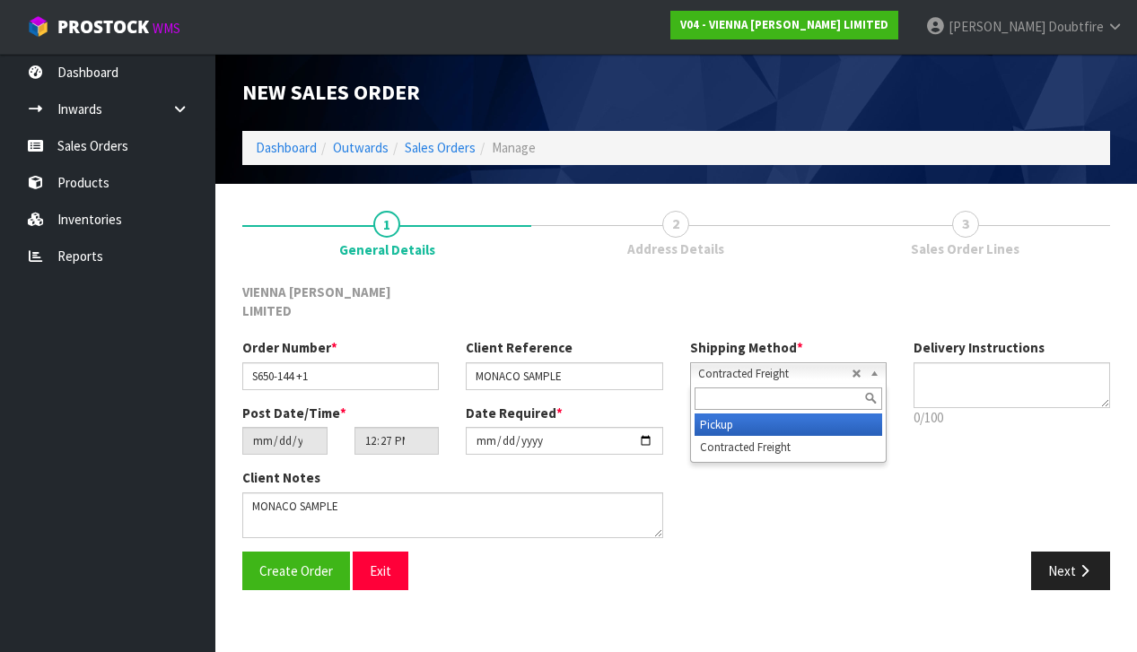
click at [755, 414] on li "Pickup" at bounding box center [788, 425] width 188 height 22
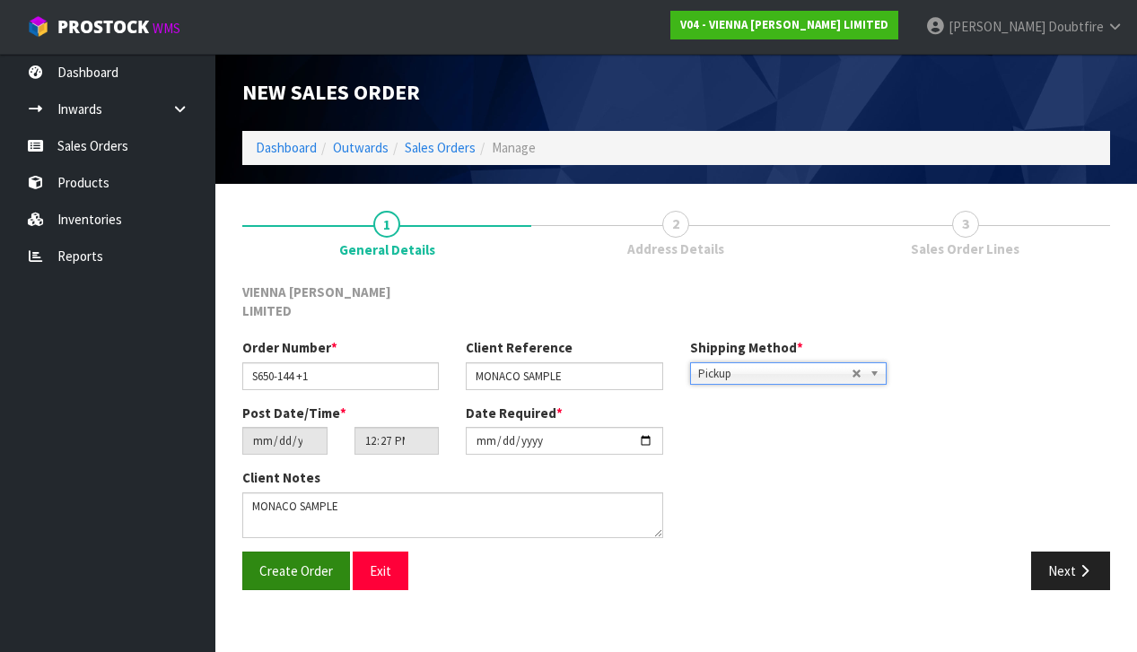
click at [288, 563] on span "Create Order" at bounding box center [296, 571] width 74 height 17
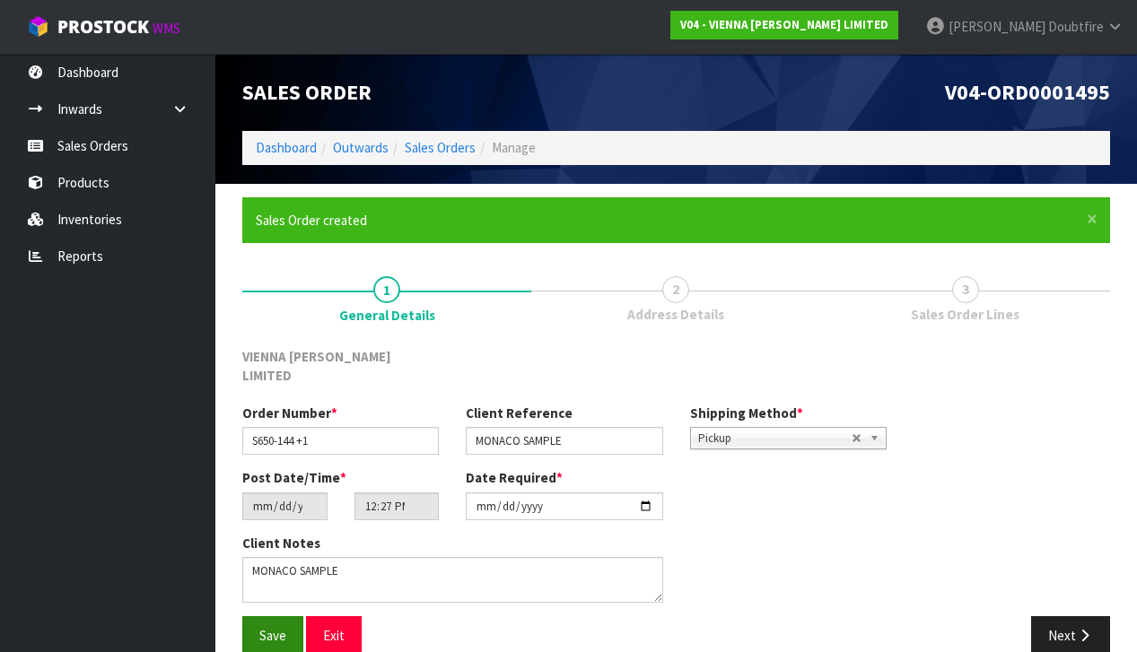
click at [274, 616] on button "Save" at bounding box center [272, 635] width 61 height 39
click at [1074, 616] on button "Next" at bounding box center [1070, 635] width 79 height 39
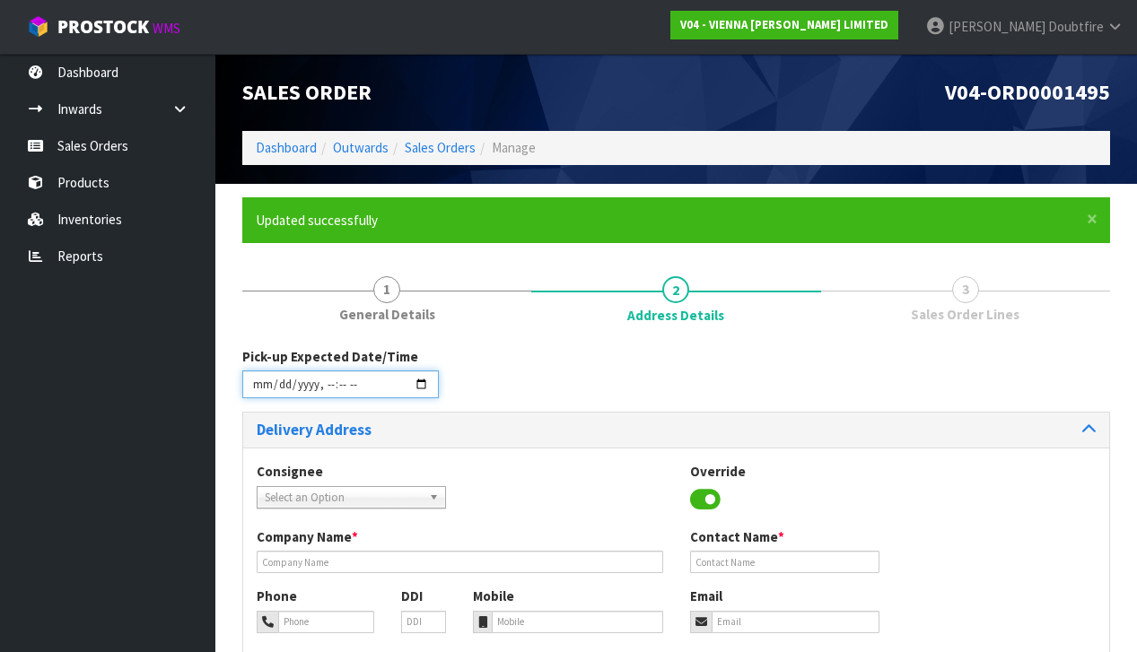
click at [256, 395] on input "datetime-local" at bounding box center [340, 385] width 196 height 28
drag, startPoint x: 537, startPoint y: 392, endPoint x: 384, endPoint y: 405, distance: 153.9
click at [537, 392] on div "Pick-up Expected Date/Time" at bounding box center [676, 379] width 895 height 65
click at [324, 398] on input "datetime-local" at bounding box center [340, 385] width 196 height 28
click at [494, 387] on div "Pick-up Expected Date/Time" at bounding box center [676, 379] width 895 height 65
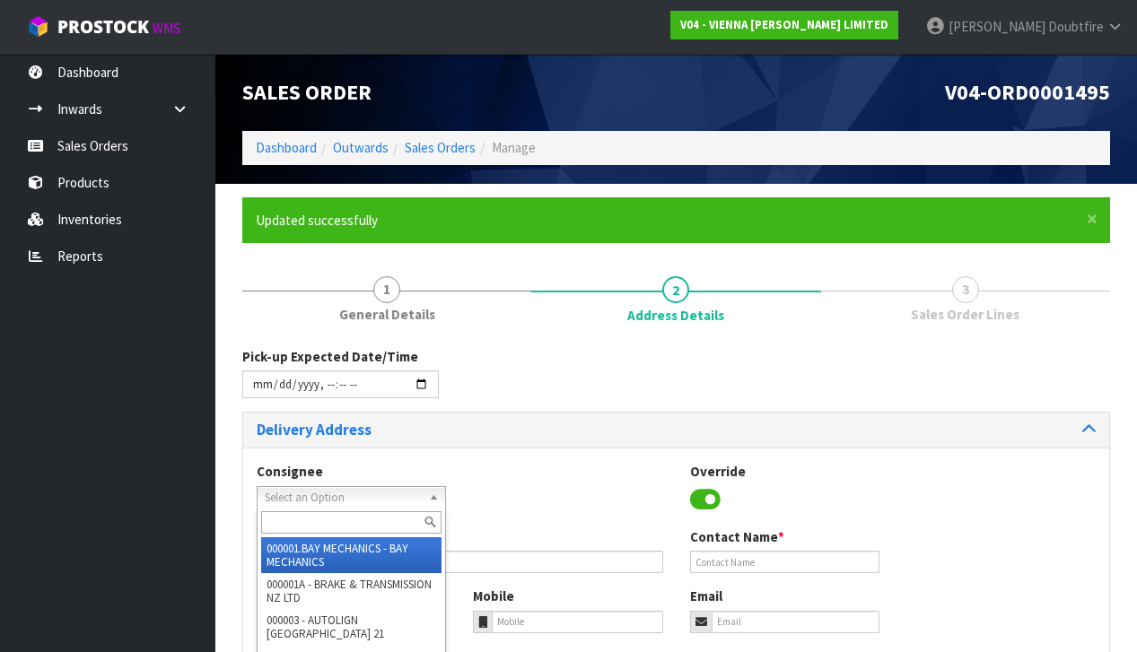
click at [319, 493] on span "Select an Option" at bounding box center [343, 498] width 157 height 22
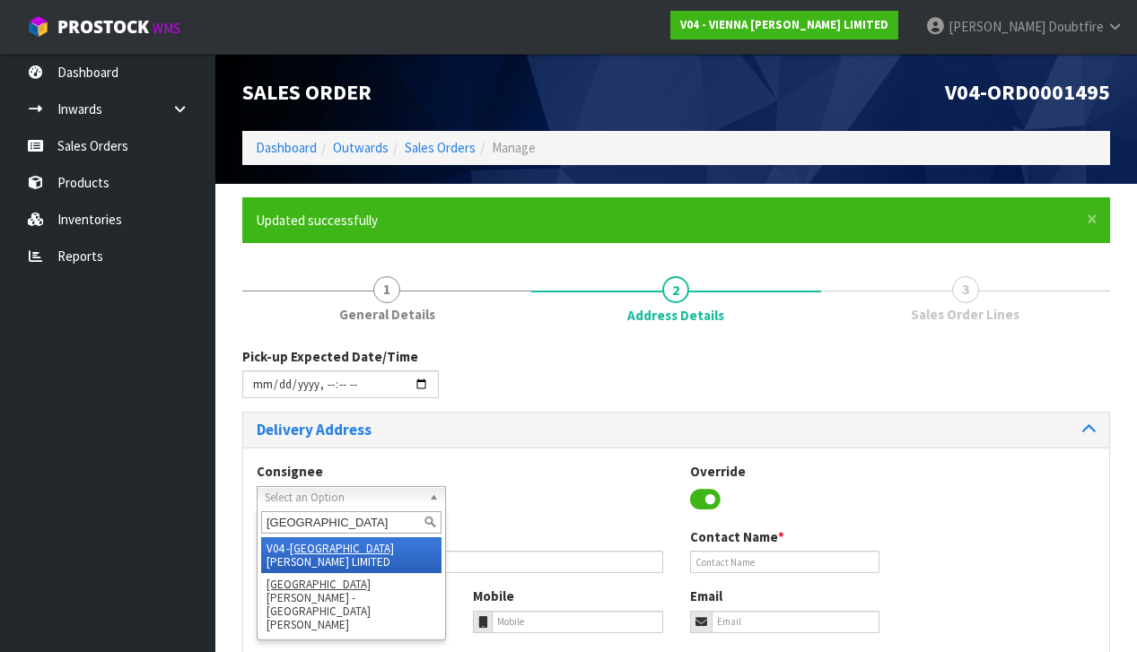
type input "[GEOGRAPHIC_DATA]"
click at [326, 545] on em "[GEOGRAPHIC_DATA]" at bounding box center [342, 548] width 104 height 15
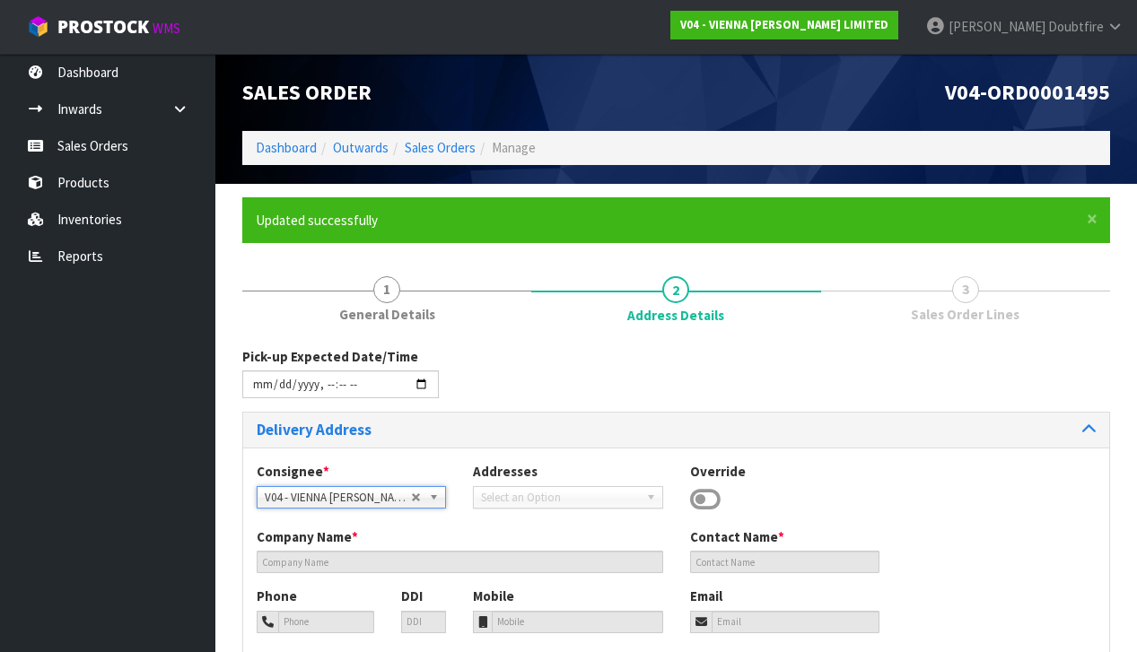
type input "VIENNA [PERSON_NAME] LIMITED"
type input "[PERSON_NAME]"
type input "[PHONE_NUMBER]"
type input "[PERSON_NAME][EMAIL_ADDRESS][DOMAIN_NAME]"
type input "2 ROXBURGH ST"
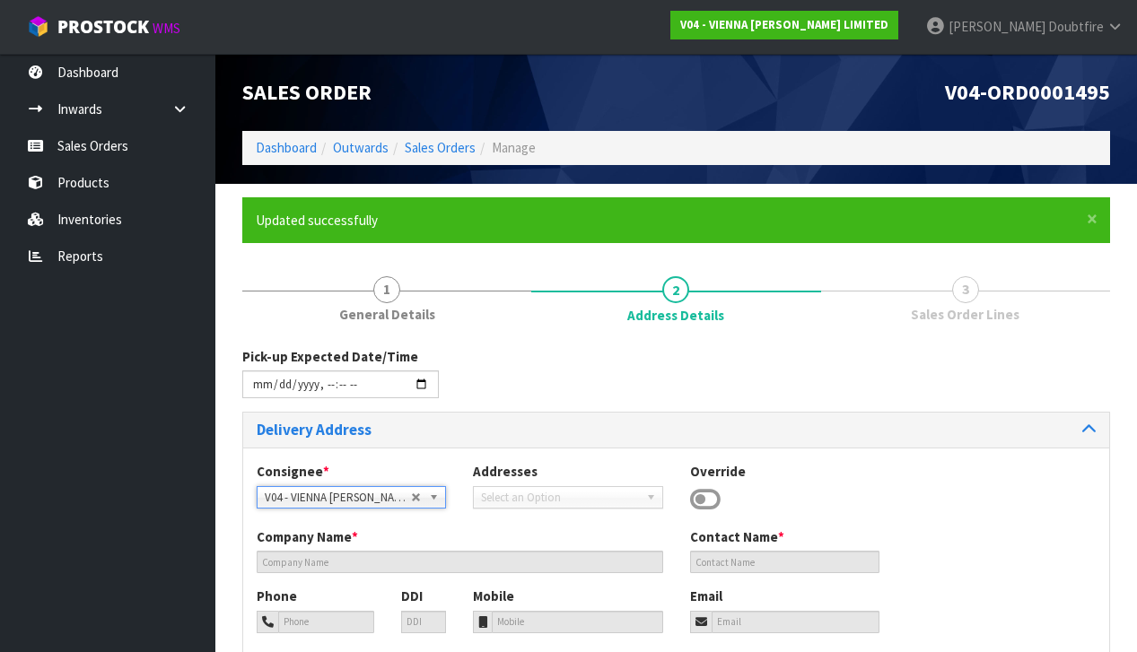
type input "1023"
type input "[GEOGRAPHIC_DATA]"
type input "NEWMARKET"
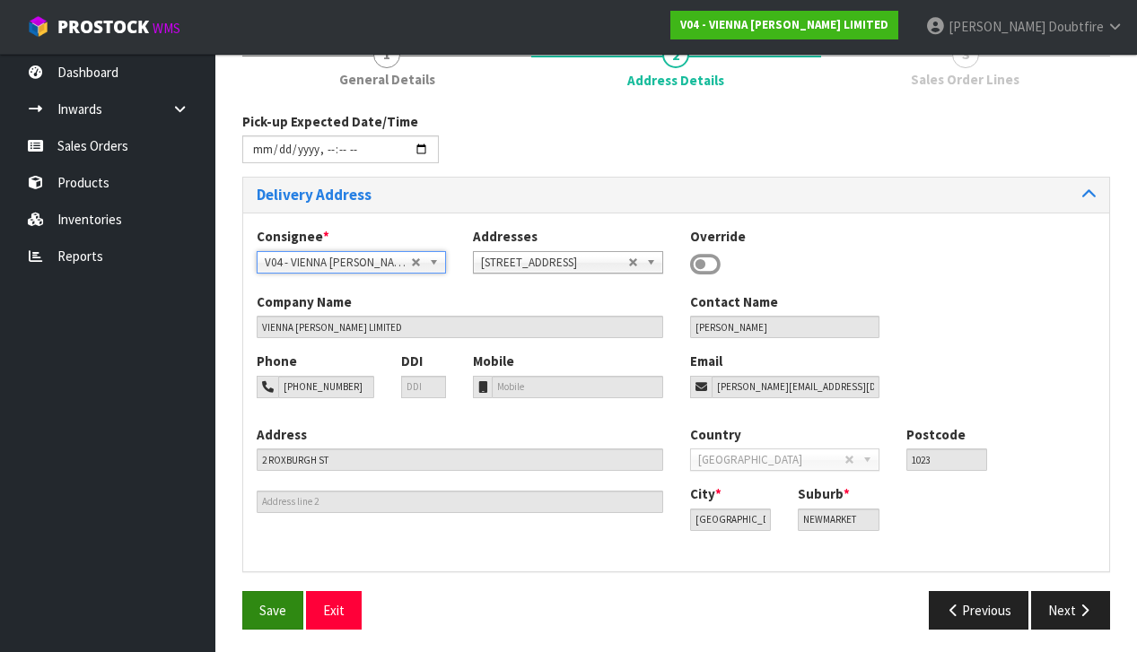
scroll to position [234, 0]
click at [272, 613] on span "Save" at bounding box center [272, 611] width 27 height 17
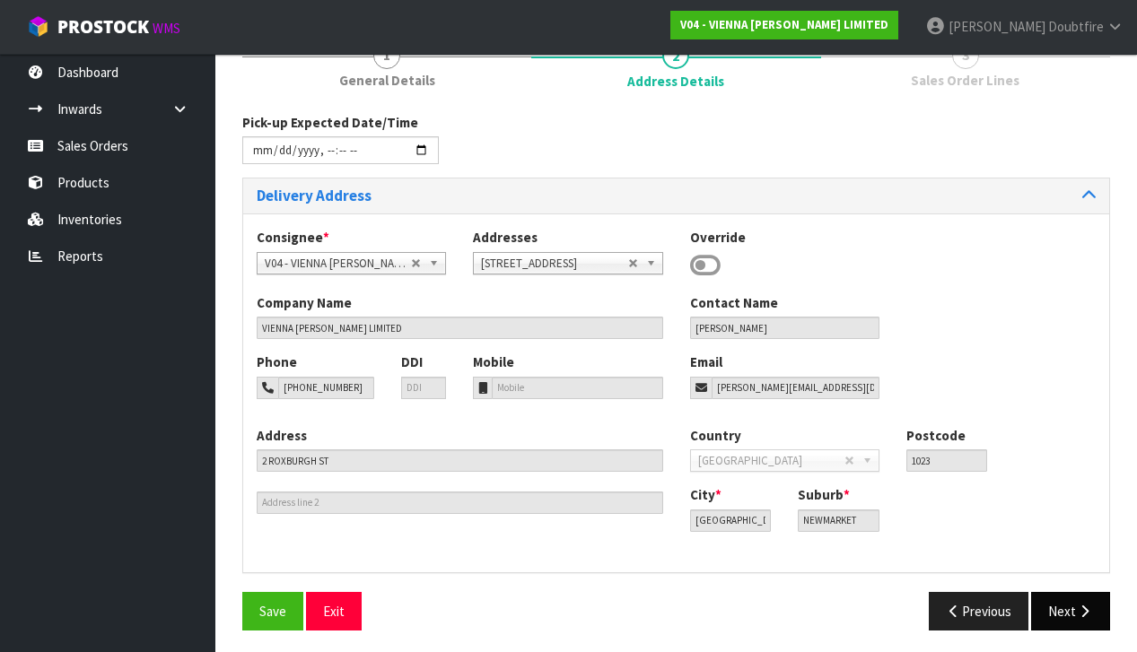
click at [1088, 605] on icon "button" at bounding box center [1084, 611] width 17 height 13
click at [1087, 605] on icon "button" at bounding box center [1084, 611] width 17 height 13
click at [260, 162] on input "datetime-local" at bounding box center [340, 150] width 196 height 28
click at [500, 144] on div "Pick-up Expected Date/Time" at bounding box center [676, 145] width 895 height 65
click at [323, 162] on input "datetime-local" at bounding box center [340, 150] width 196 height 28
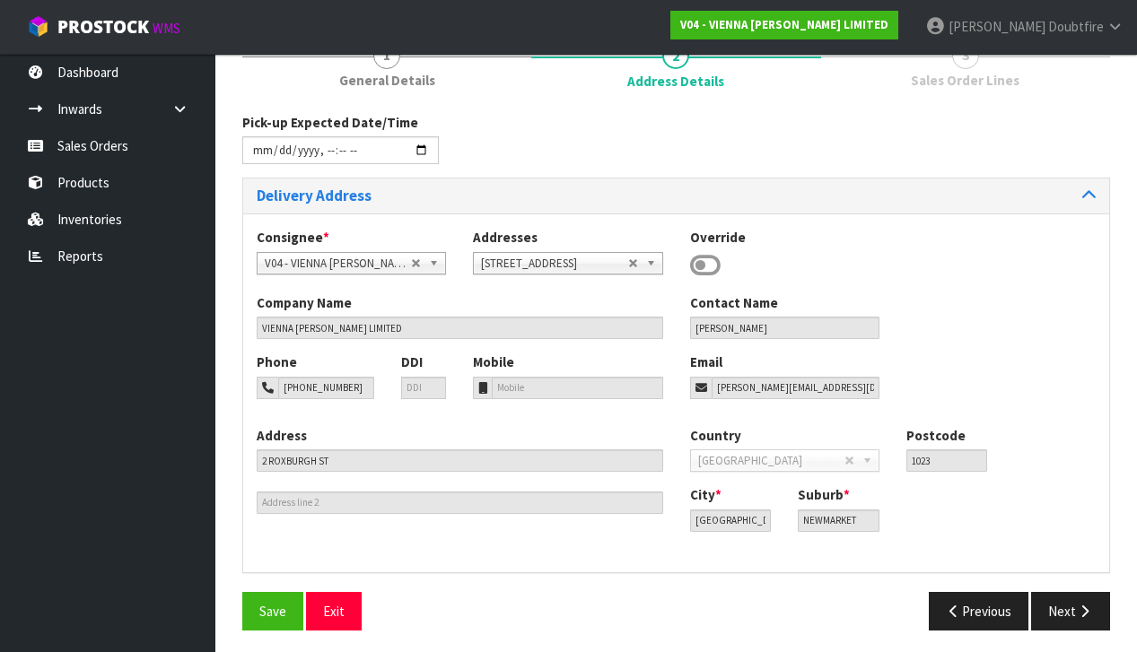
click at [519, 152] on div "Pick-up Expected Date/Time" at bounding box center [676, 145] width 895 height 65
click at [271, 607] on span "Save" at bounding box center [272, 611] width 27 height 17
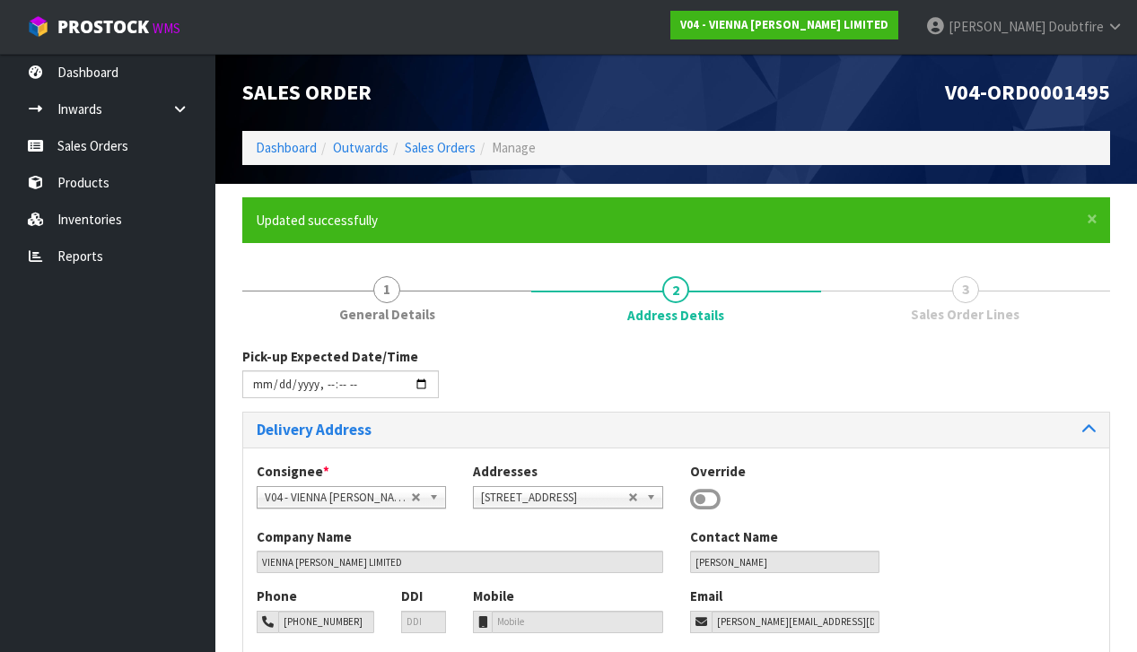
type input "[DATE]T13:28"
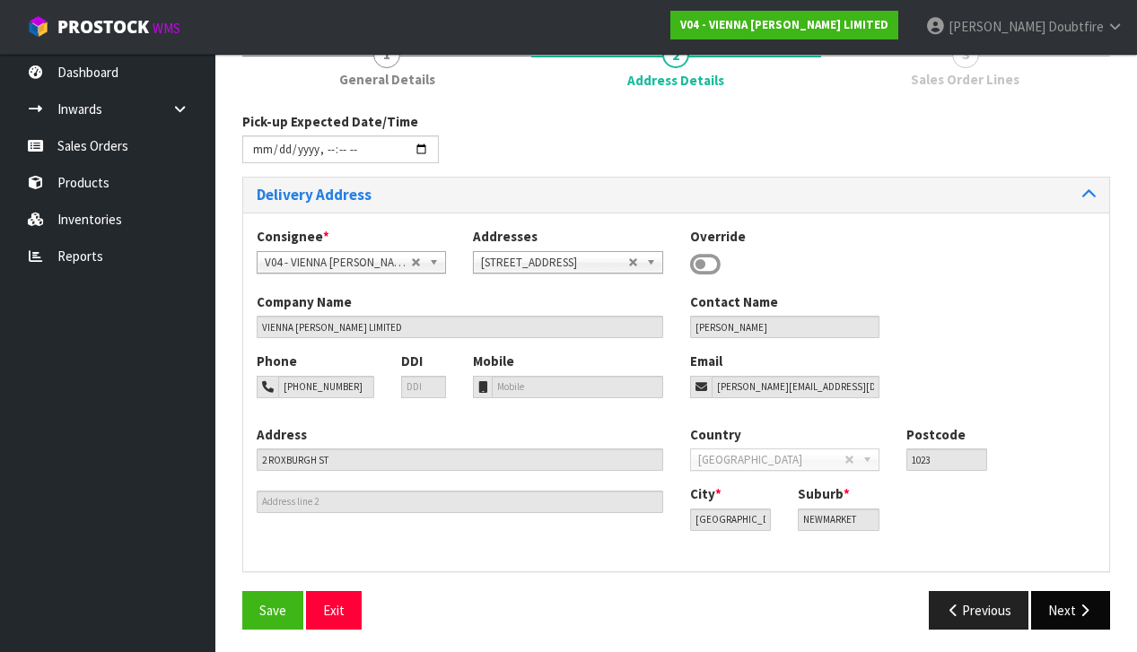
scroll to position [234, 0]
click at [1088, 610] on icon "button" at bounding box center [1084, 611] width 17 height 13
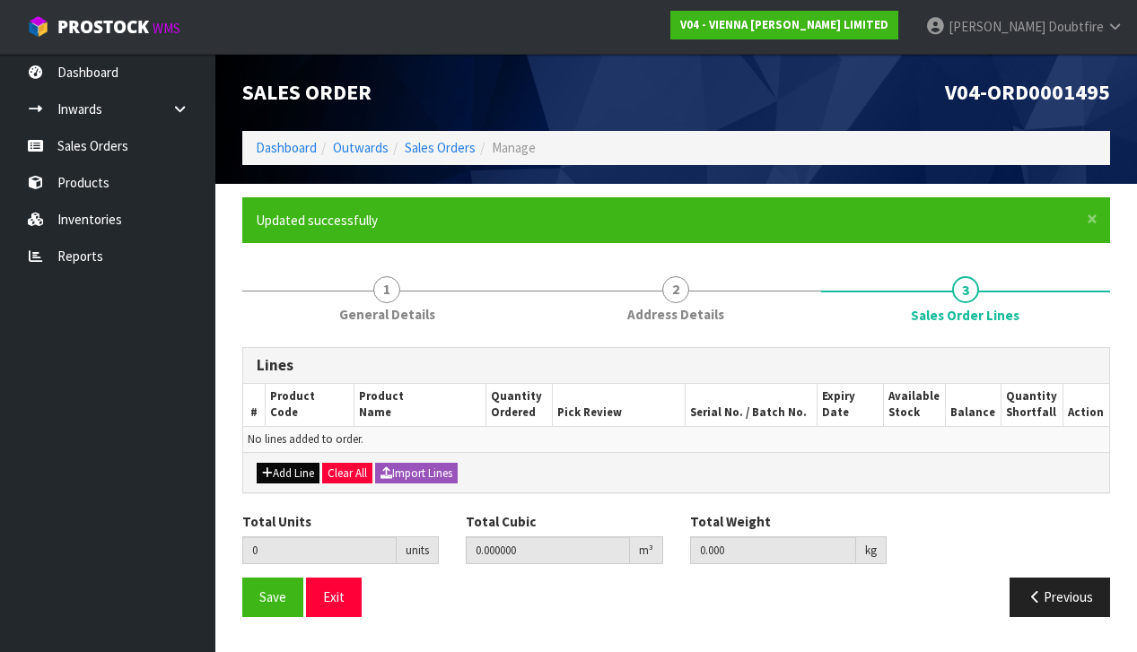
click at [289, 467] on button "Add Line" at bounding box center [288, 474] width 63 height 22
type input "0"
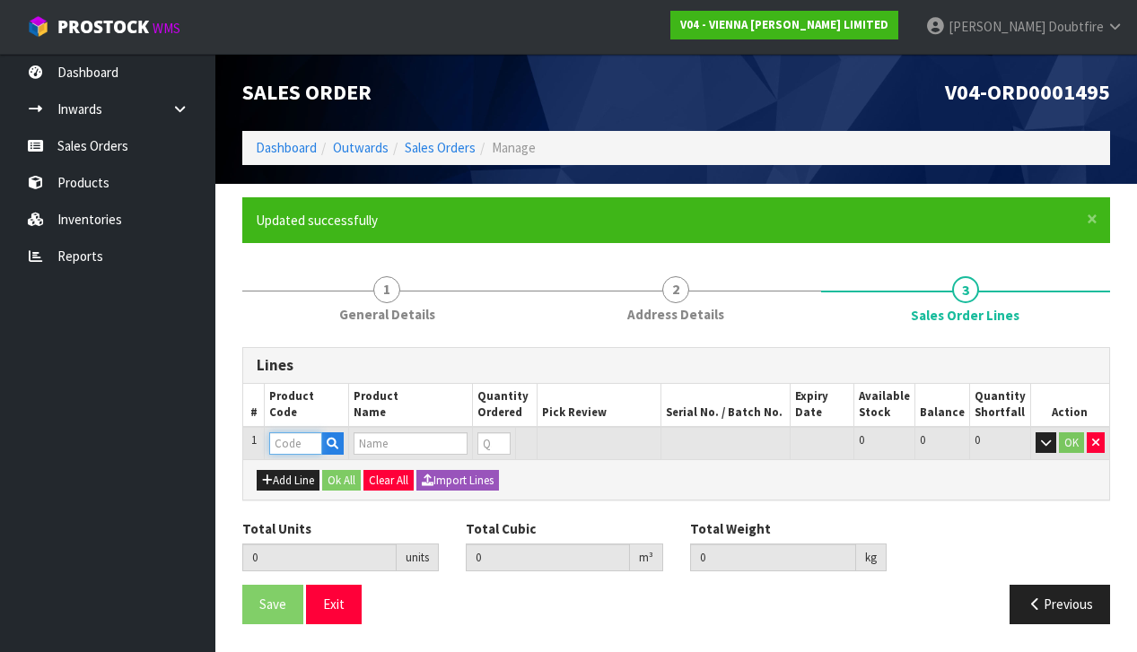
click at [275, 436] on input "text" at bounding box center [295, 443] width 53 height 22
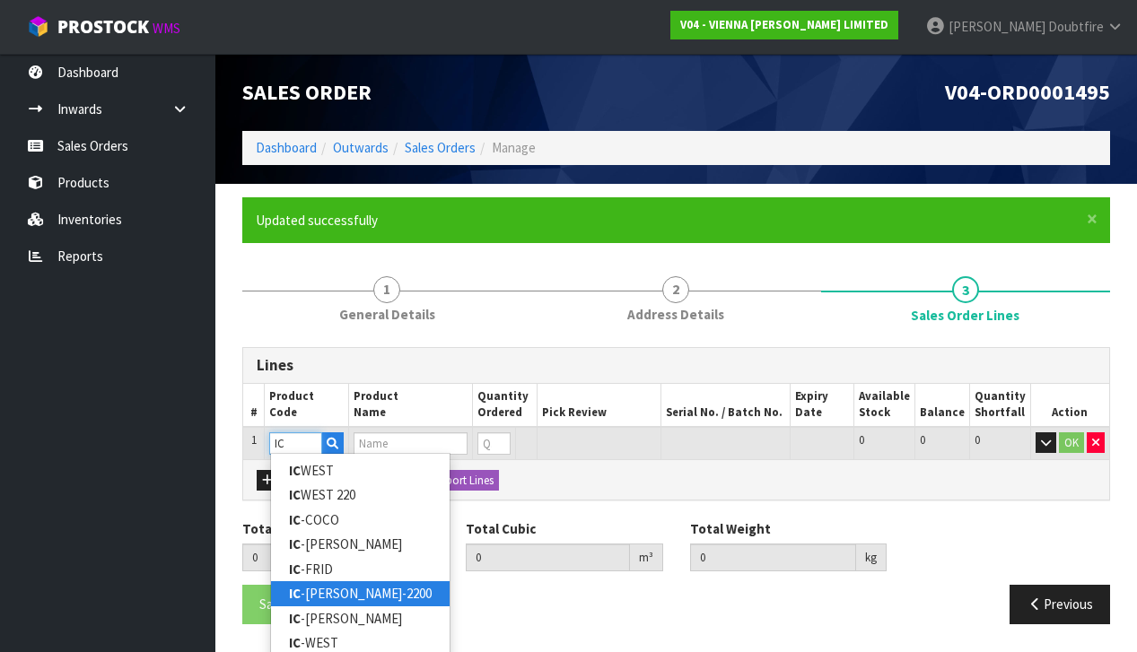
type input "IC"
click at [331, 593] on link "IC -[PERSON_NAME]-2200" at bounding box center [360, 593] width 179 height 24
type input "IC-[PERSON_NAME]-2200"
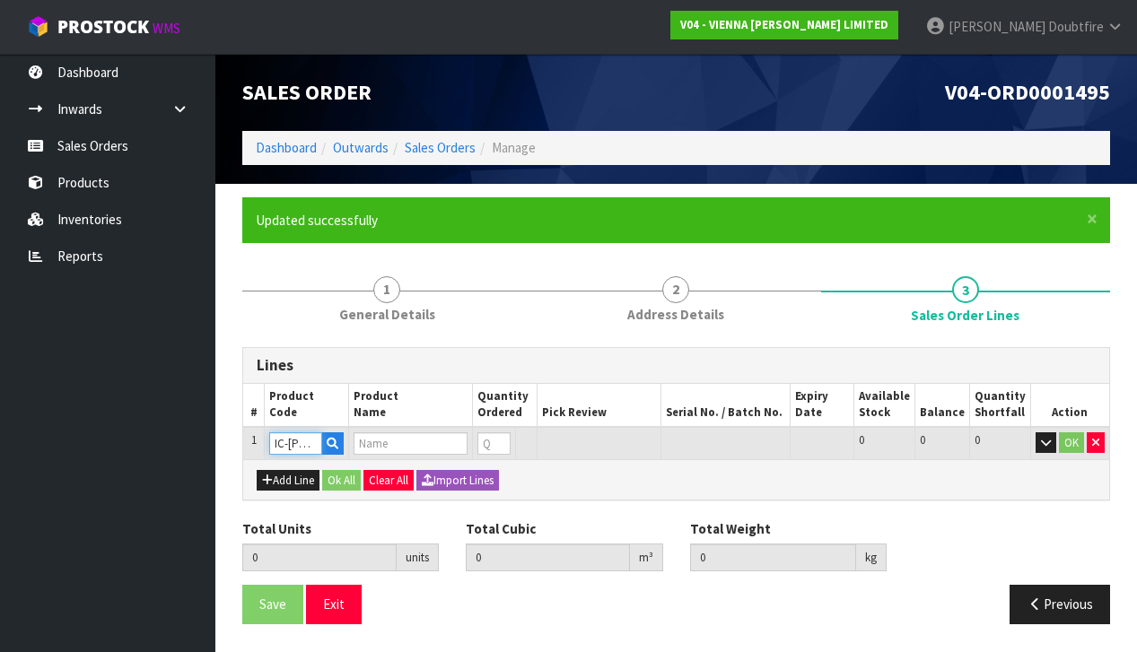
type input "0.000000"
type input "0.000"
type input "ICONS COLLECTION MONACO 220X2200 XML"
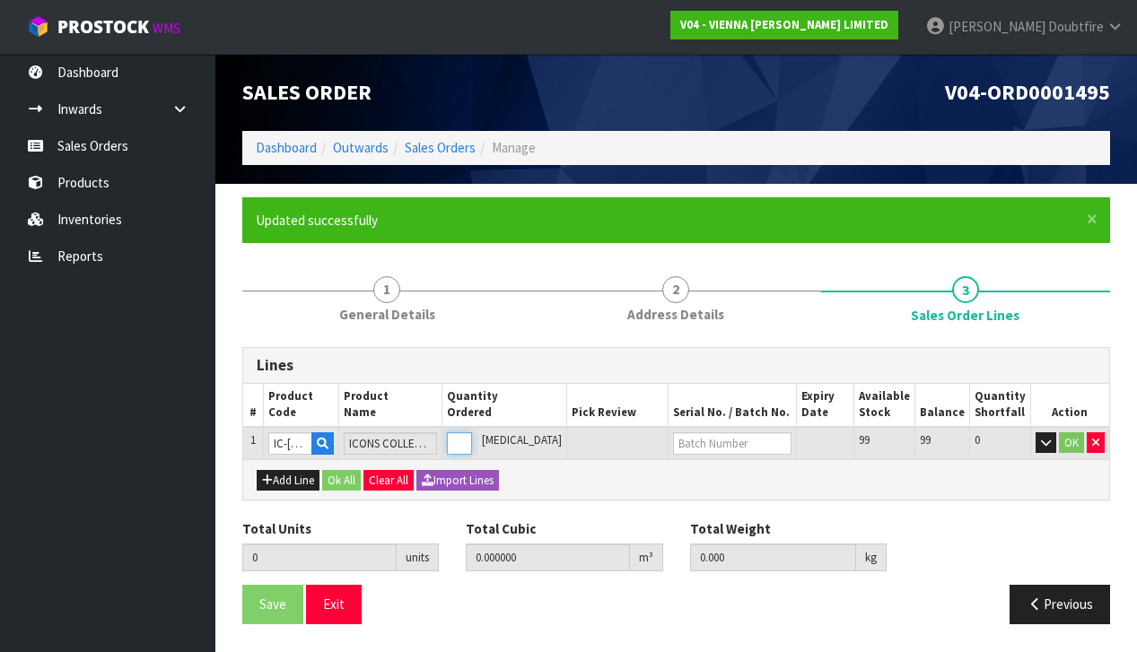
type input "1"
type input "0.05352"
type input "30"
click at [472, 437] on input "1" at bounding box center [459, 443] width 25 height 22
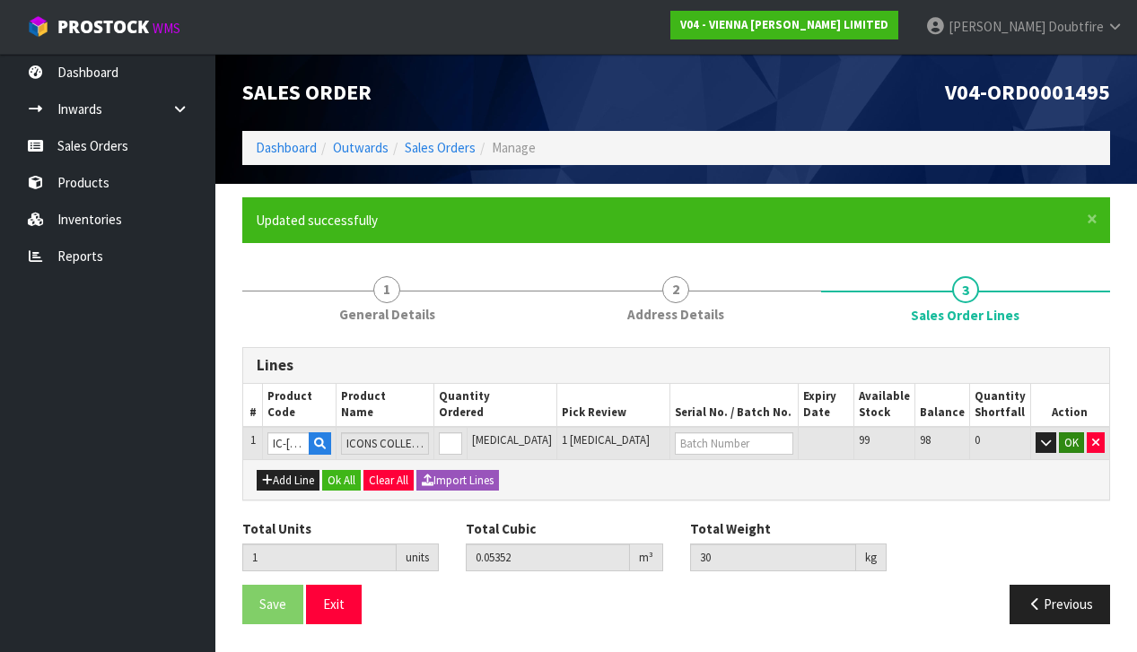
click at [1067, 439] on button "OK" at bounding box center [1071, 443] width 25 height 22
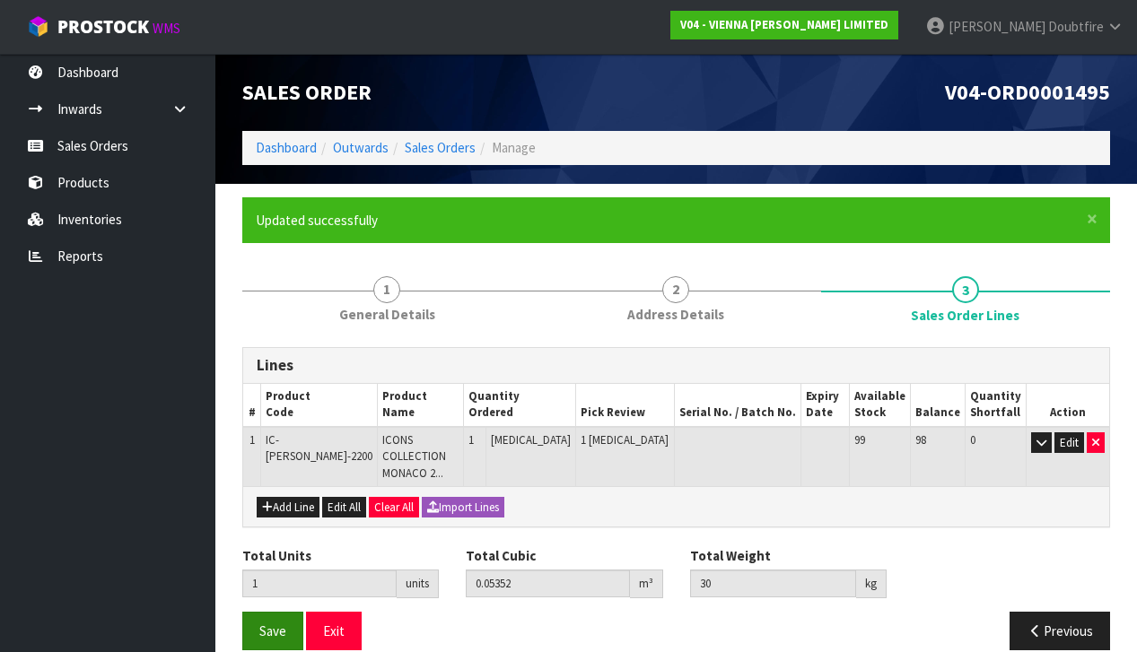
click at [272, 623] on span "Save" at bounding box center [272, 631] width 27 height 17
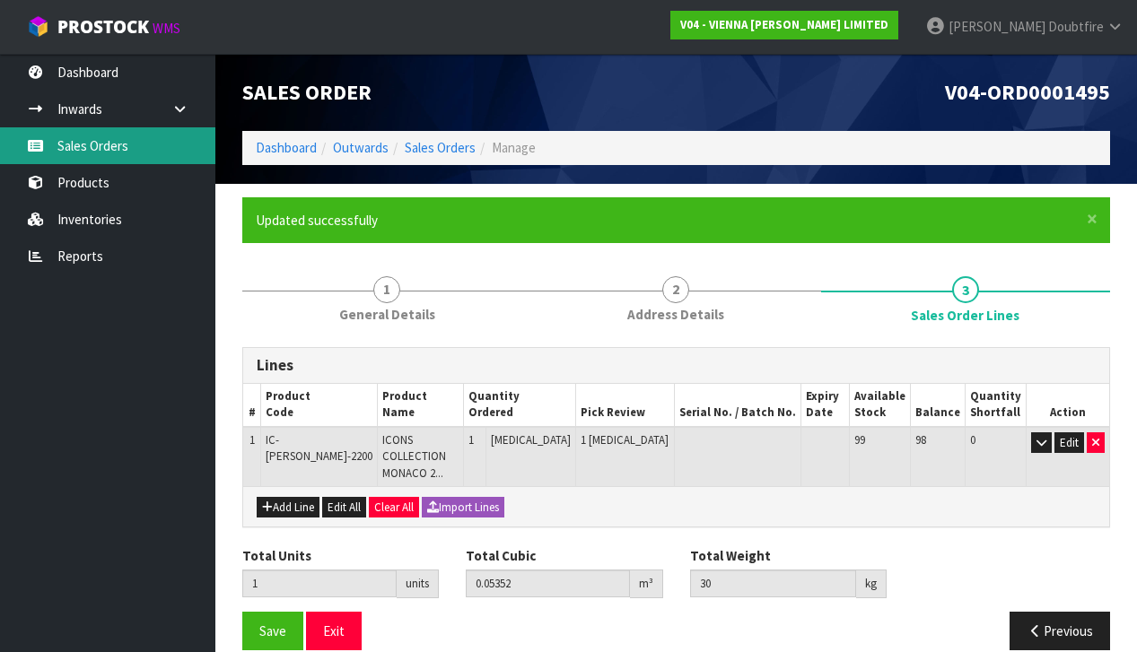
click at [100, 145] on link "Sales Orders" at bounding box center [107, 145] width 215 height 37
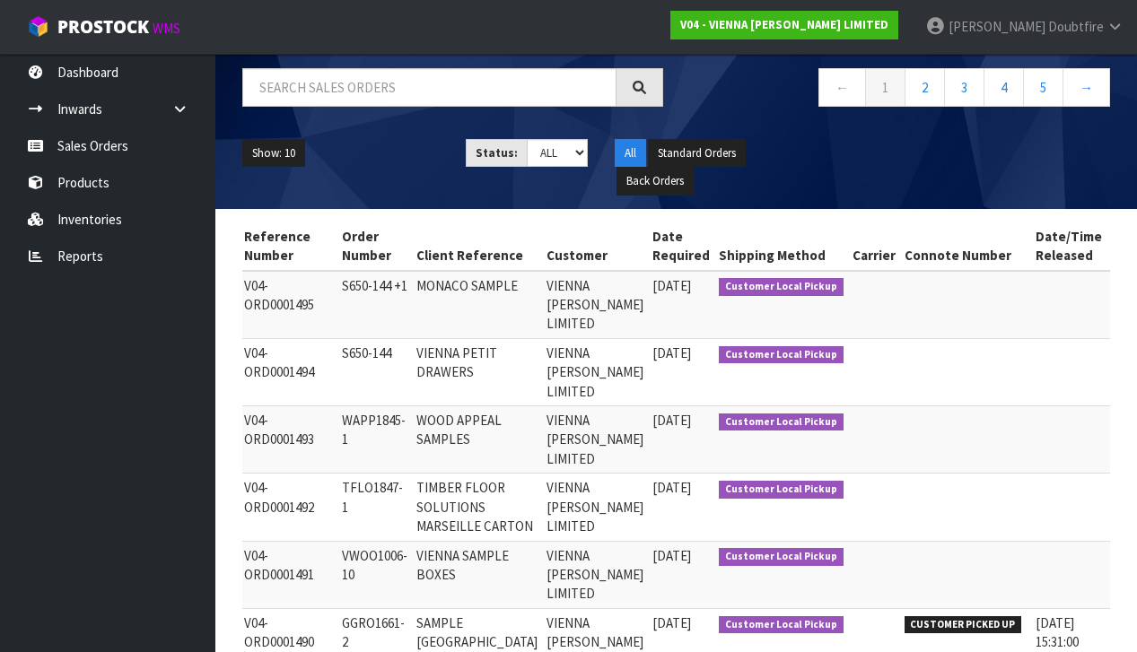
scroll to position [0, 112]
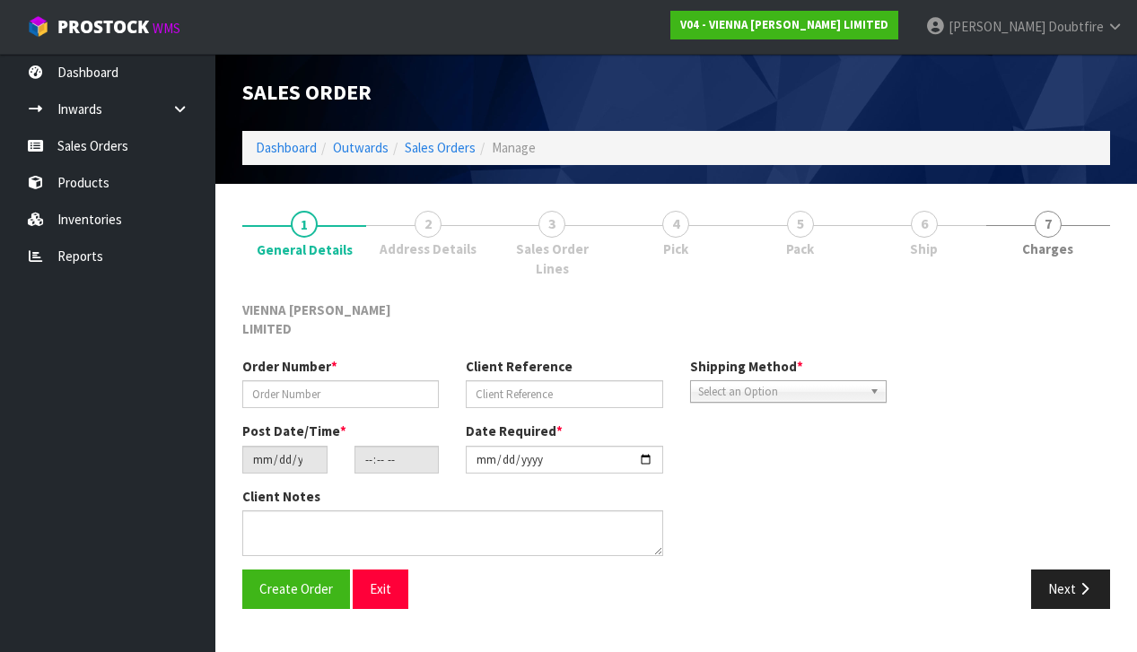
type input "S650-144"
type input "VIENNA PETIT DRAWERS"
type input "[DATE]"
type input "12:19:00.000"
type input "[DATE]"
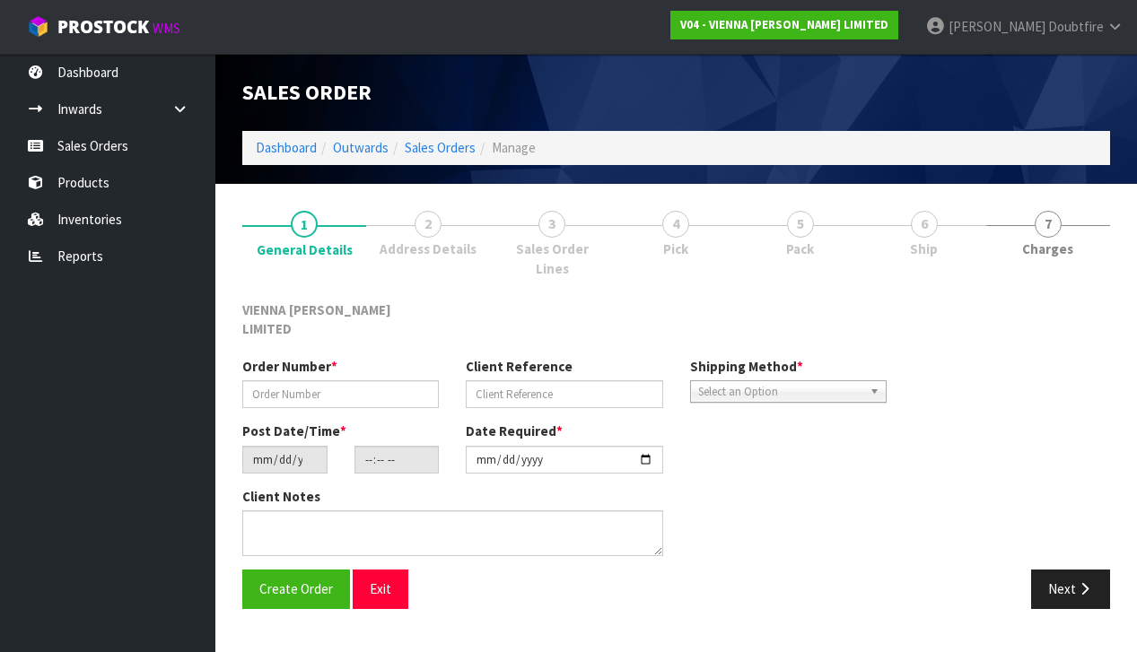
type textarea "PETIT DRAWERS SHOWROOM"
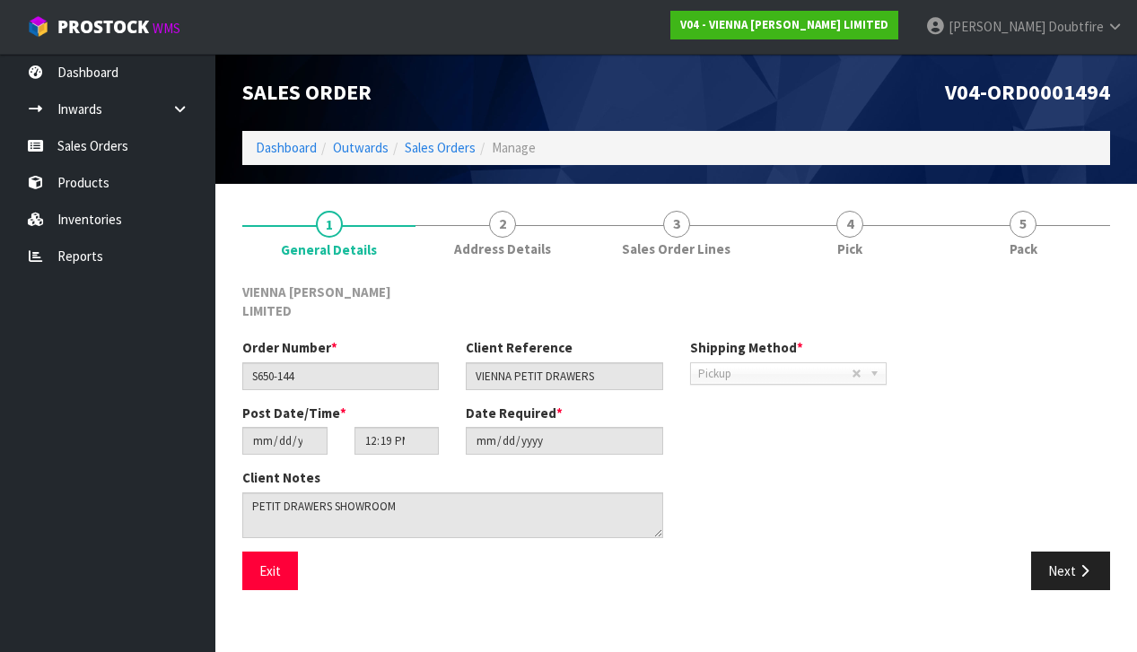
drag, startPoint x: 1080, startPoint y: 544, endPoint x: 1070, endPoint y: 543, distance: 9.9
click at [1080, 564] on icon "button" at bounding box center [1084, 570] width 17 height 13
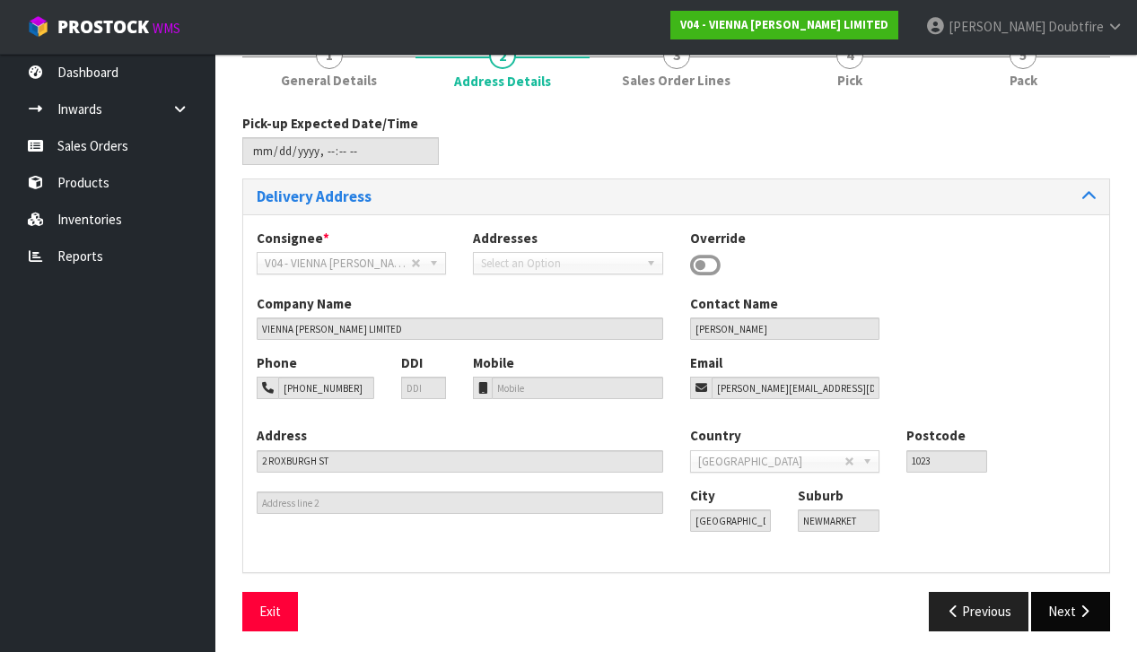
click at [1067, 612] on button "Next" at bounding box center [1070, 611] width 79 height 39
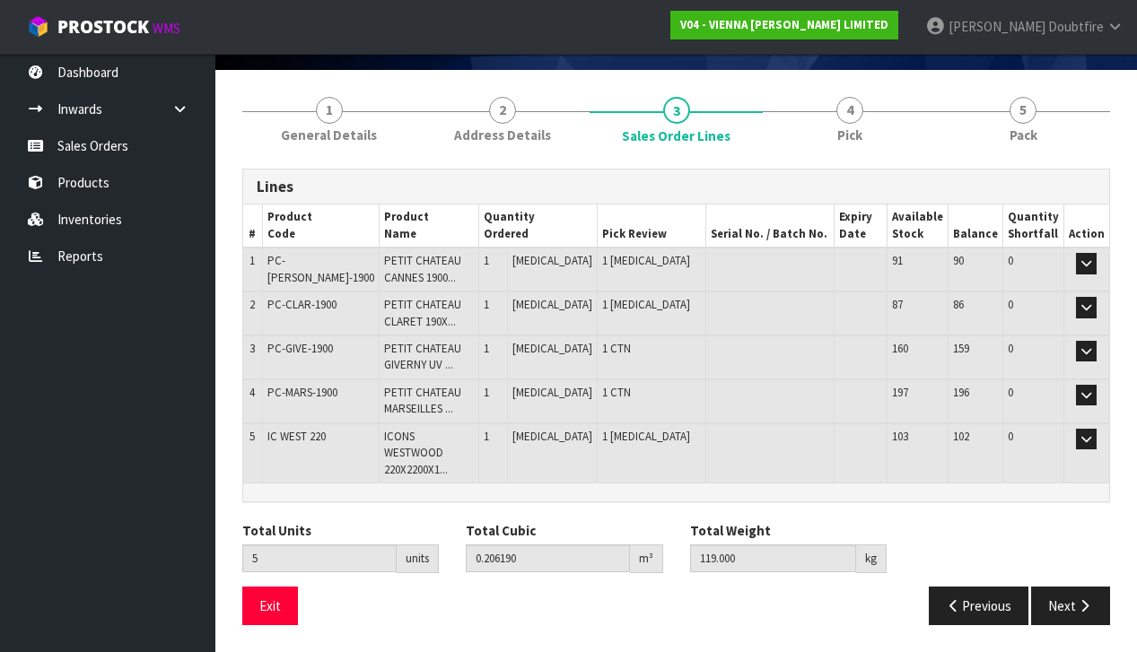
scroll to position [90, 0]
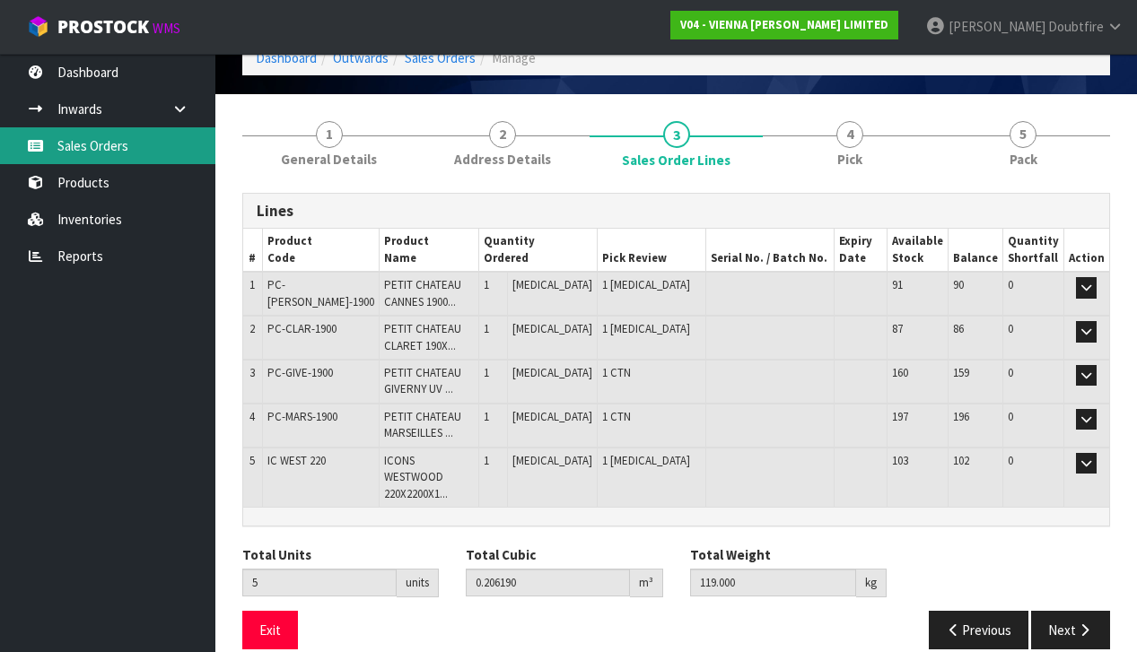
click at [93, 150] on link "Sales Orders" at bounding box center [107, 145] width 215 height 37
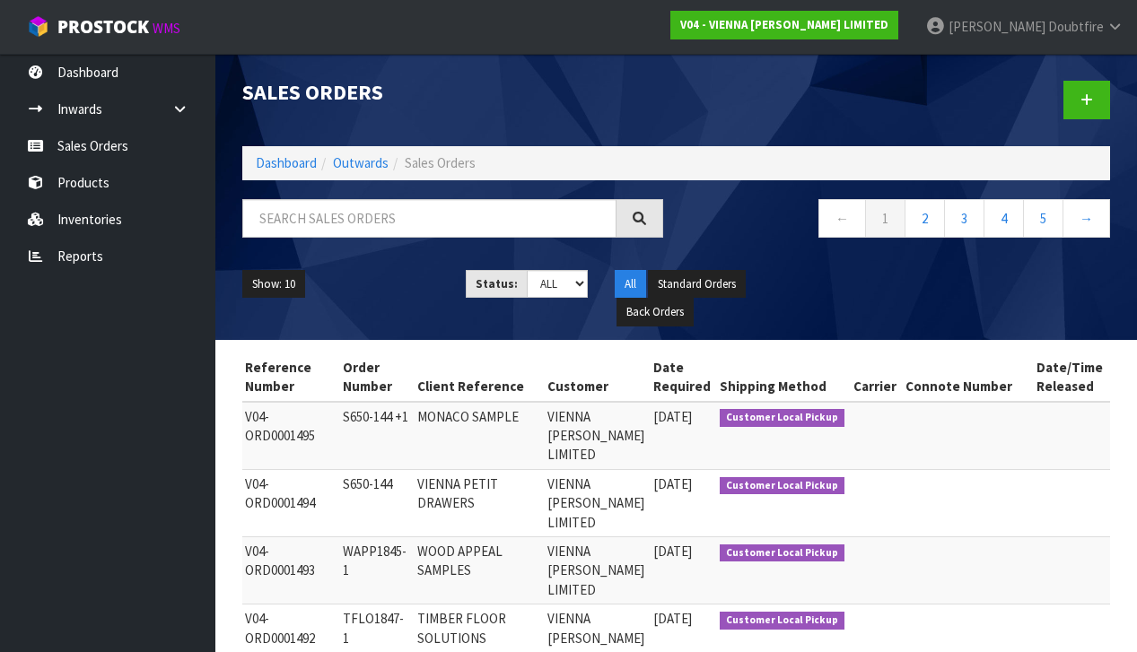
scroll to position [0, 112]
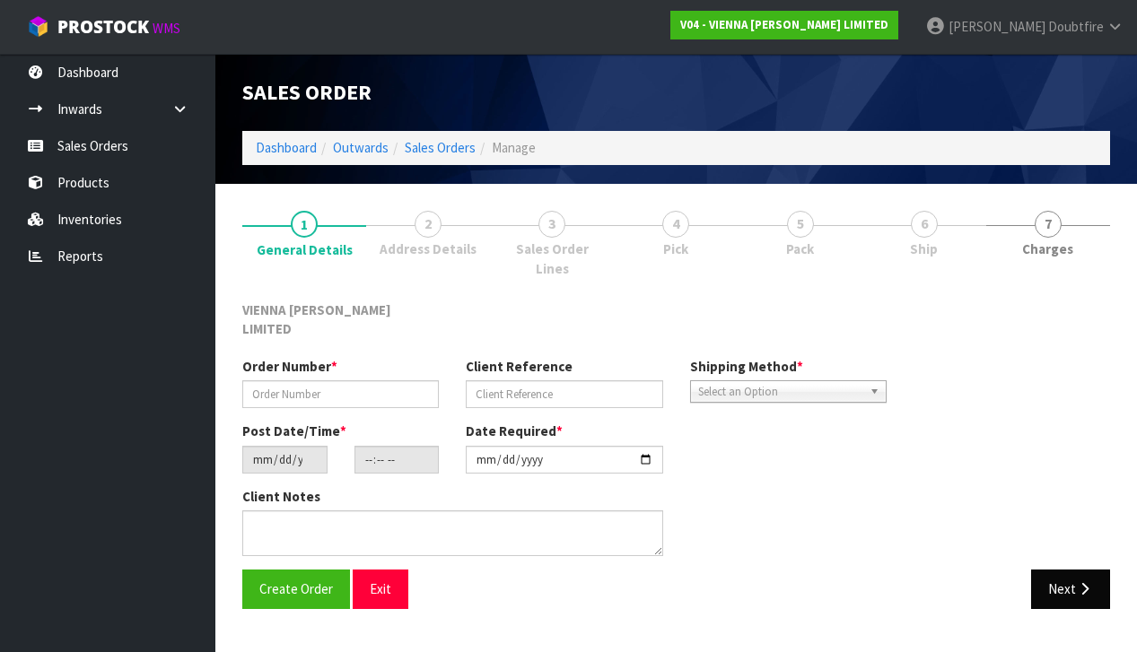
type input "S650-144"
type input "VIENNA PETIT DRAWERS"
type input "[DATE]"
type input "12:19:00.000"
type input "[DATE]"
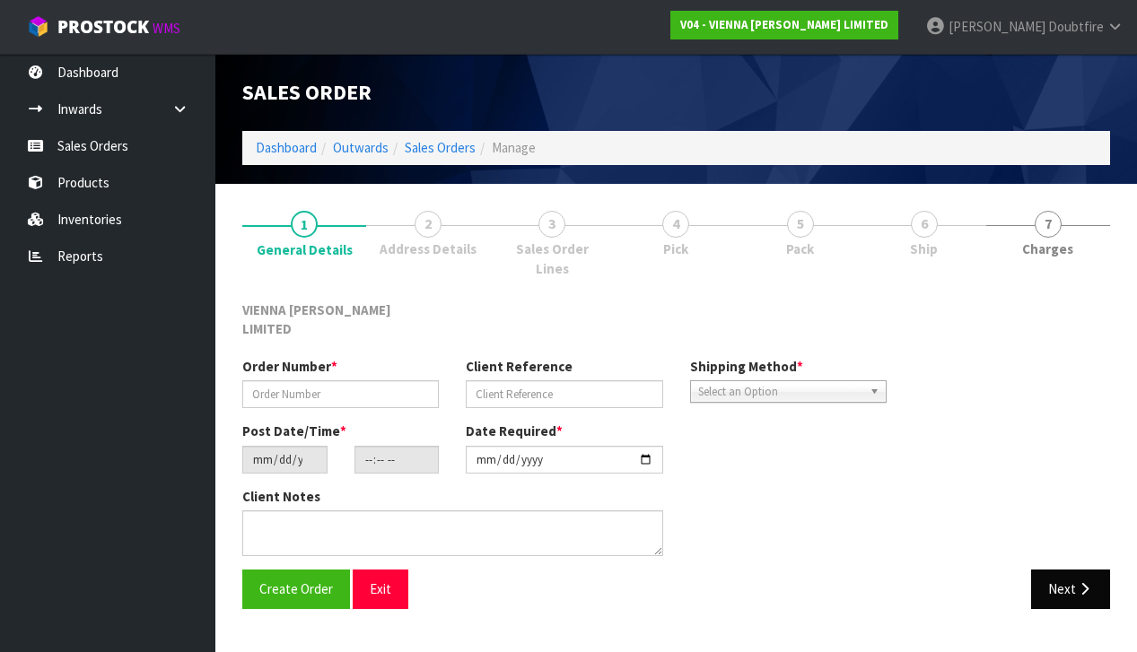
type textarea "PETIT DRAWERS SHOWROOM"
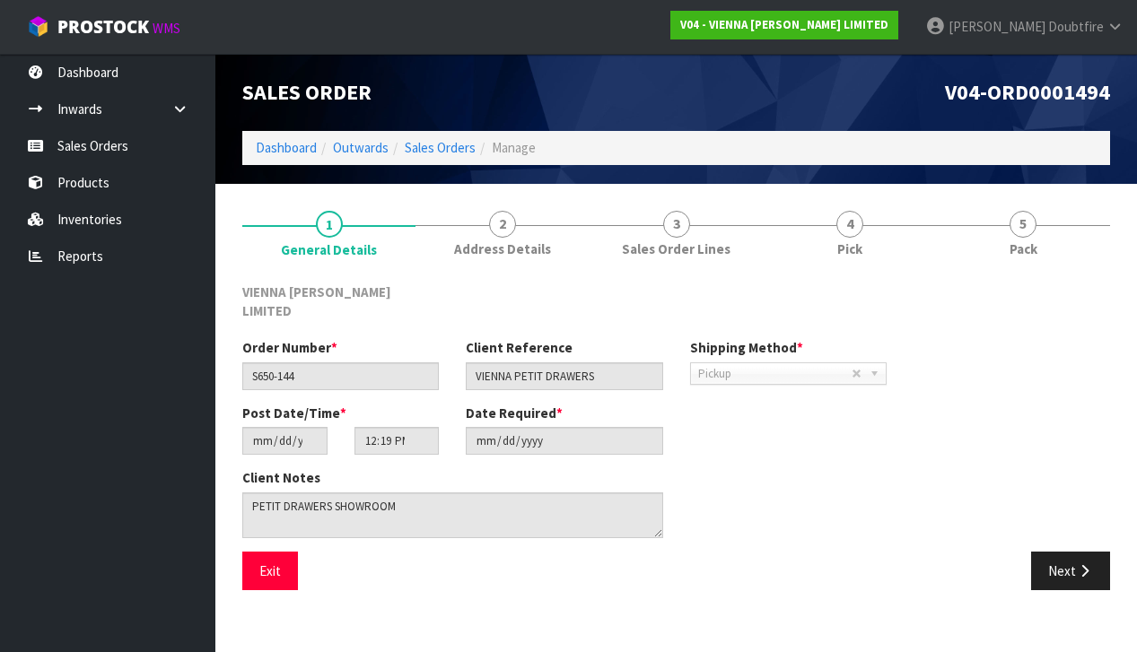
click at [1078, 569] on div "Save Exit Next" at bounding box center [676, 578] width 895 height 52
click at [1078, 558] on button "Next" at bounding box center [1070, 571] width 79 height 39
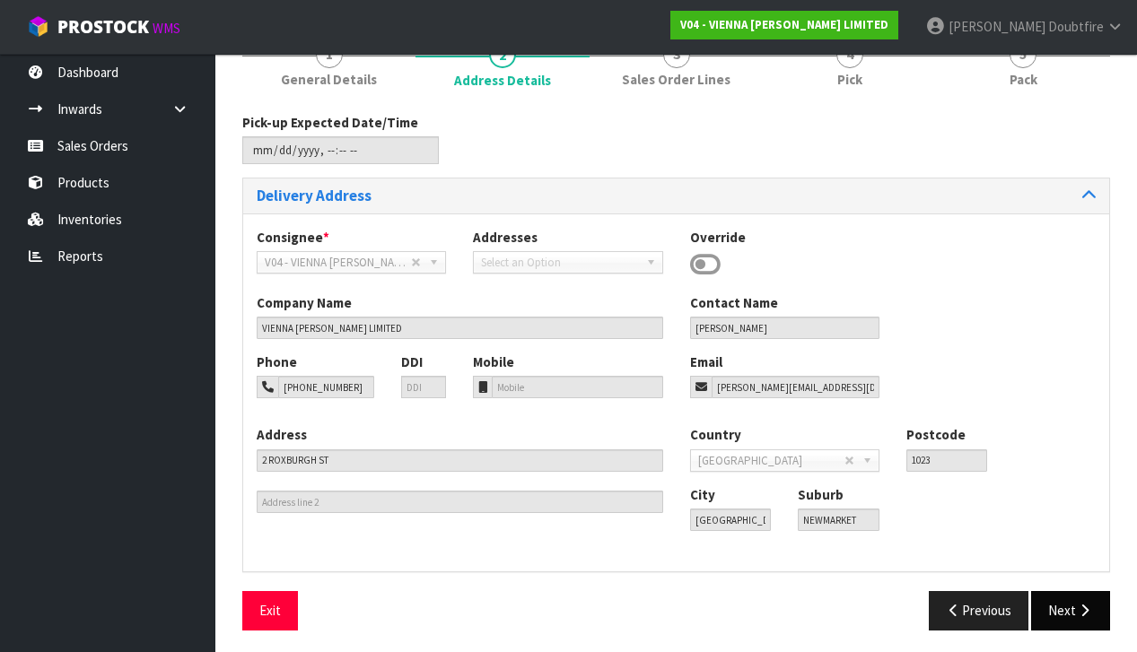
click at [1081, 604] on icon "button" at bounding box center [1084, 610] width 17 height 13
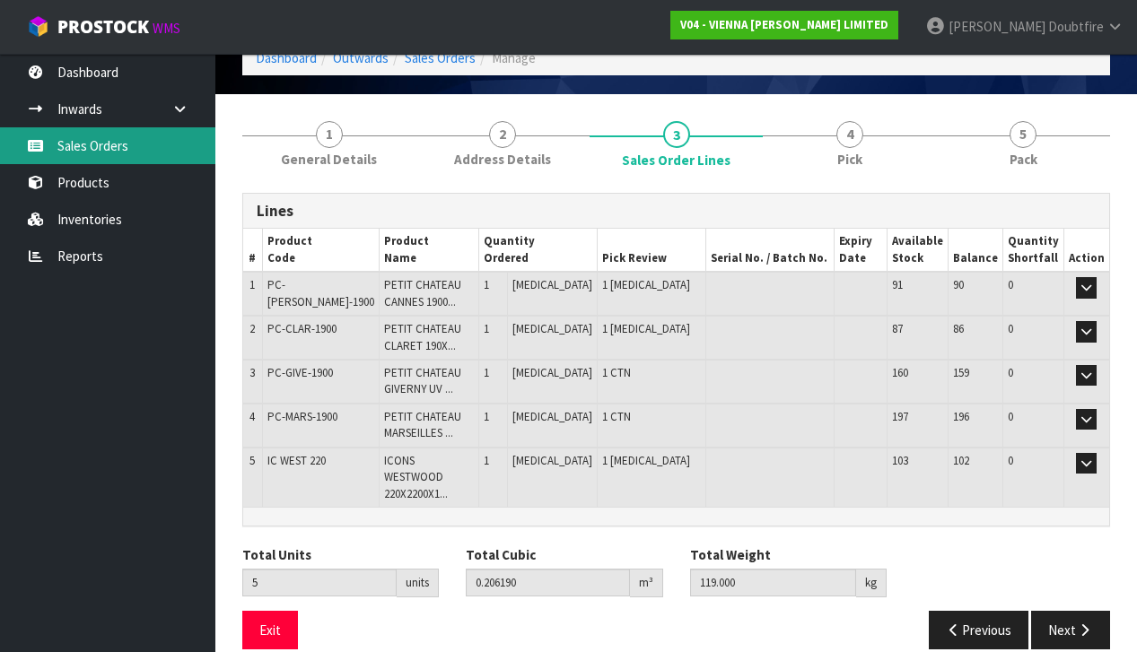
click at [83, 148] on link "Sales Orders" at bounding box center [107, 145] width 215 height 37
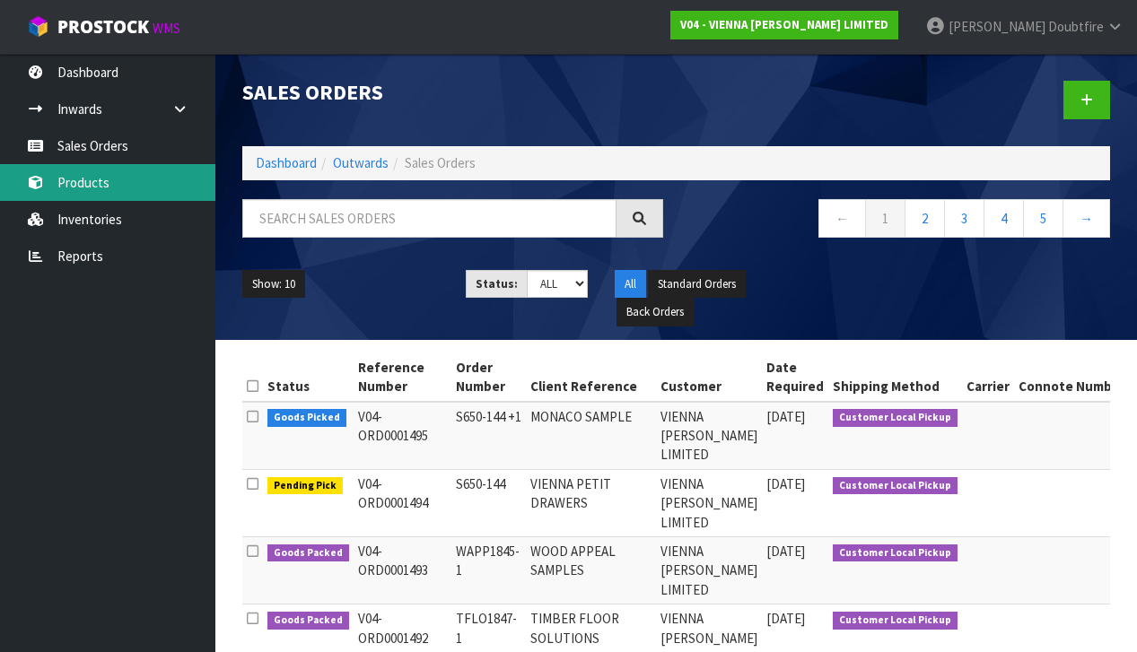
click at [126, 187] on link "Products" at bounding box center [107, 182] width 215 height 37
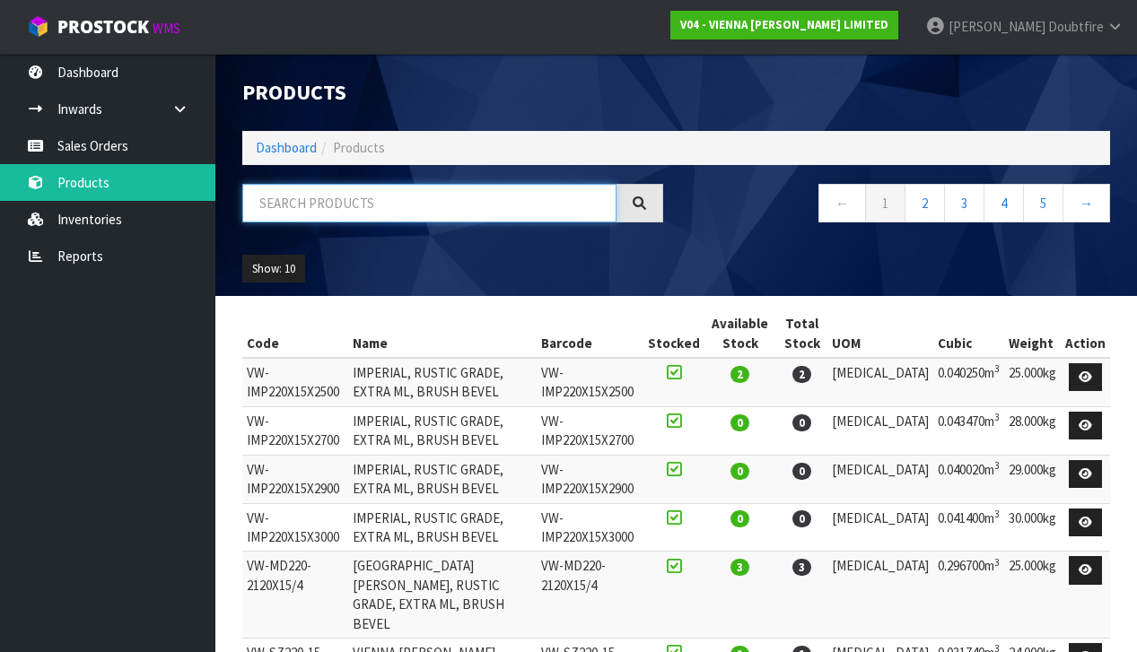
click at [274, 205] on input "text" at bounding box center [429, 203] width 374 height 39
type input "PETIT"
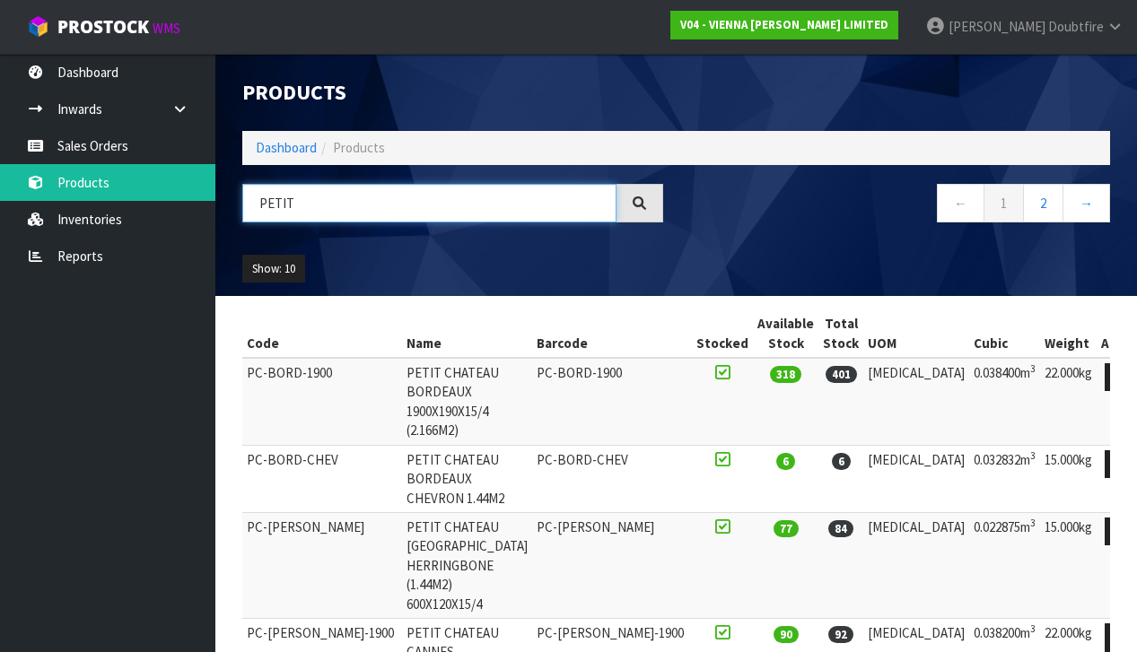
scroll to position [1, 0]
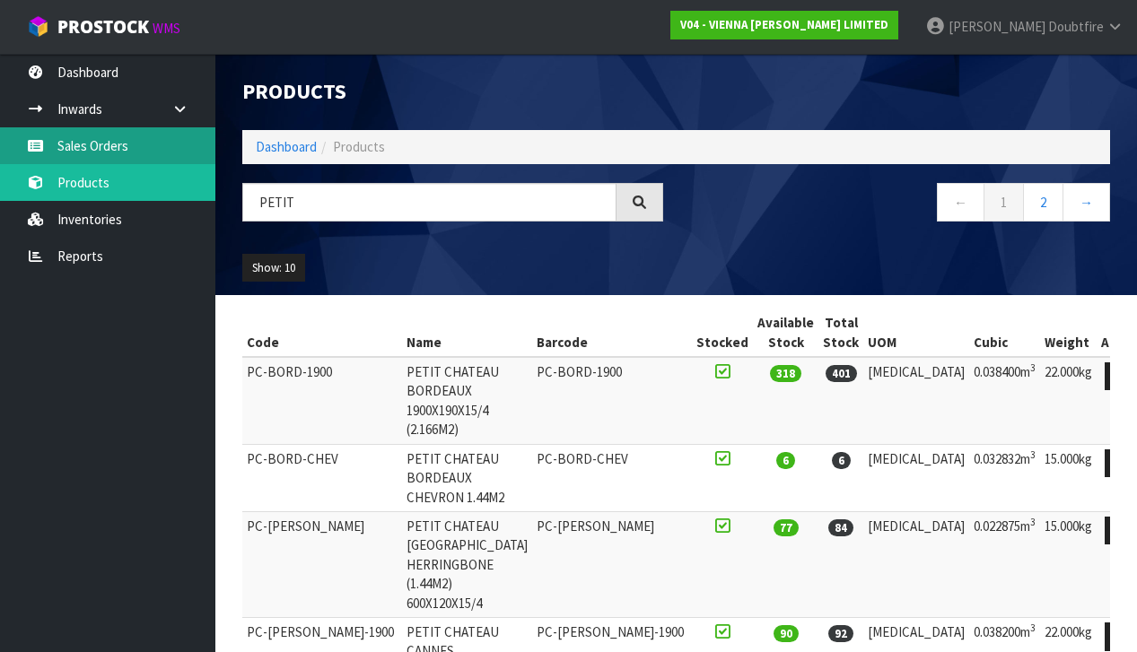
click at [92, 146] on link "Sales Orders" at bounding box center [107, 145] width 215 height 37
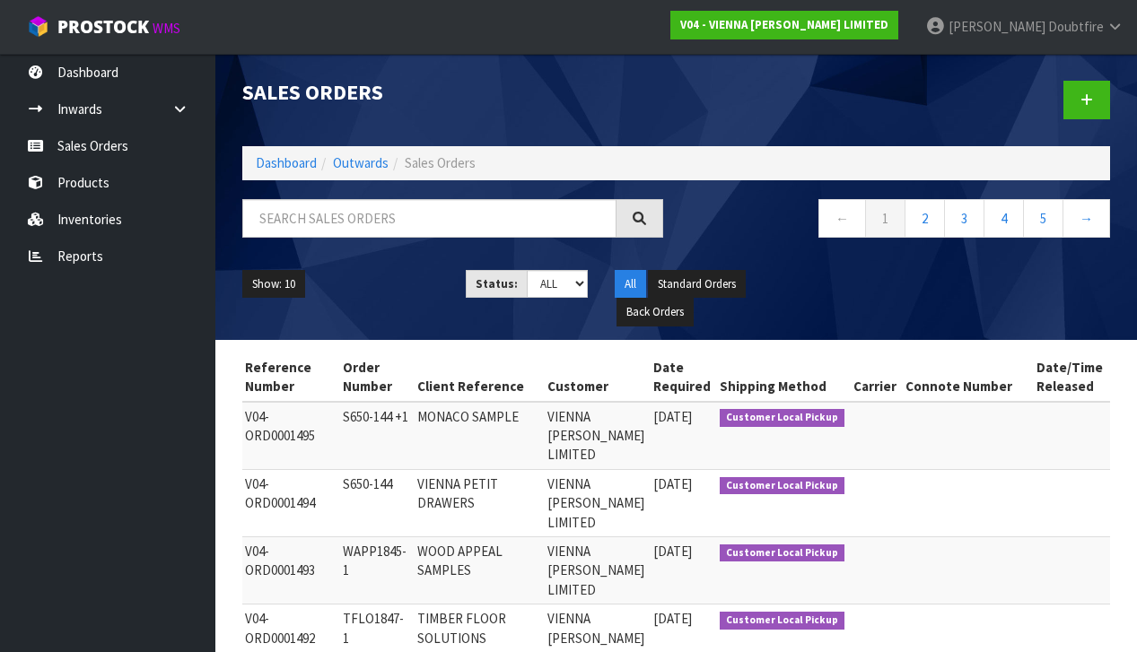
scroll to position [0, 112]
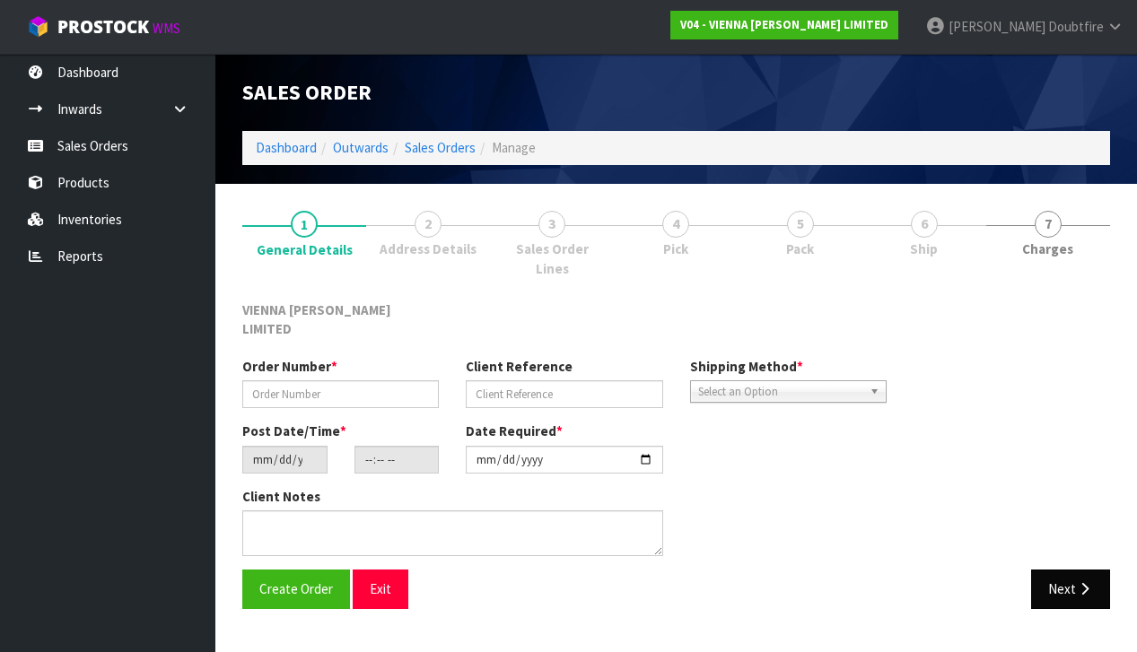
type input "S650-144"
type input "VIENNA PETIT DRAWERS"
type input "[DATE]"
type input "12:19:00.000"
type input "[DATE]"
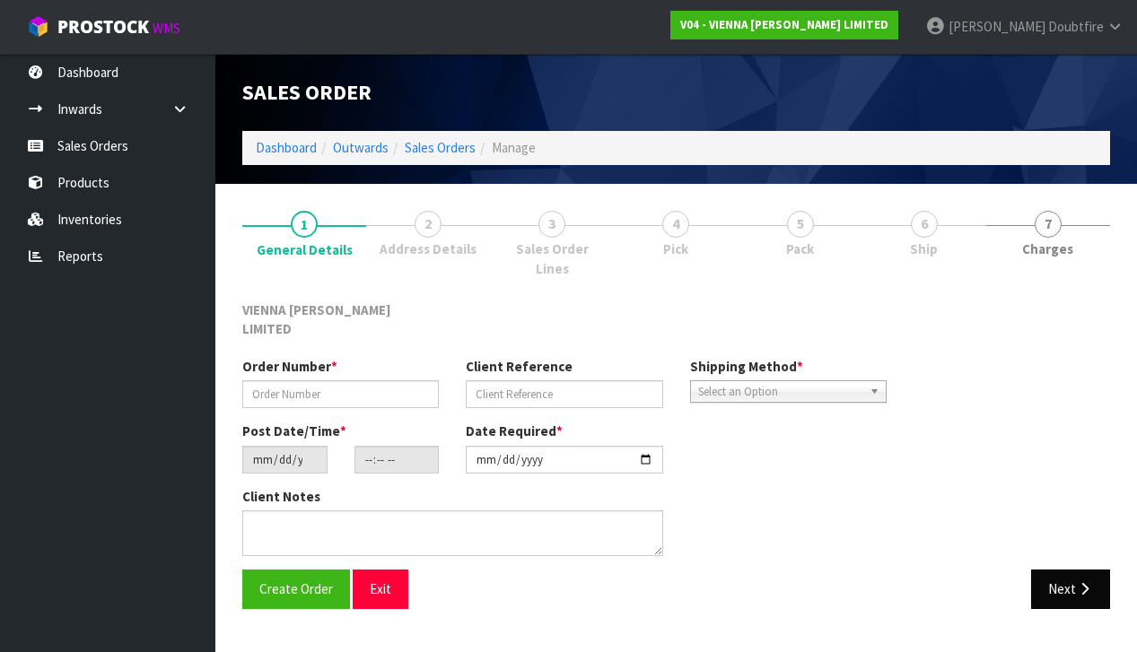
type textarea "PETIT DRAWERS SHOWROOM"
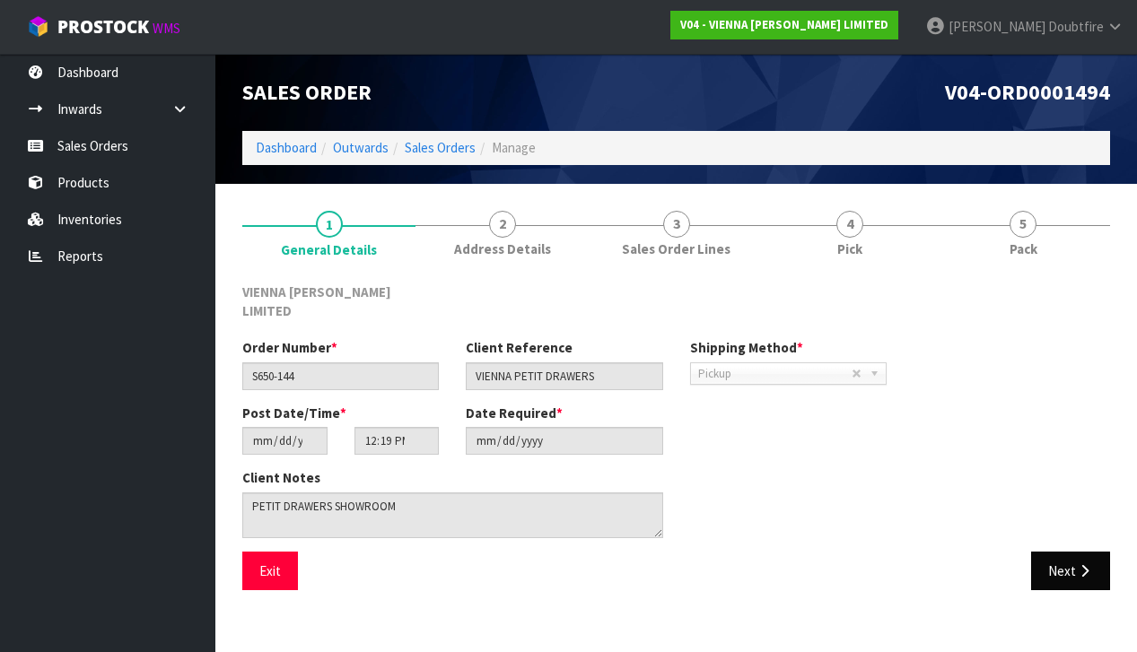
click at [1073, 554] on button "Next" at bounding box center [1070, 571] width 79 height 39
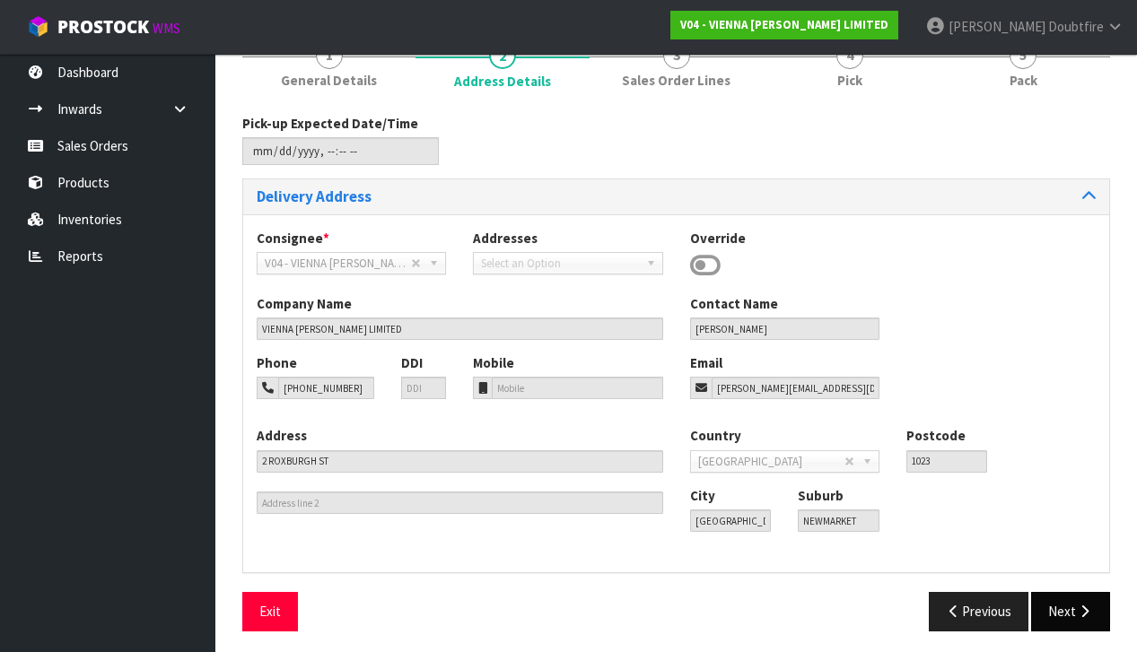
click at [1079, 605] on icon "button" at bounding box center [1084, 611] width 17 height 13
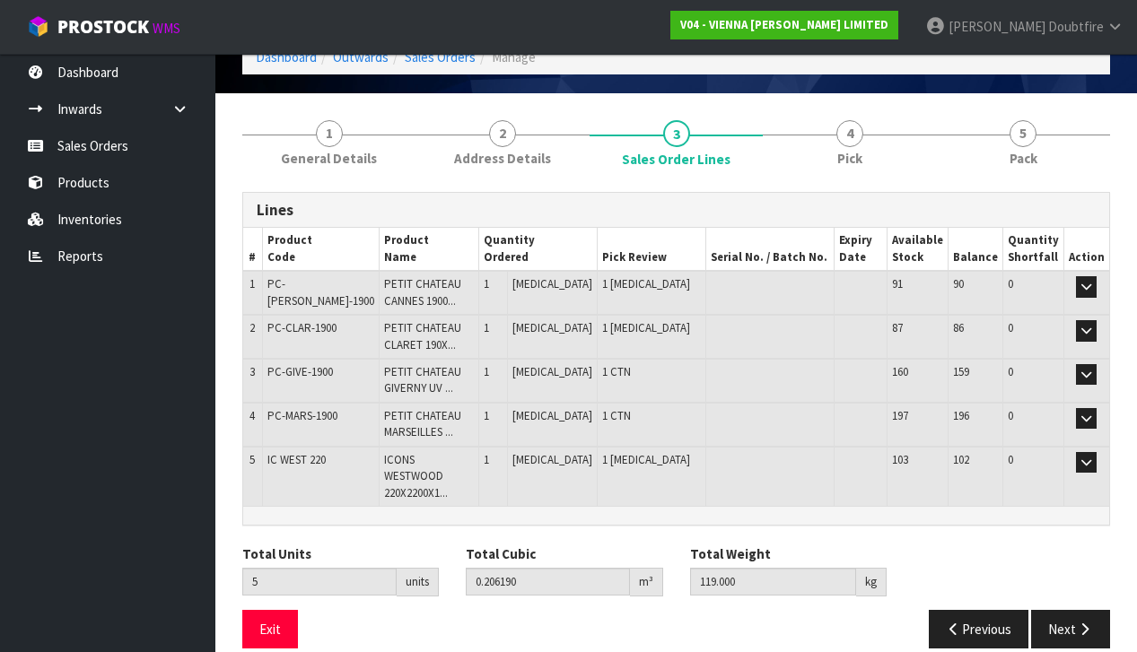
scroll to position [90, 0]
